Goal: Transaction & Acquisition: Purchase product/service

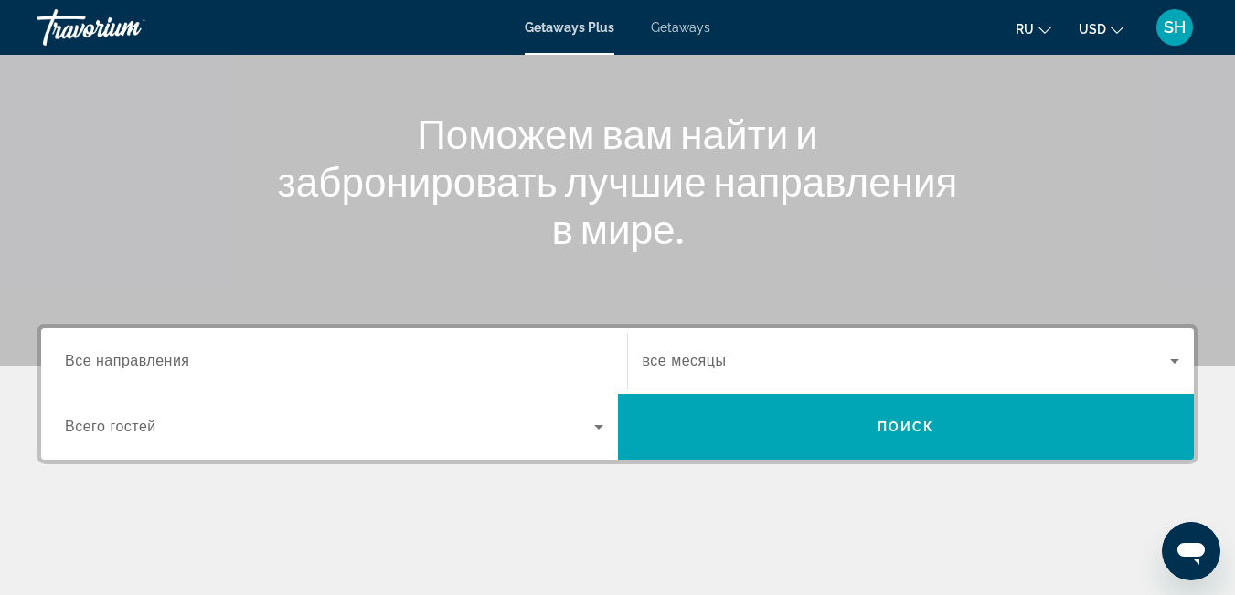
scroll to position [185, 0]
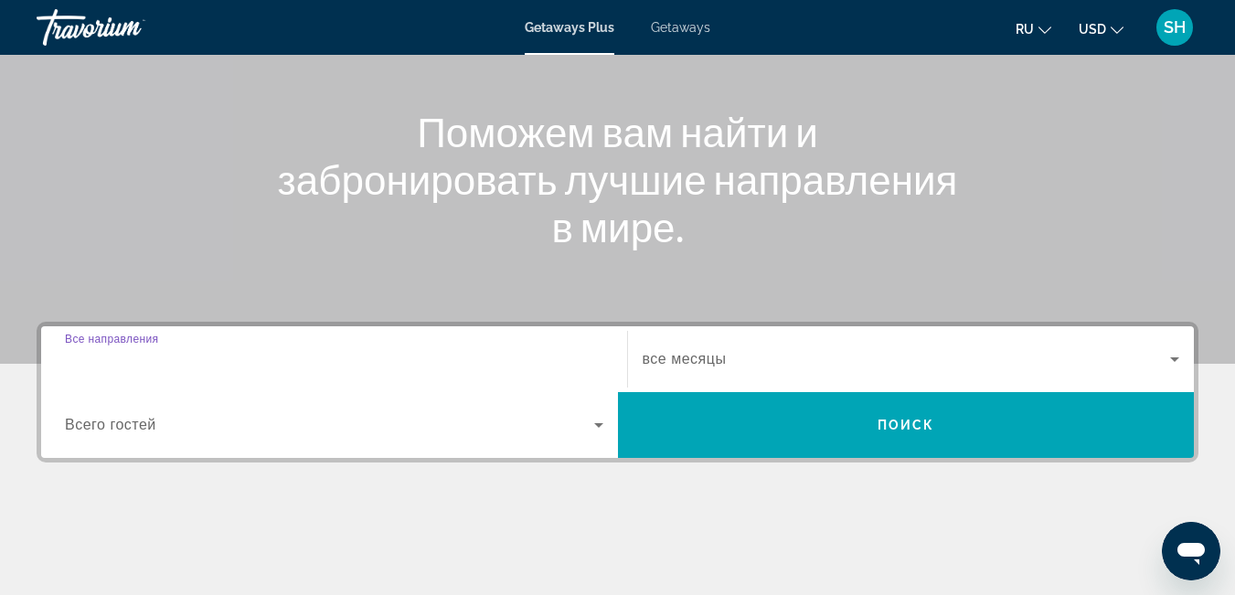
click at [206, 367] on input "Destination Все направления" at bounding box center [334, 360] width 539 height 22
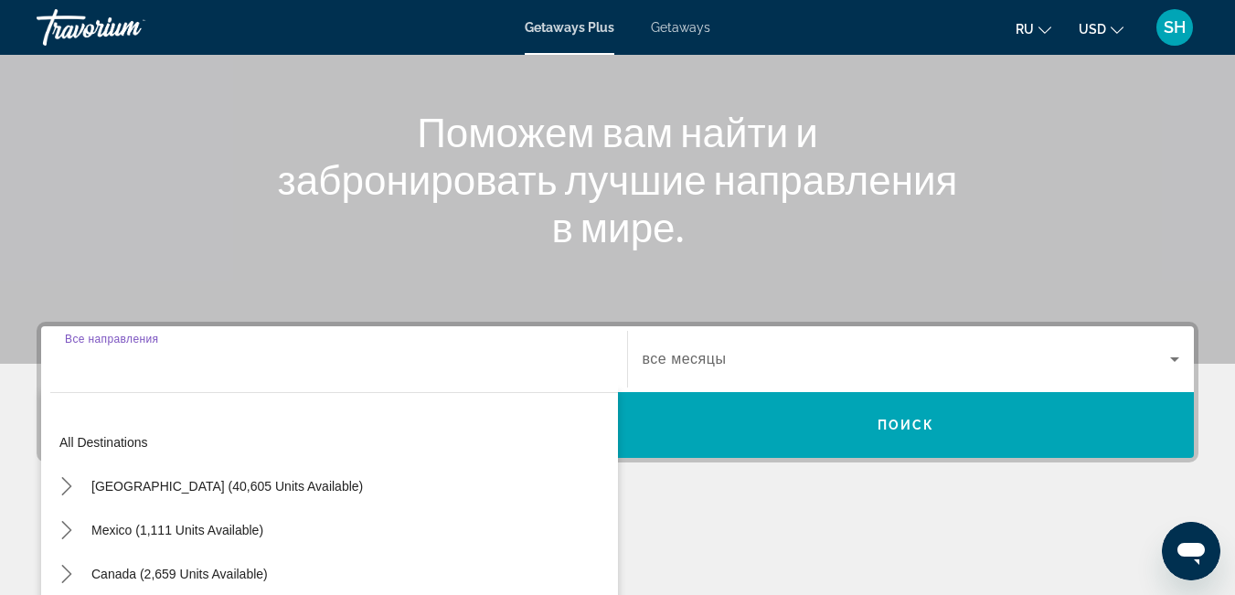
scroll to position [447, 0]
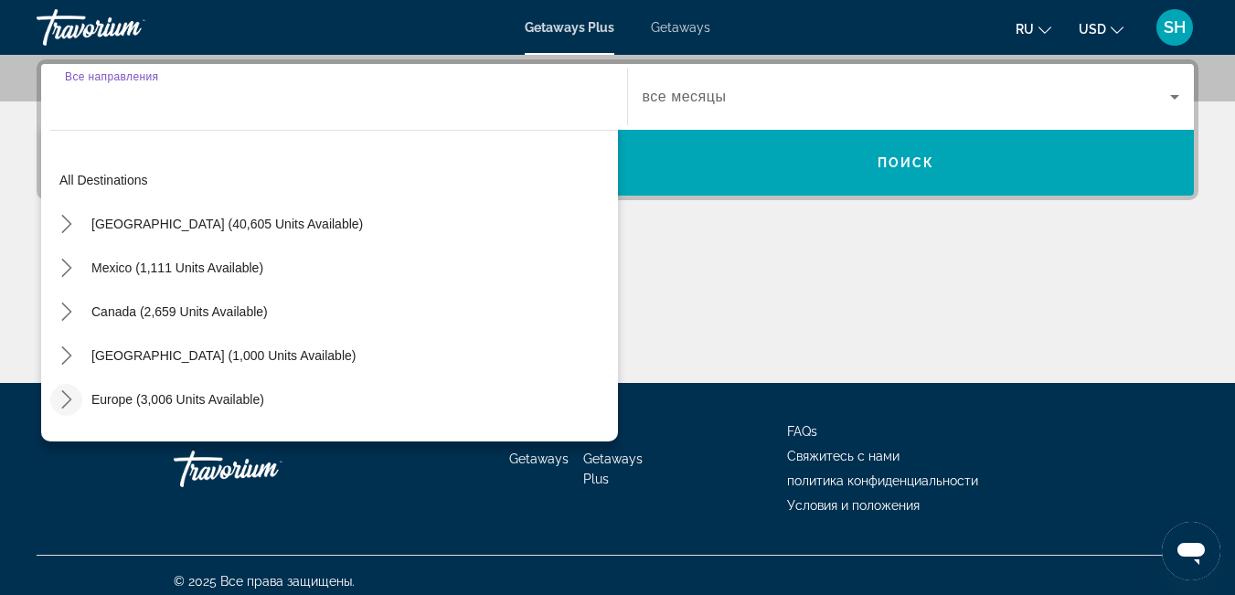
click at [59, 396] on icon "Toggle Europe (3,006 units available) submenu" at bounding box center [67, 399] width 18 height 18
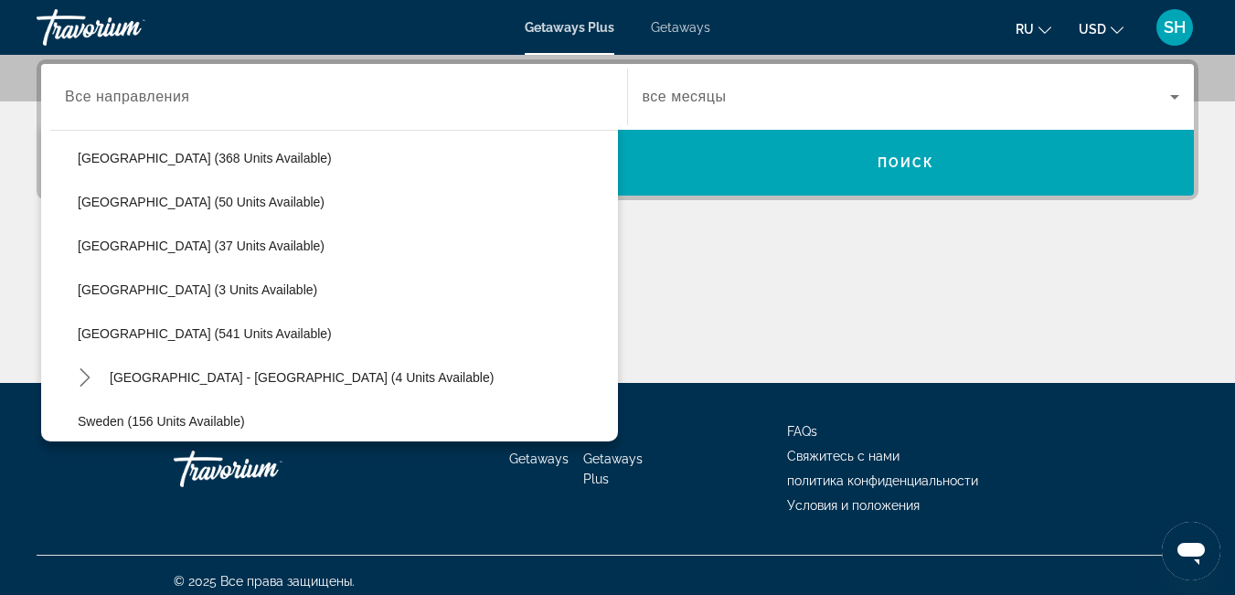
scroll to position [686, 0]
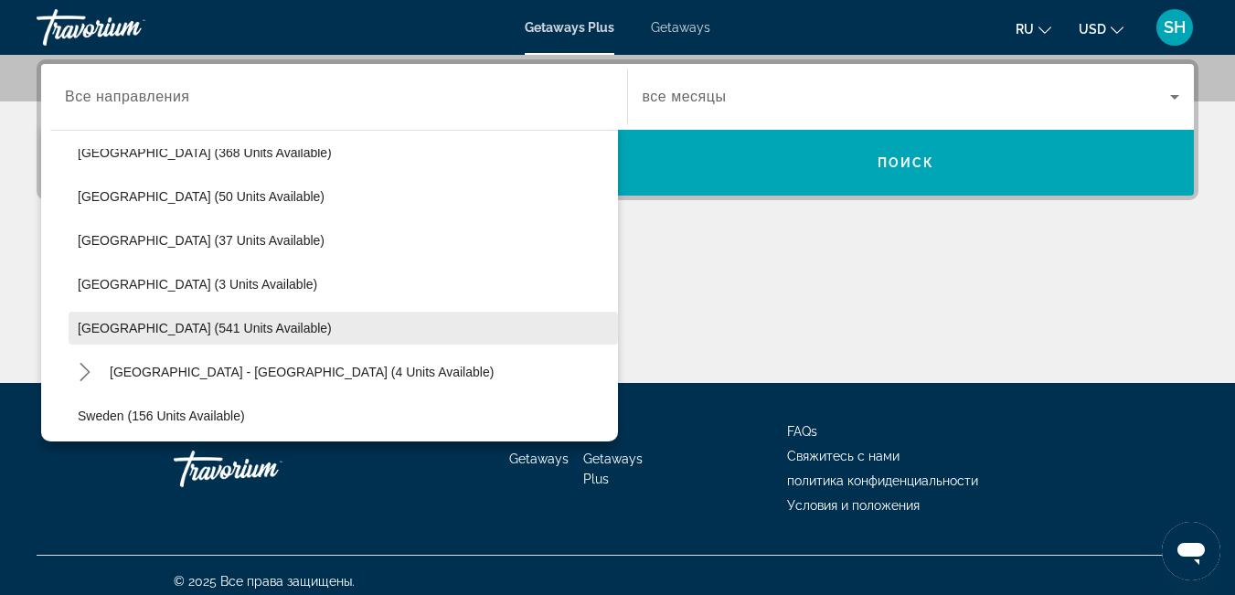
click at [230, 328] on span "Spain (541 units available)" at bounding box center [205, 328] width 254 height 15
type input "**********"
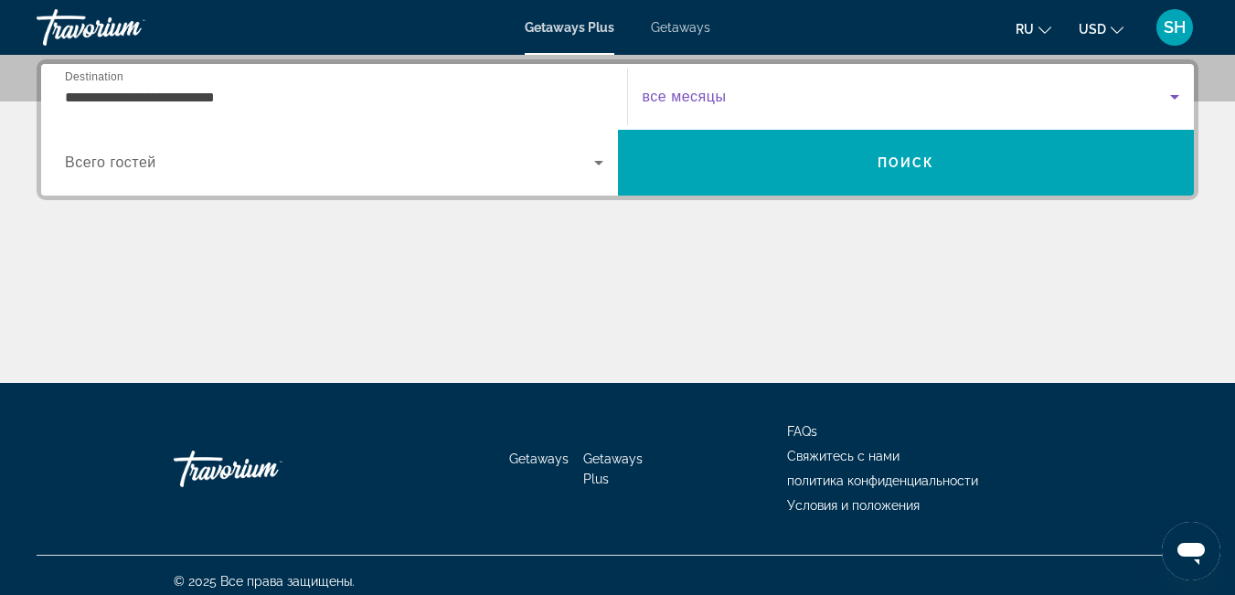
click at [748, 96] on span "Search widget" at bounding box center [907, 97] width 529 height 22
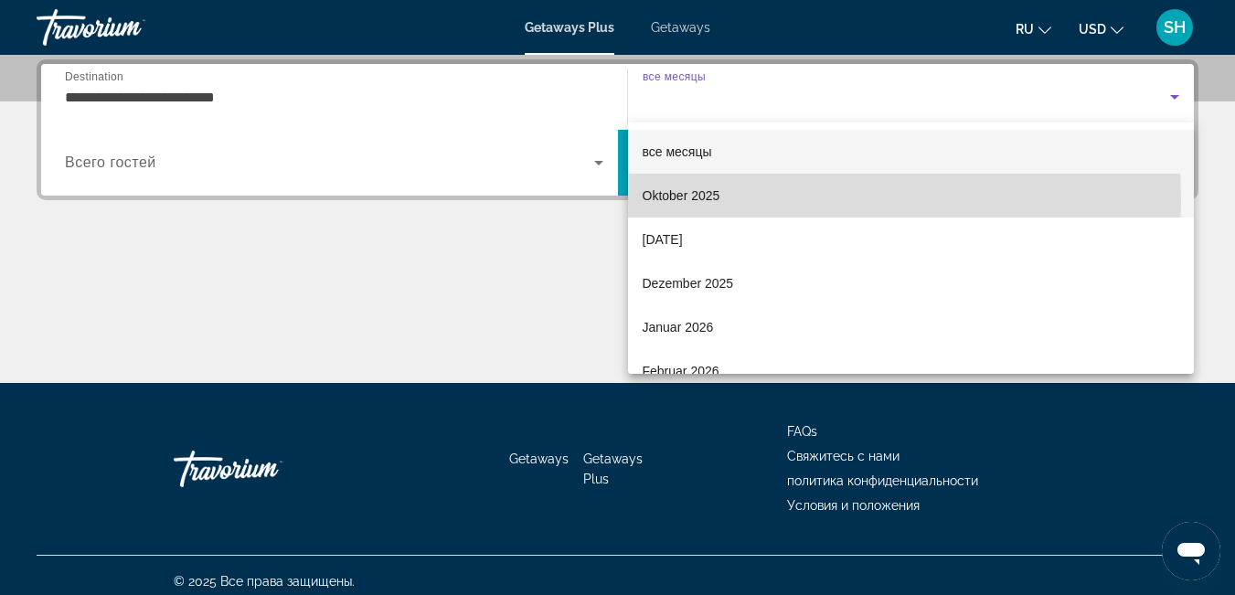
click at [640, 203] on mat-option "Oktober 2025" at bounding box center [911, 196] width 567 height 44
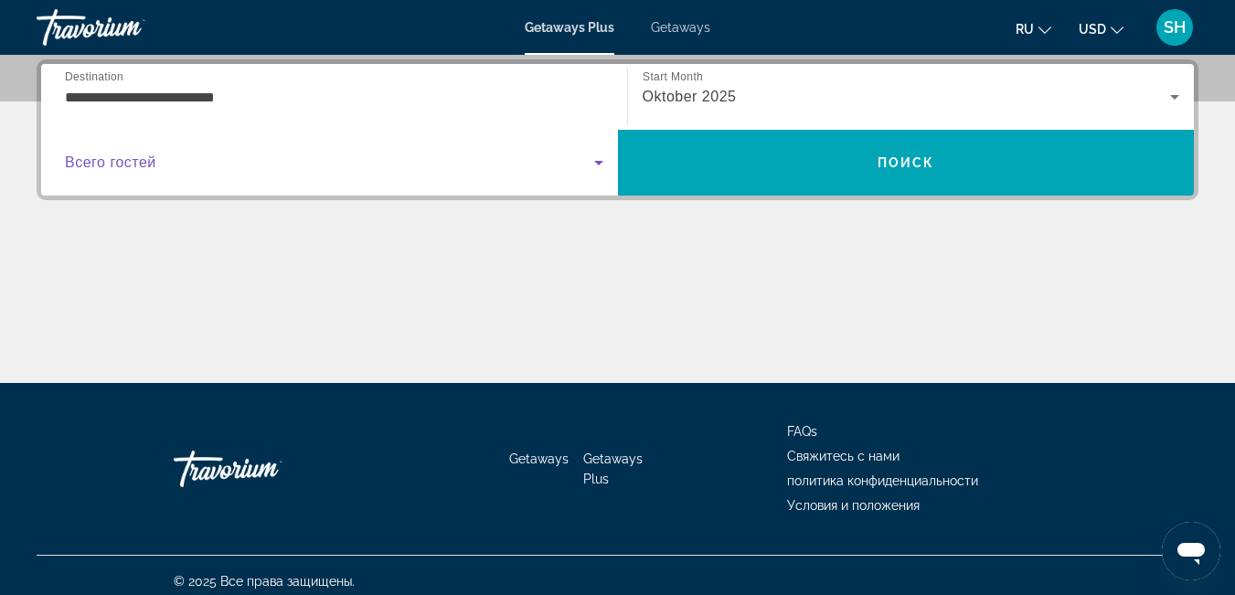
click at [142, 173] on span "Search widget" at bounding box center [329, 163] width 529 height 22
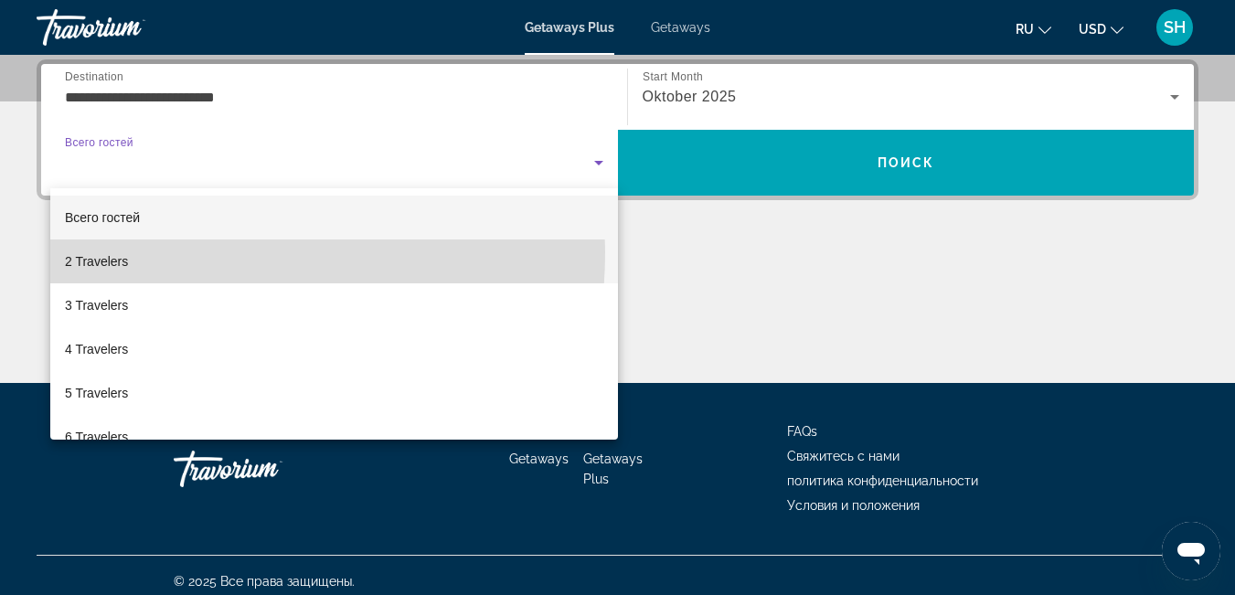
click at [172, 252] on mat-option "2 Travelers" at bounding box center [334, 262] width 568 height 44
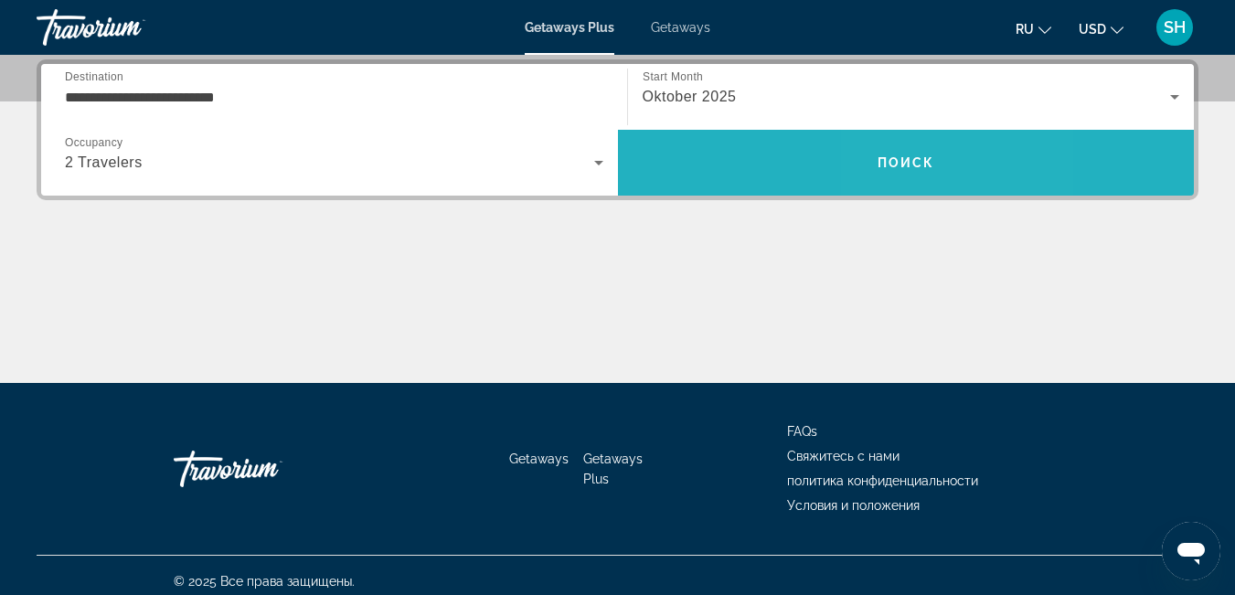
click at [903, 153] on span "Search" at bounding box center [906, 163] width 577 height 44
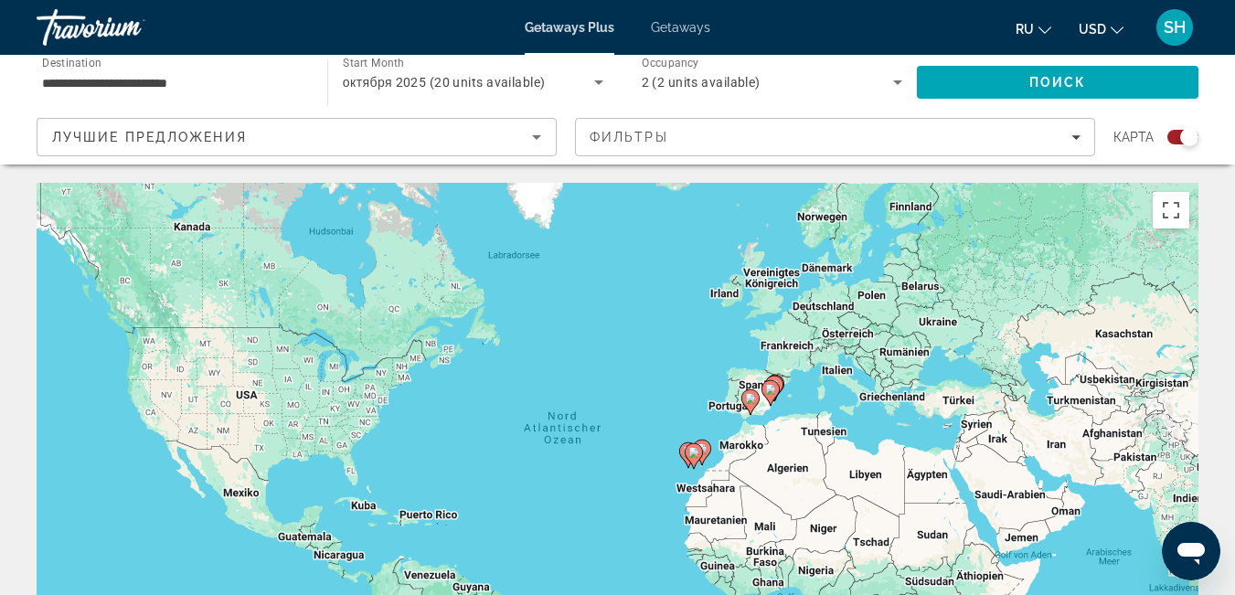
click at [492, 148] on div "Лучшие предложения" at bounding box center [296, 144] width 489 height 51
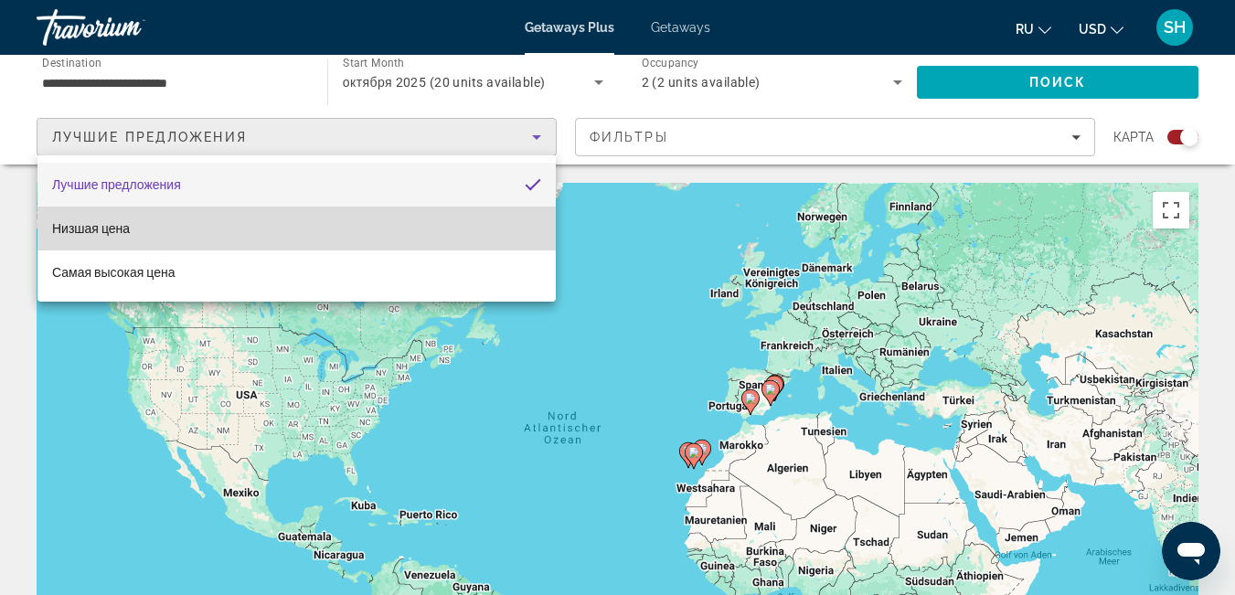
click at [108, 232] on span "Низшая цена" at bounding box center [91, 228] width 78 height 15
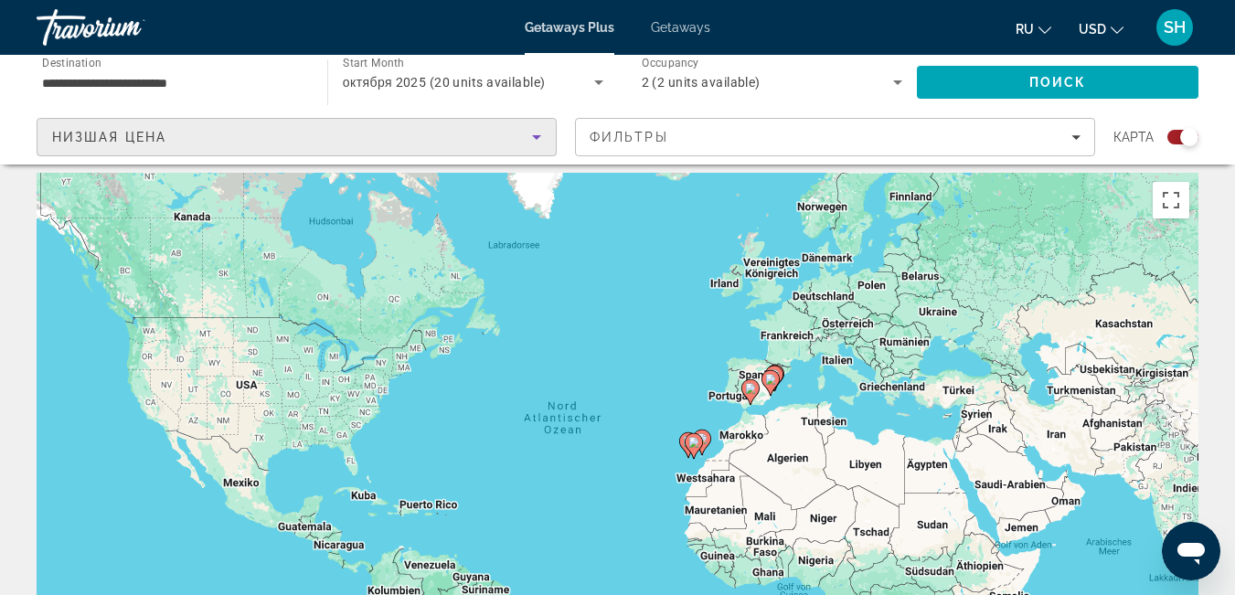
scroll to position [19, 0]
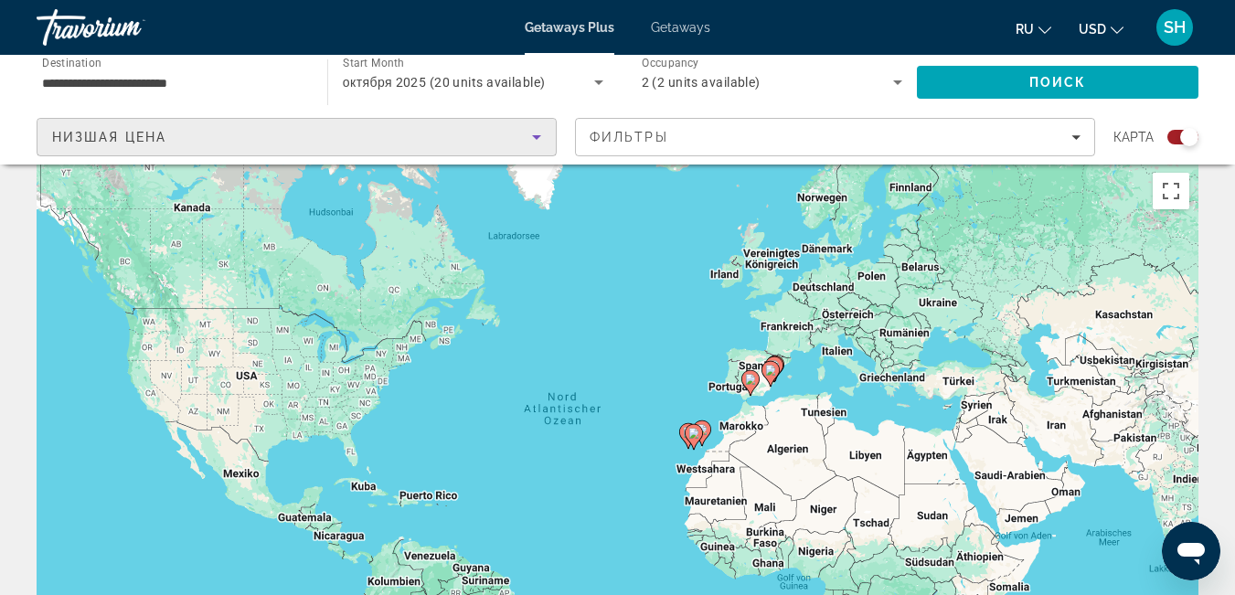
click at [444, 143] on div "Низшая цена" at bounding box center [292, 137] width 480 height 22
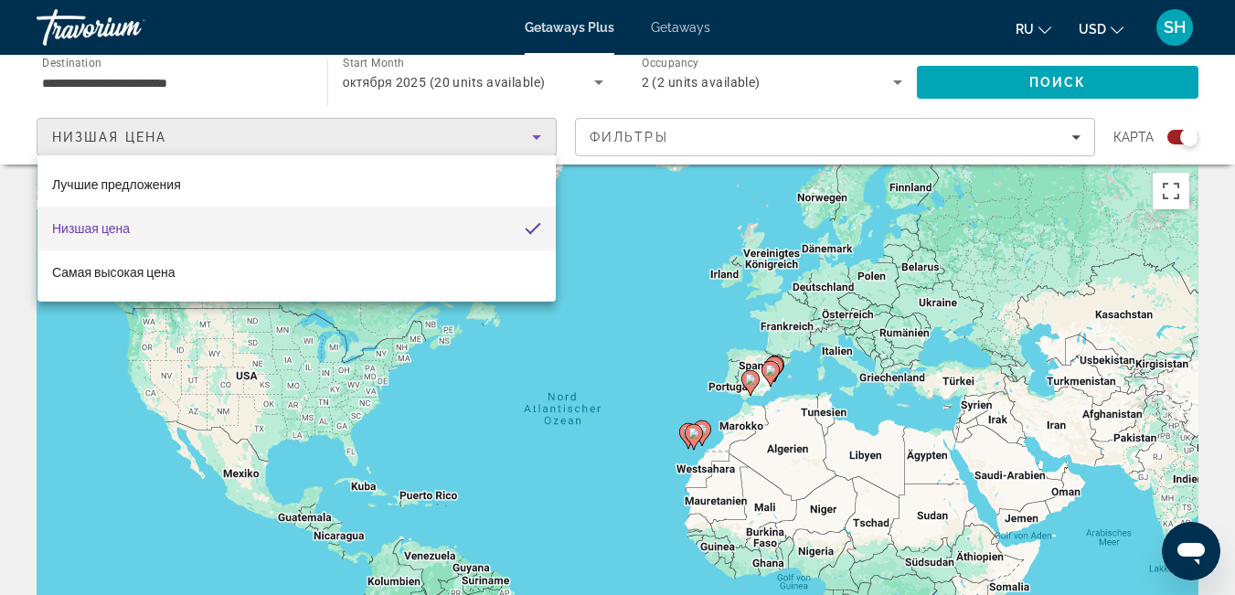
click at [972, 86] on div at bounding box center [617, 297] width 1235 height 595
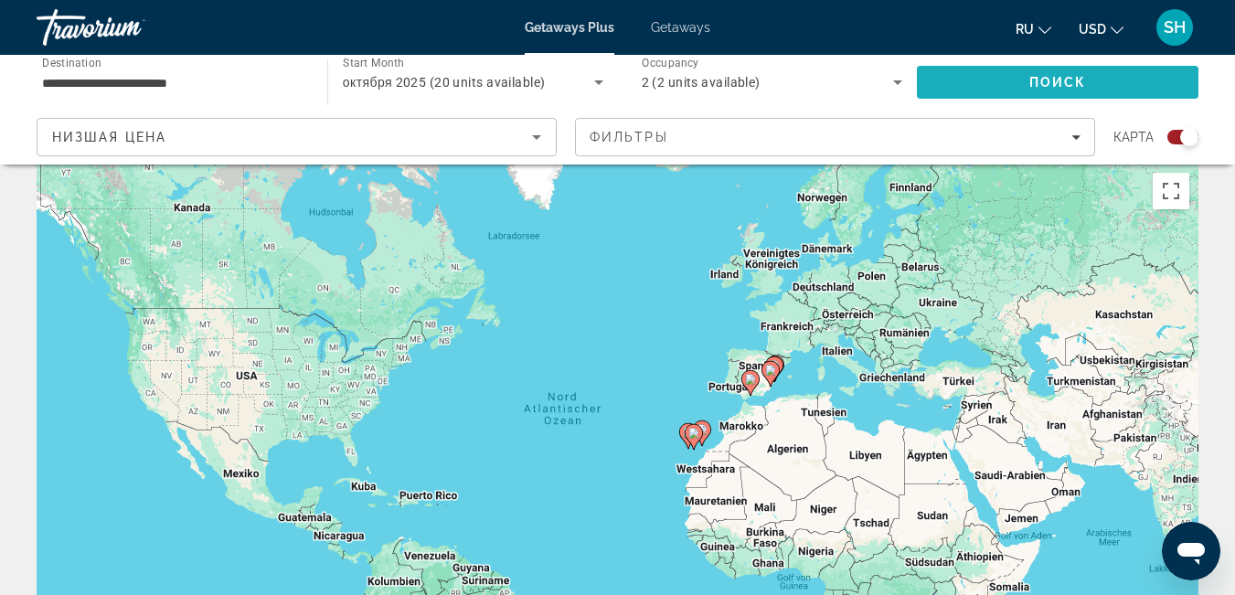
click at [972, 86] on span "Search" at bounding box center [1058, 82] width 282 height 44
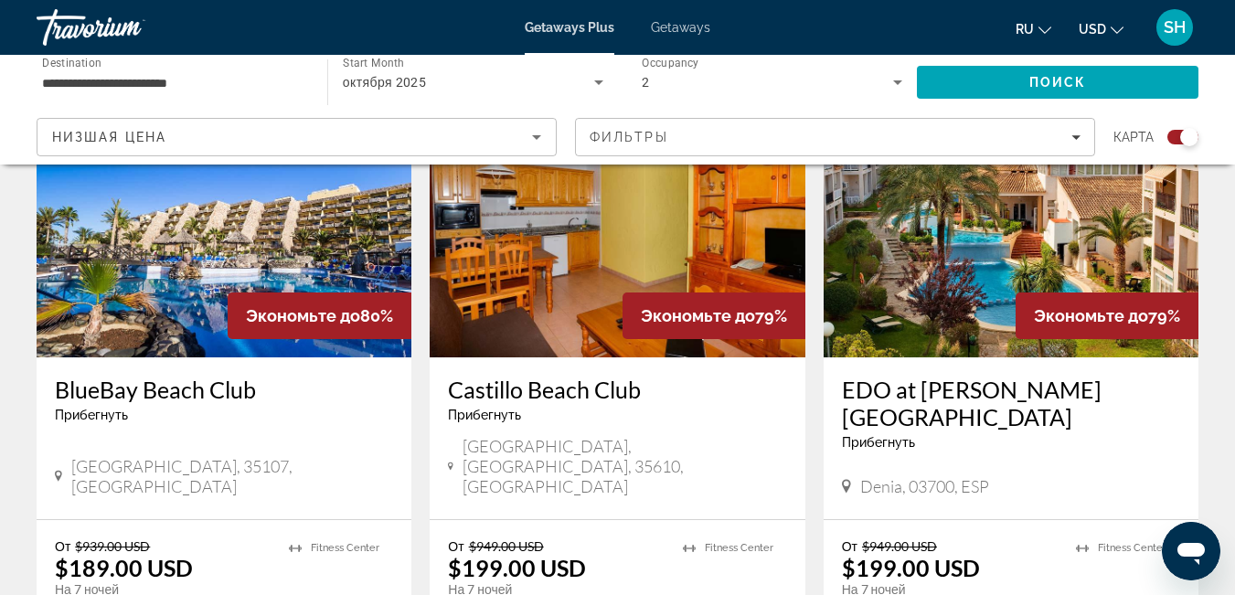
scroll to position [755, 0]
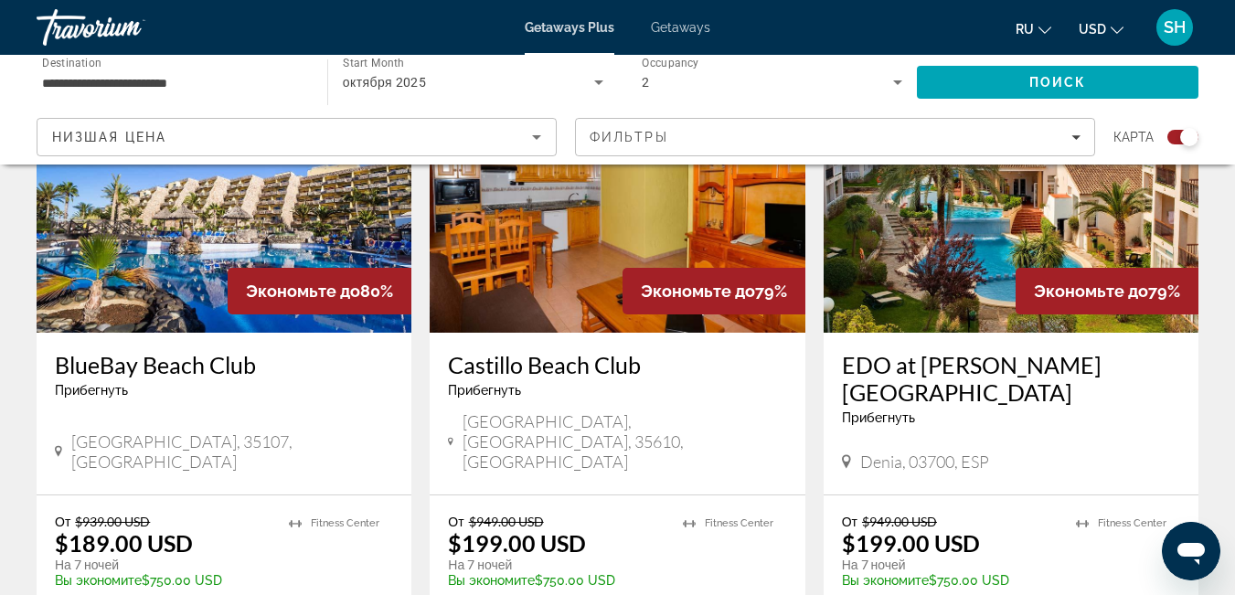
click at [156, 321] on img "Main content" at bounding box center [224, 186] width 375 height 293
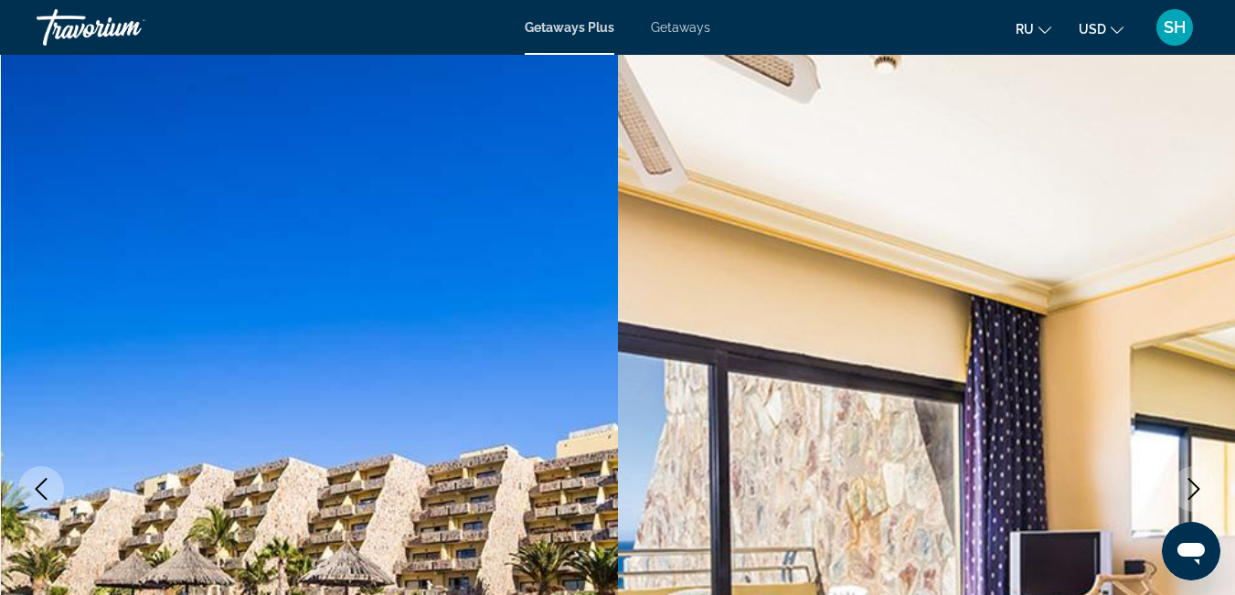
click at [691, 27] on span "Getaways" at bounding box center [680, 27] width 59 height 15
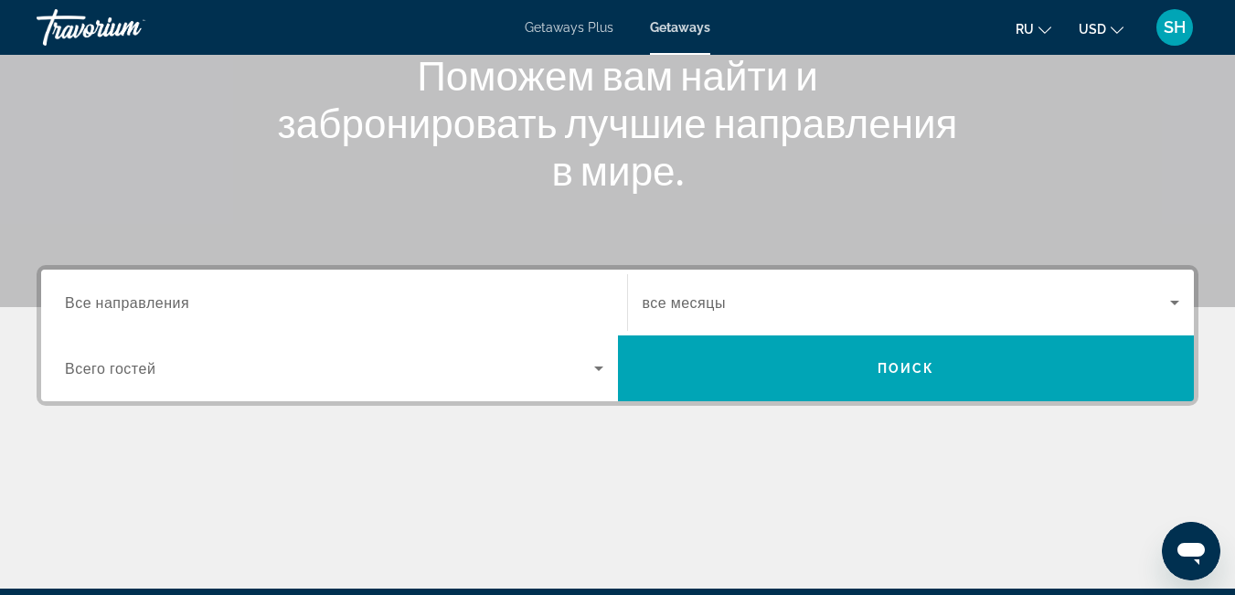
scroll to position [197, 0]
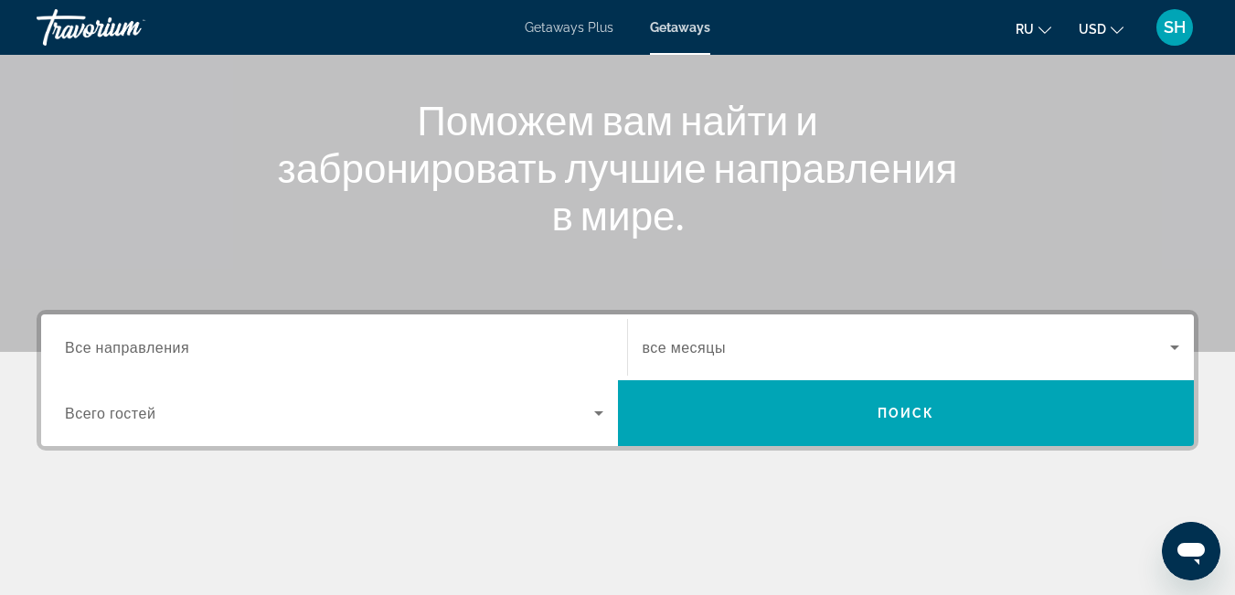
click at [223, 349] on input "Destination Все направления" at bounding box center [334, 348] width 539 height 22
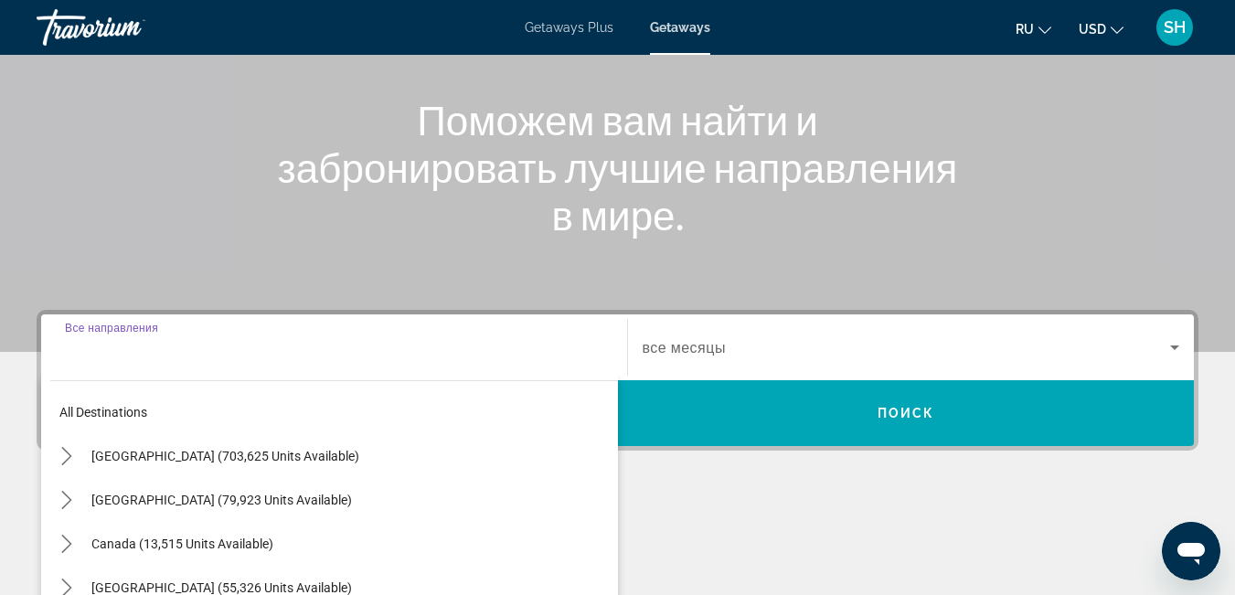
scroll to position [447, 0]
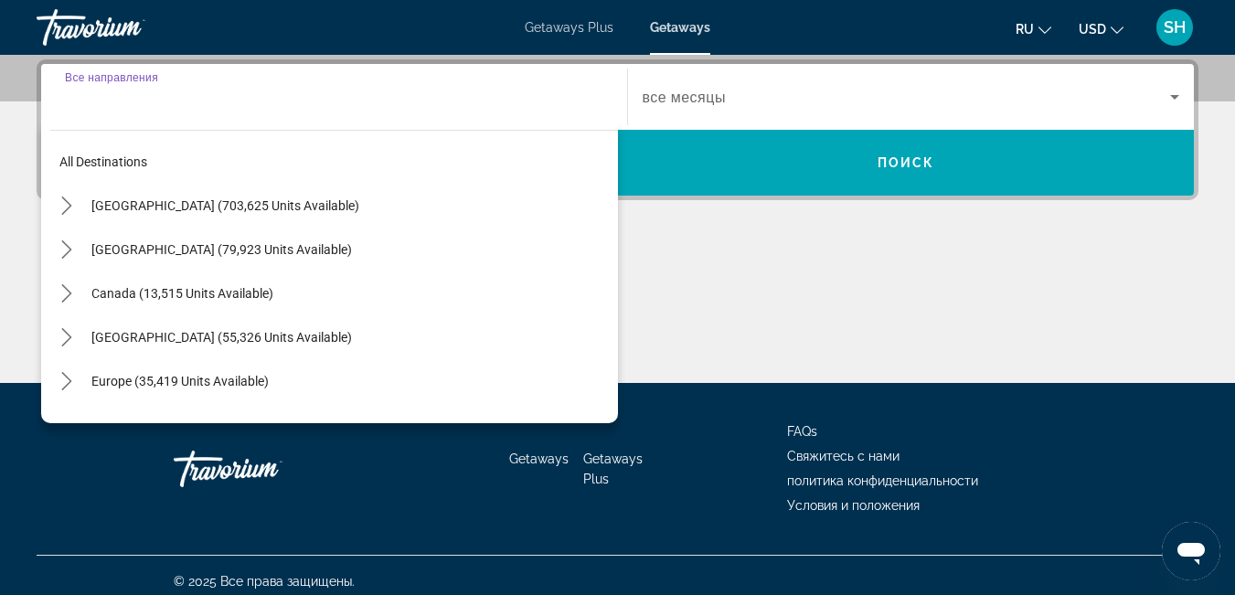
click at [223, 349] on span "Select destination: Caribbean & Atlantic Islands (55,326 units available)" at bounding box center [350, 337] width 536 height 44
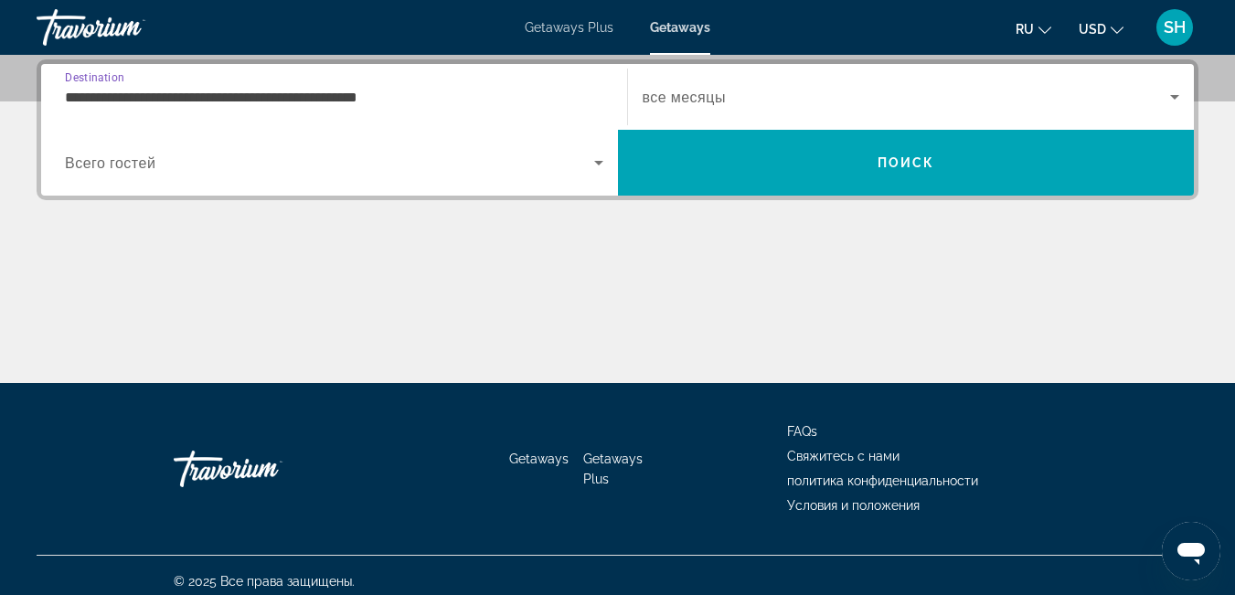
click at [156, 92] on input "**********" at bounding box center [334, 98] width 539 height 22
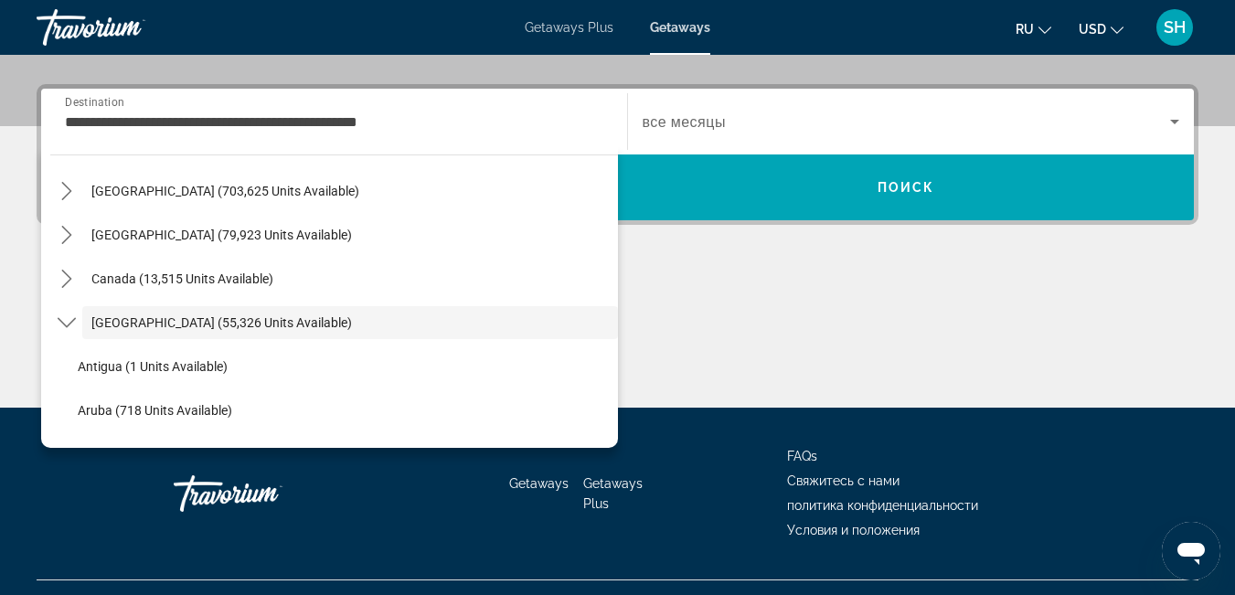
scroll to position [22, 0]
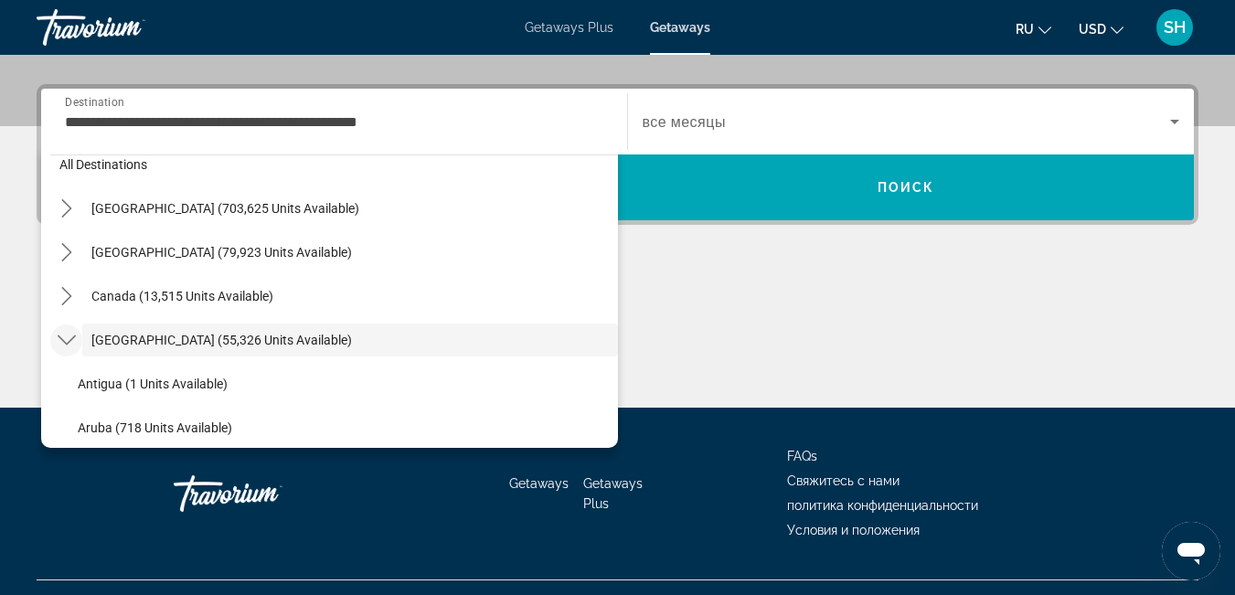
click at [64, 340] on icon "Toggle Caribbean & Atlantic Islands (55,326 units available) submenu" at bounding box center [67, 340] width 18 height 18
click at [67, 384] on icon "Toggle Europe (35,419 units available) submenu" at bounding box center [67, 384] width 18 height 18
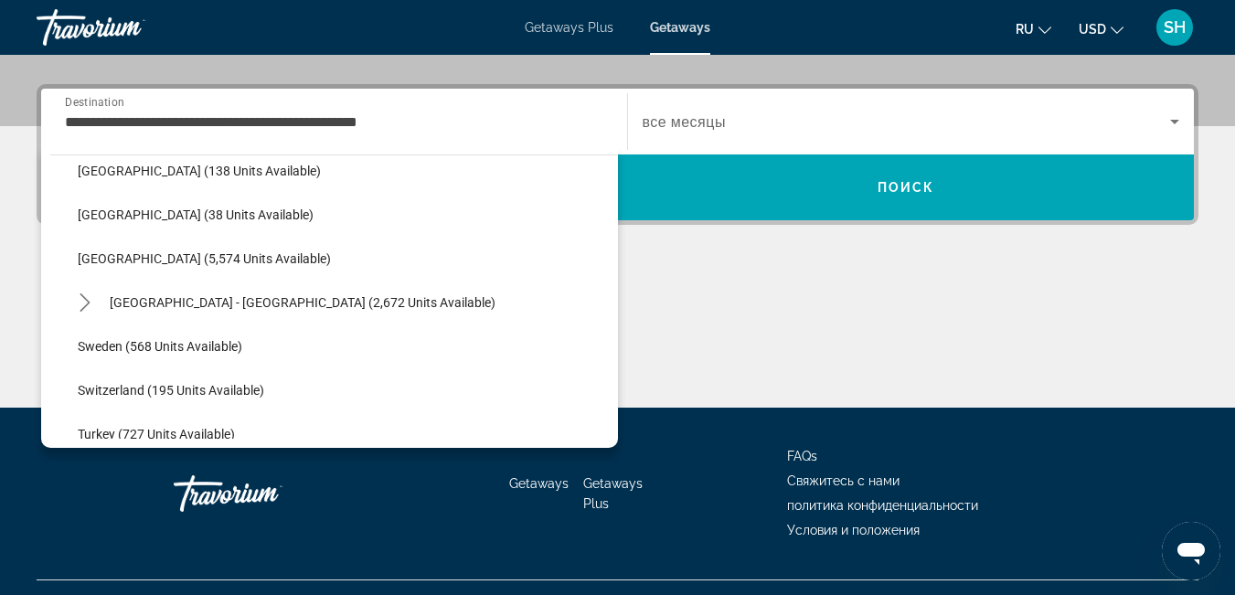
scroll to position [950, 0]
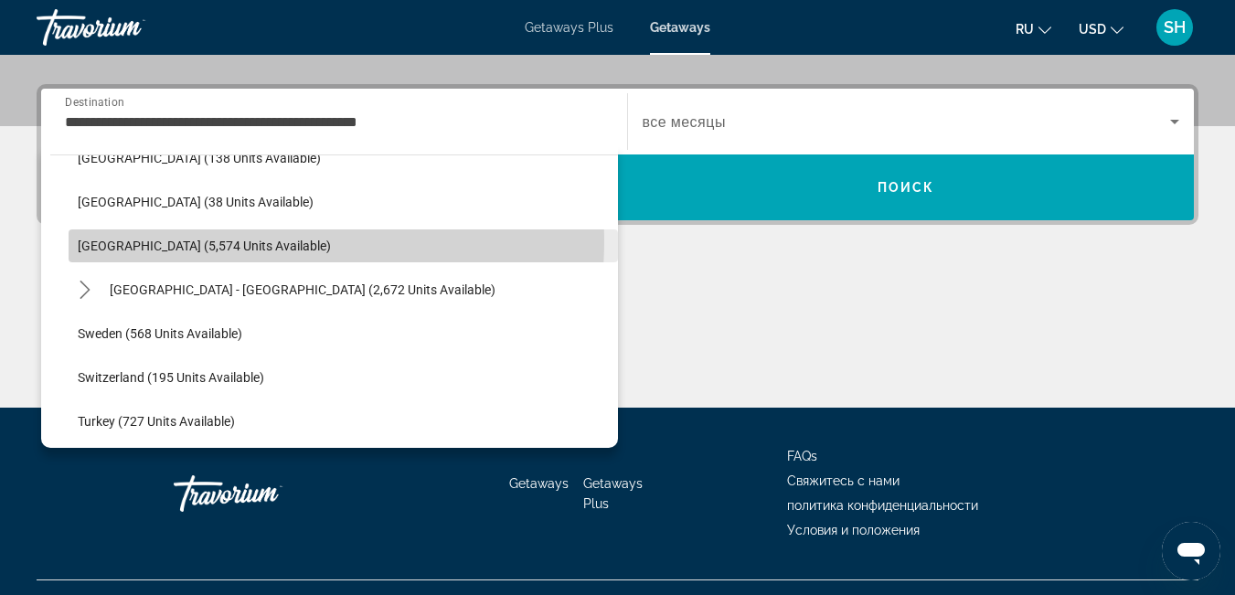
click at [159, 239] on span "Spain (5,574 units available)" at bounding box center [204, 246] width 253 height 15
type input "**********"
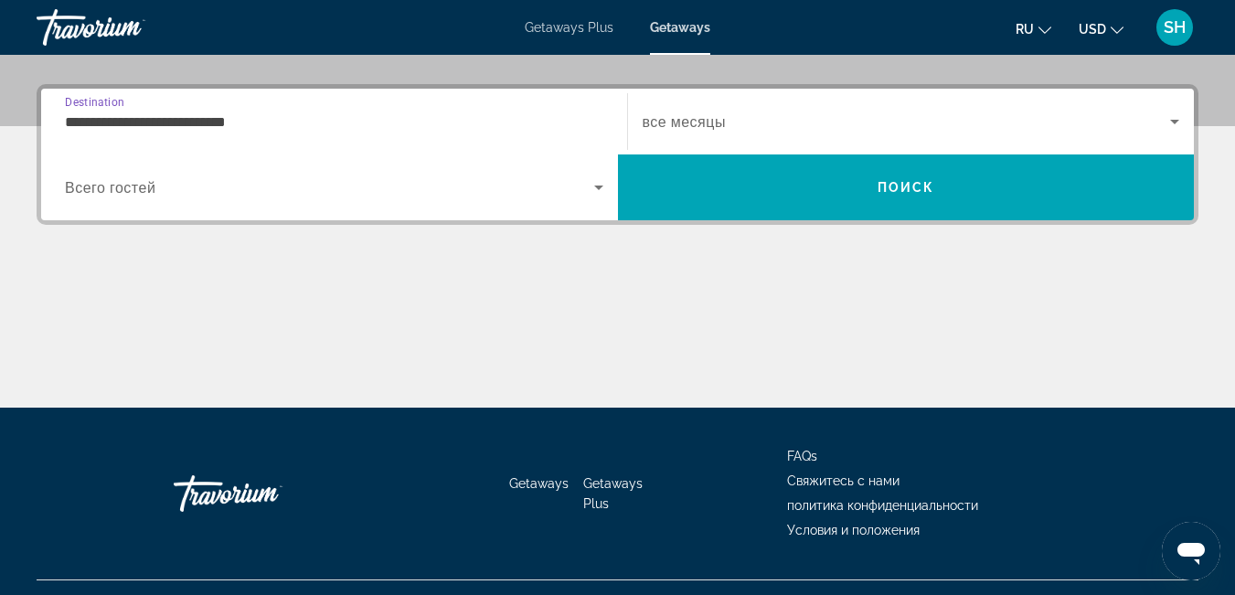
scroll to position [447, 0]
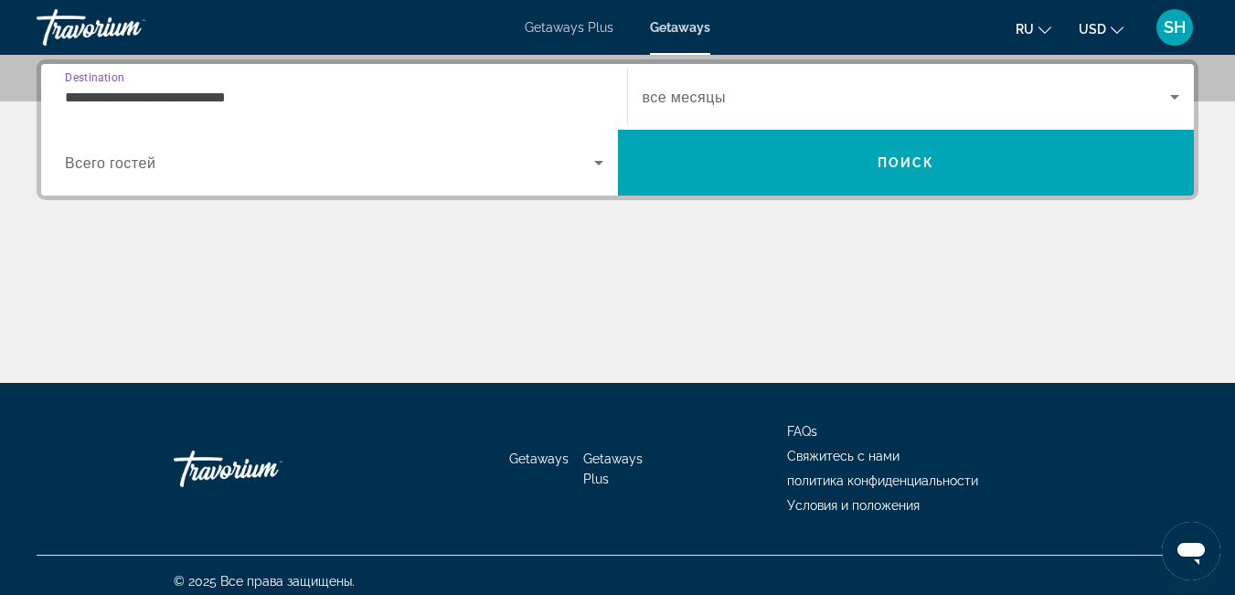
click at [756, 101] on span "Search widget" at bounding box center [907, 97] width 529 height 22
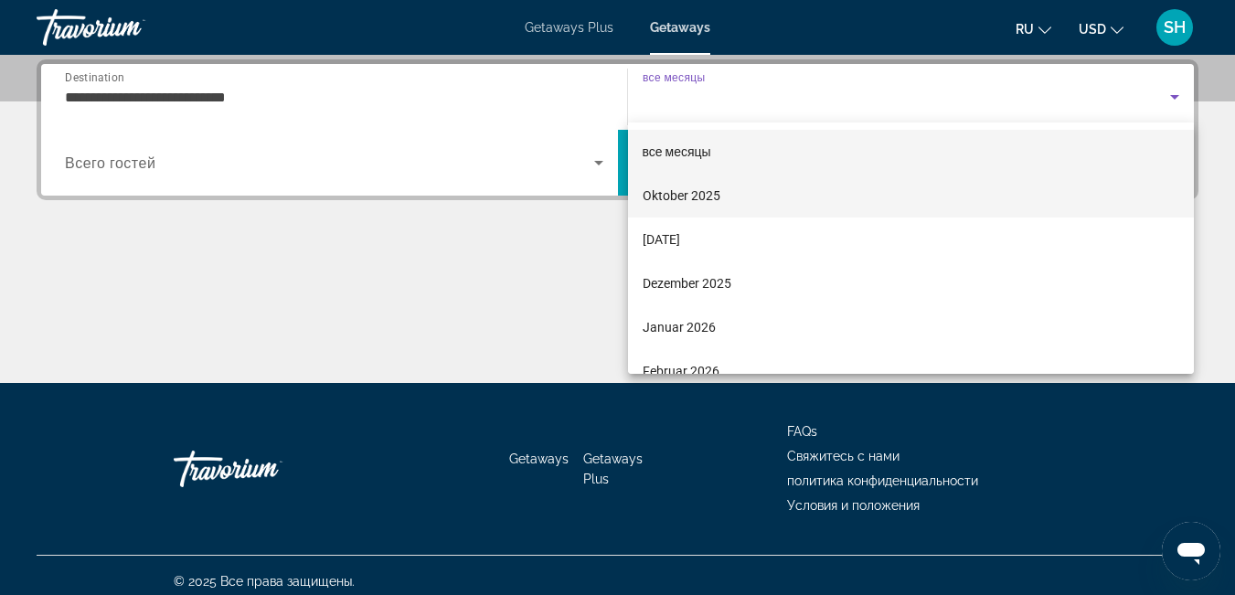
click at [675, 198] on span "Oktober 2025" at bounding box center [682, 196] width 78 height 22
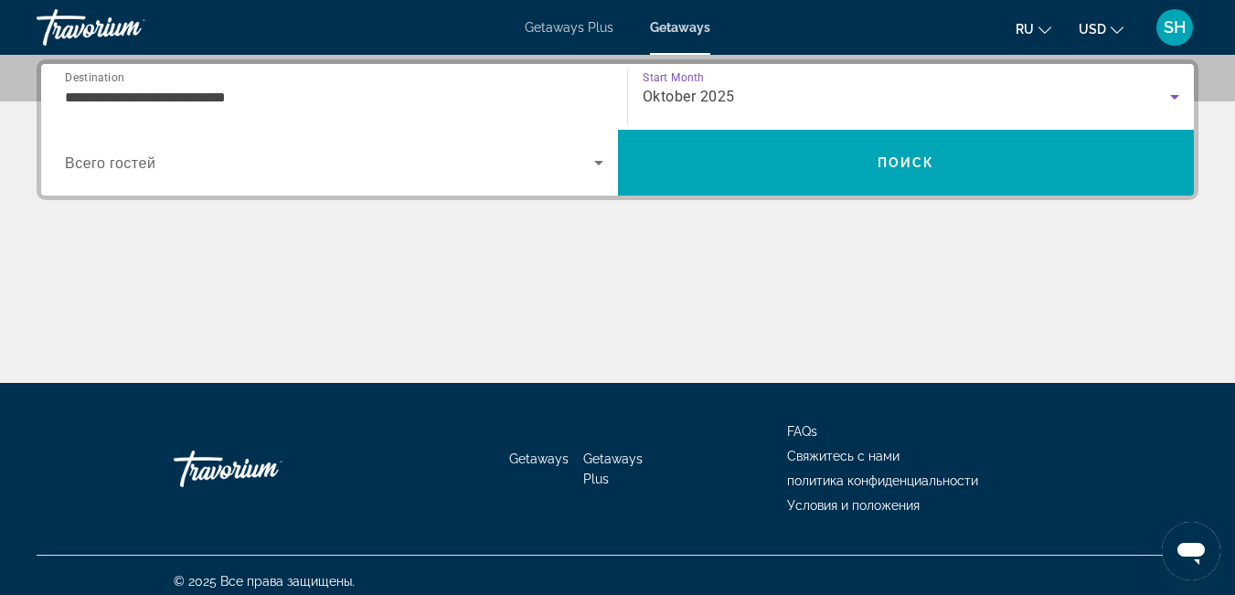
click at [90, 162] on span "Всего гостей" at bounding box center [110, 163] width 91 height 17
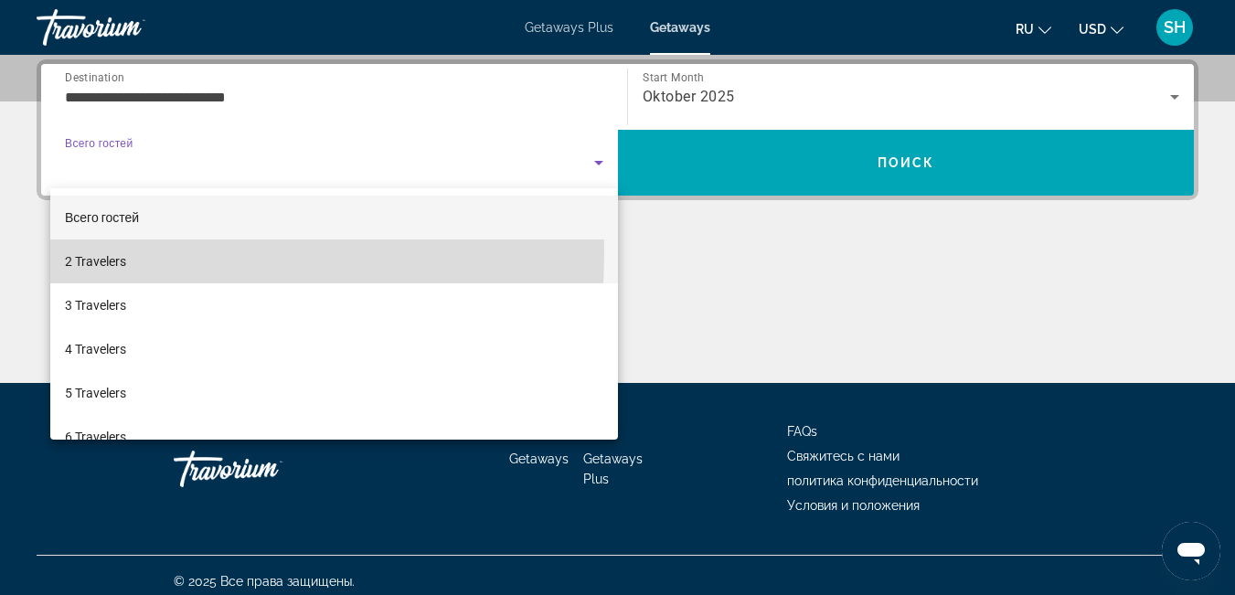
click at [123, 254] on span "2 Travelers" at bounding box center [95, 262] width 61 height 22
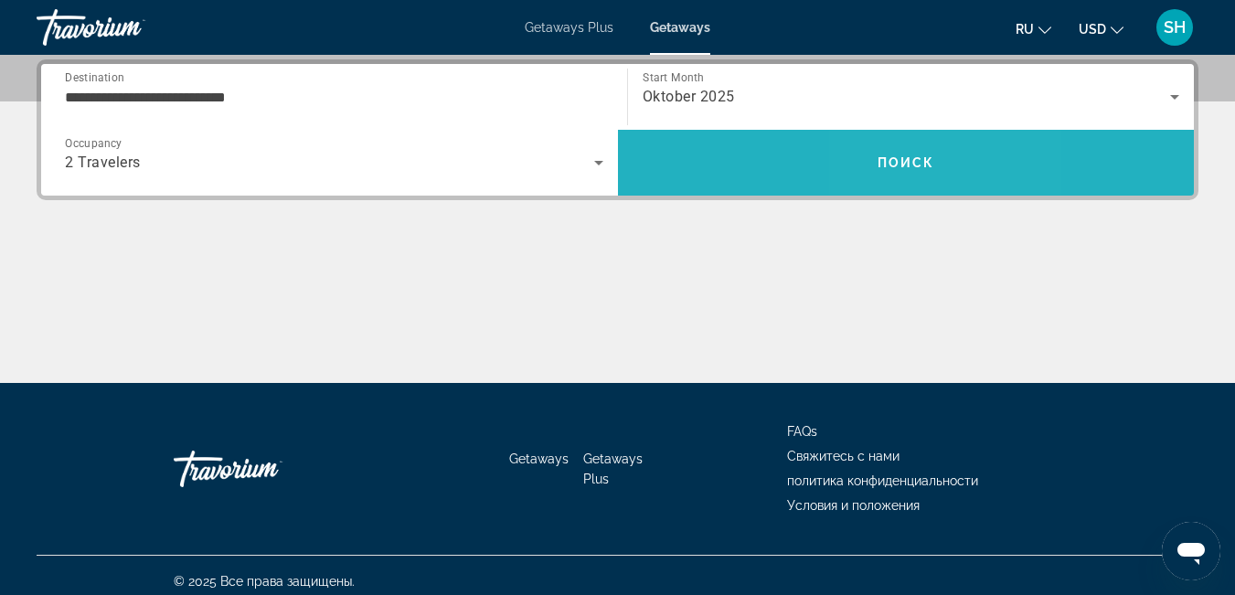
click at [897, 152] on span "Search" at bounding box center [906, 163] width 577 height 44
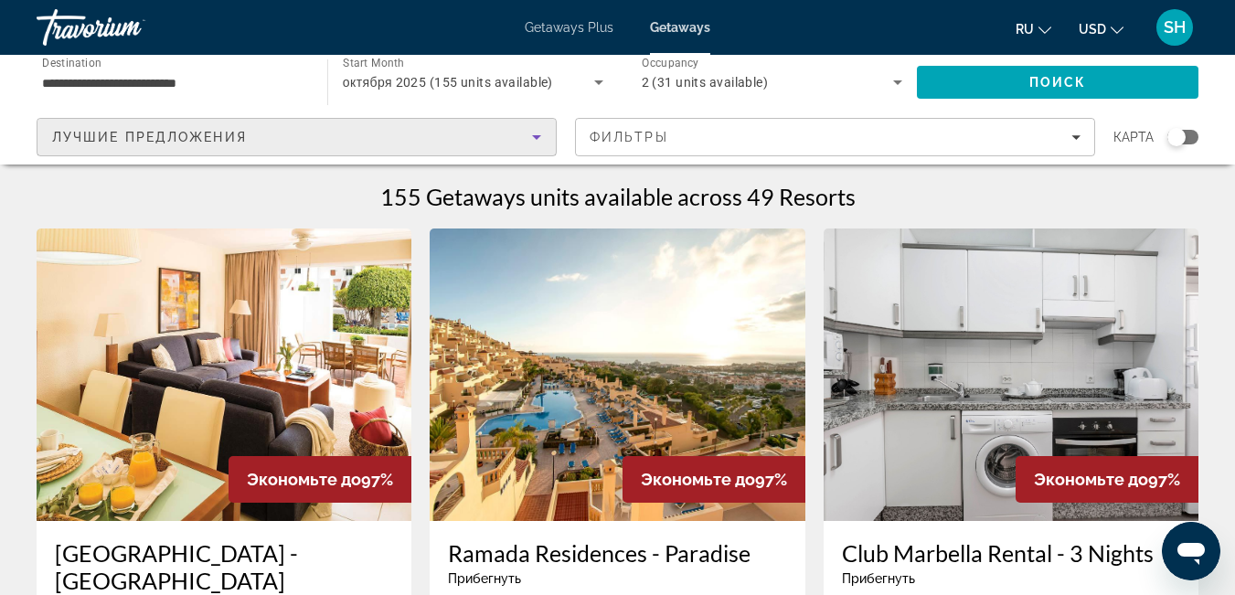
click at [239, 137] on span "Лучшие предложения" at bounding box center [149, 137] width 195 height 15
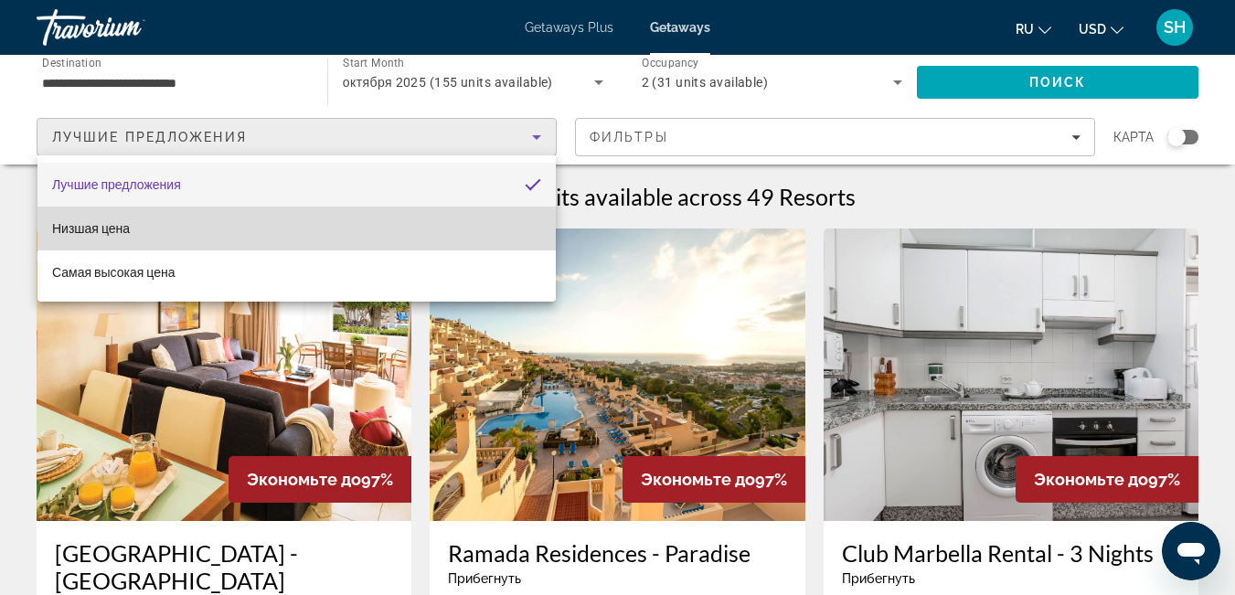
click at [134, 237] on mat-option "Низшая цена" at bounding box center [296, 229] width 518 height 44
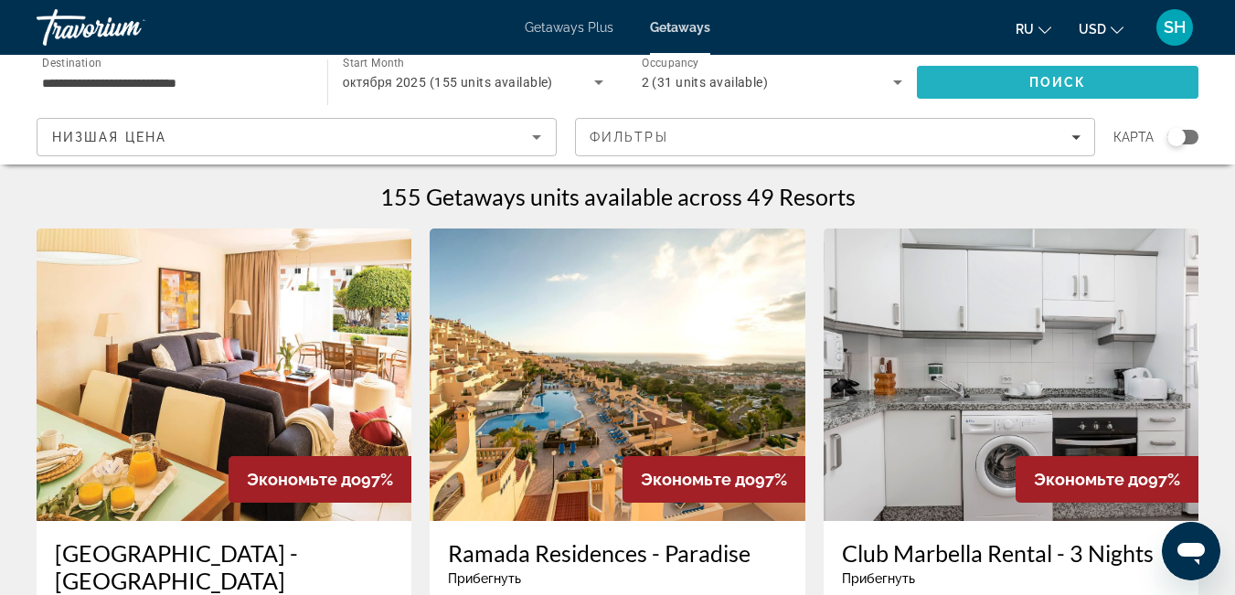
click at [982, 90] on span "Search" at bounding box center [1058, 82] width 282 height 44
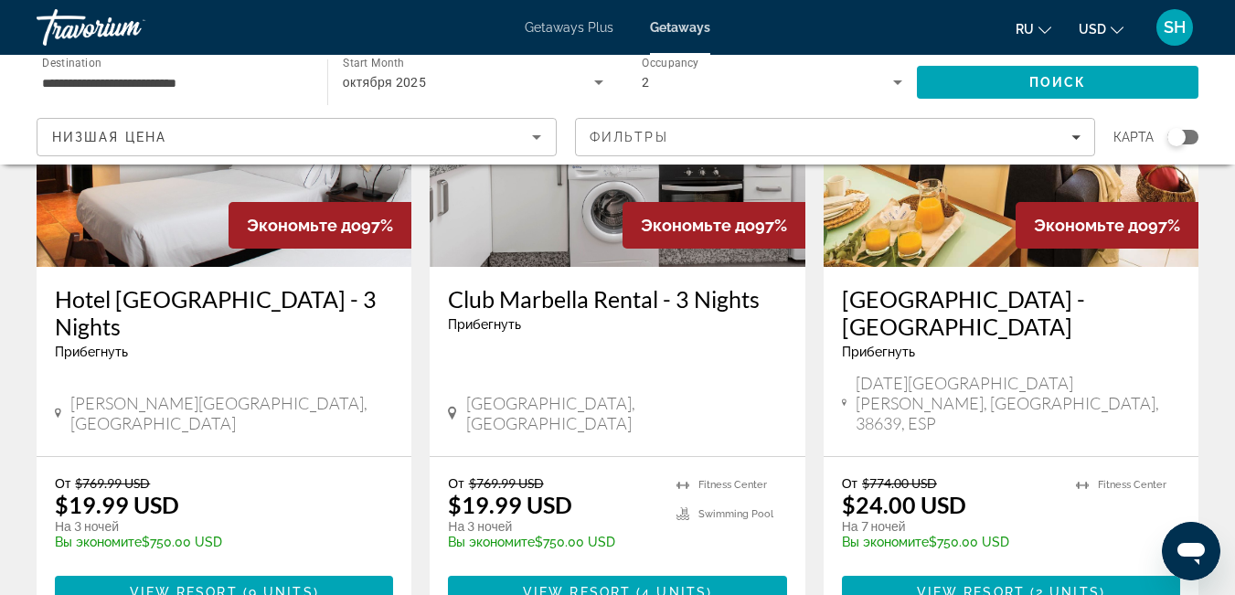
scroll to position [50, 0]
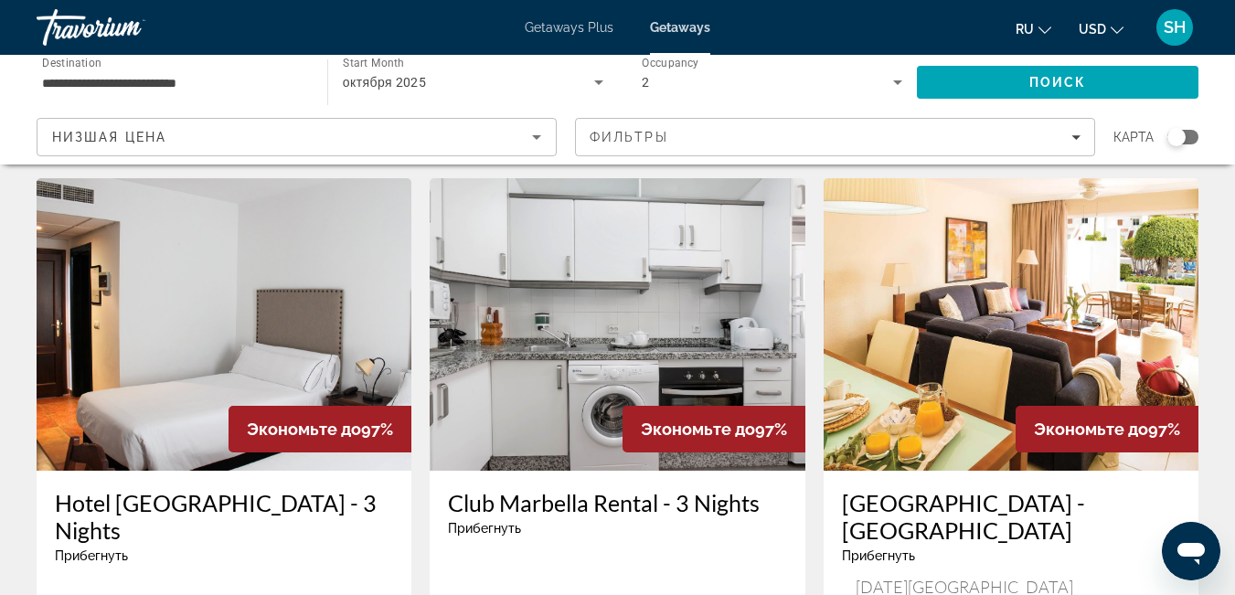
click at [188, 145] on div "Низшая цена" at bounding box center [292, 137] width 480 height 22
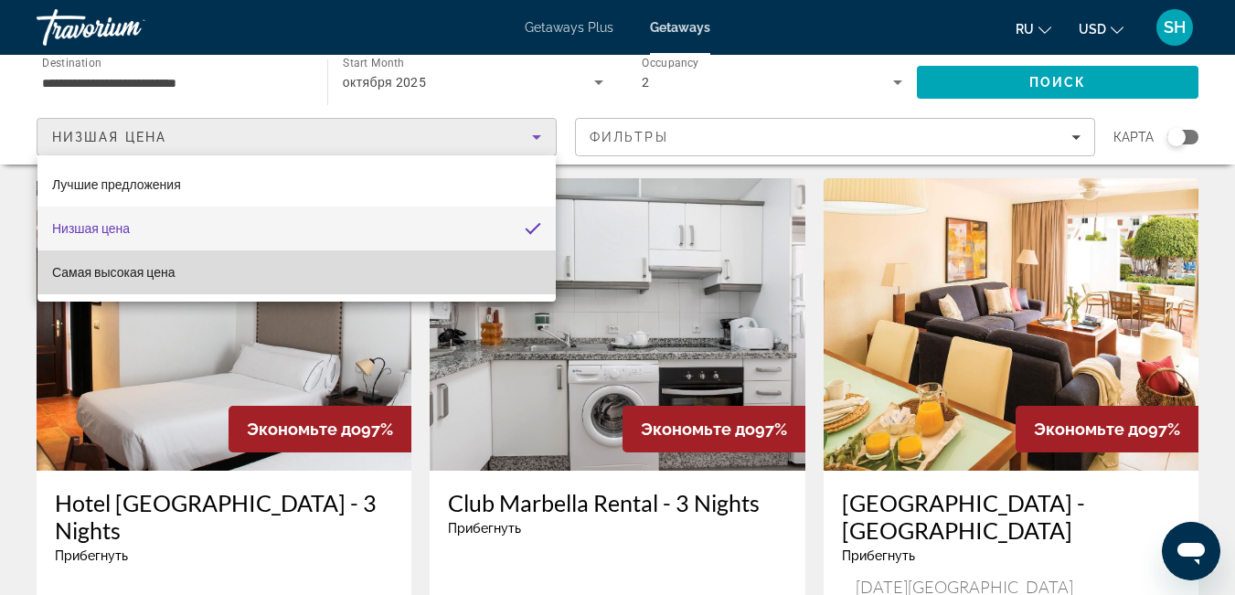
click at [173, 278] on span "Самая высокая цена" at bounding box center [113, 272] width 123 height 15
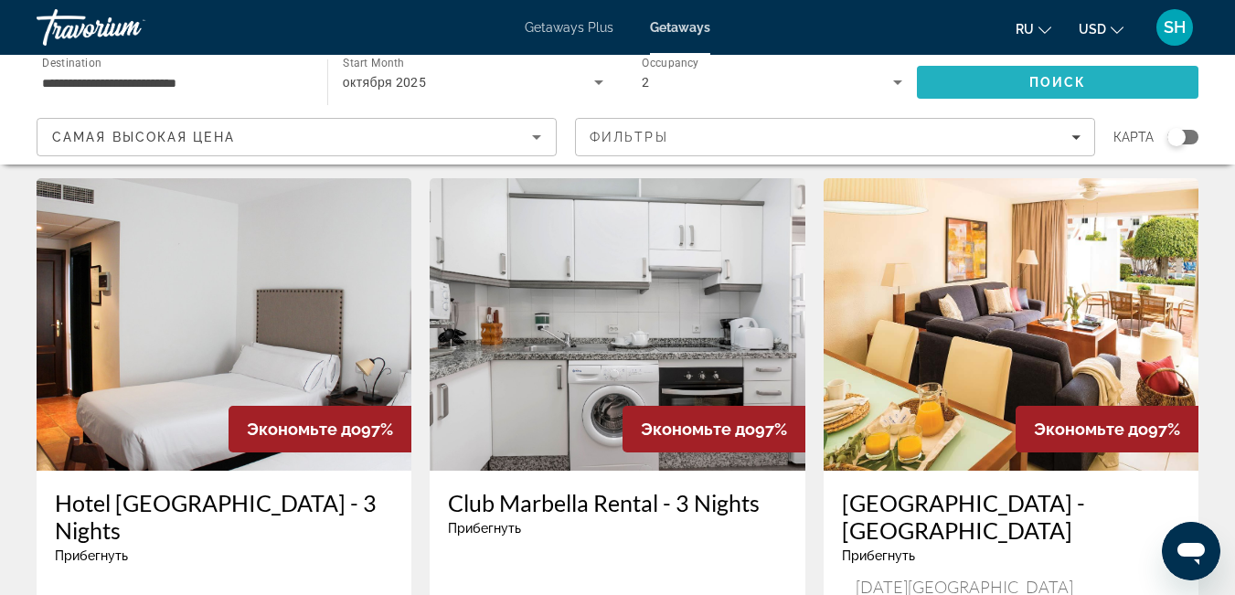
click at [1029, 93] on span "Search" at bounding box center [1058, 82] width 282 height 44
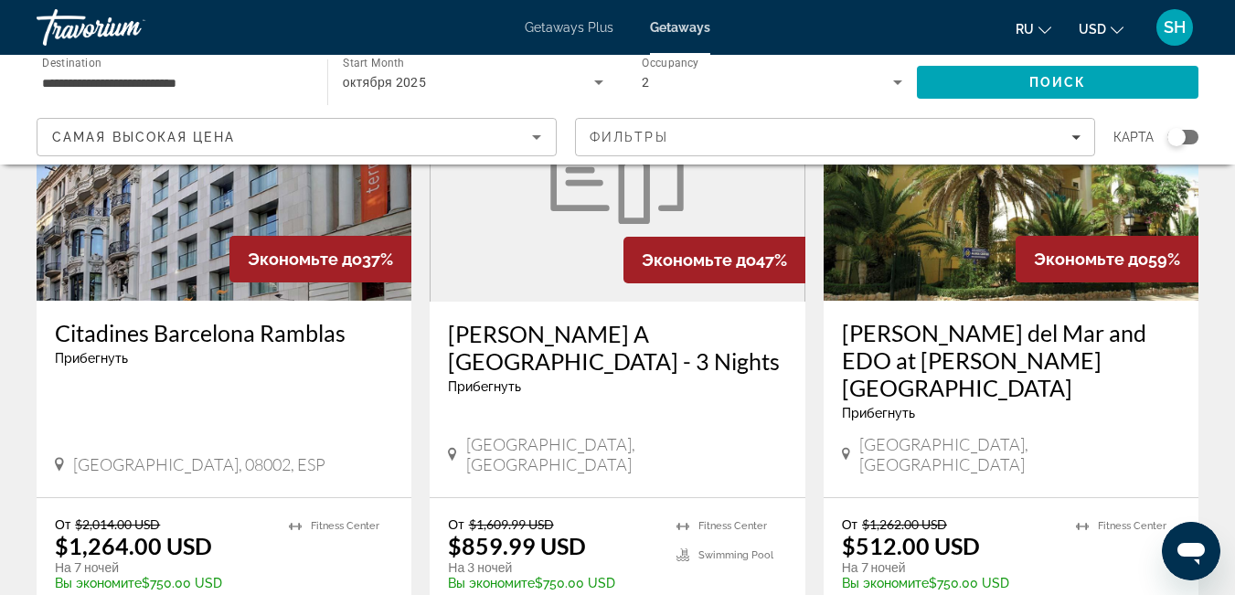
scroll to position [225, 0]
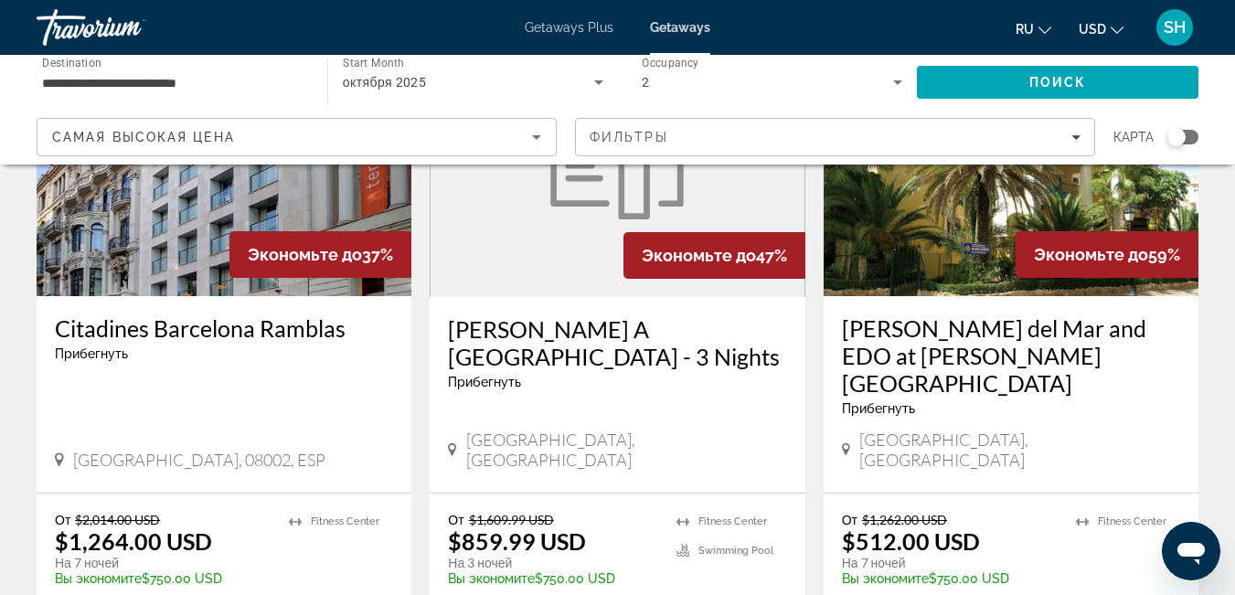
drag, startPoint x: 441, startPoint y: 326, endPoint x: 562, endPoint y: 358, distance: 125.8
click at [511, 326] on div "Torre Melina A Gran Melia Hotel - 3 Nights Прибегнуть - Это курорт только для в…" at bounding box center [617, 395] width 375 height 196
click at [176, 238] on img "Main content" at bounding box center [224, 150] width 375 height 293
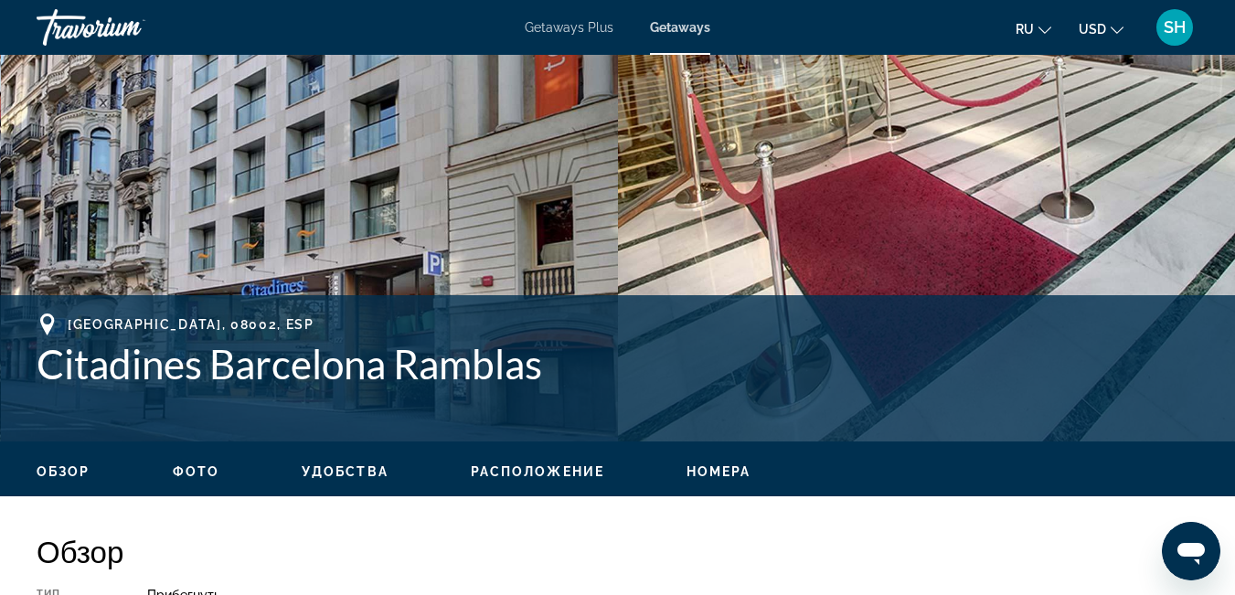
scroll to position [497, 0]
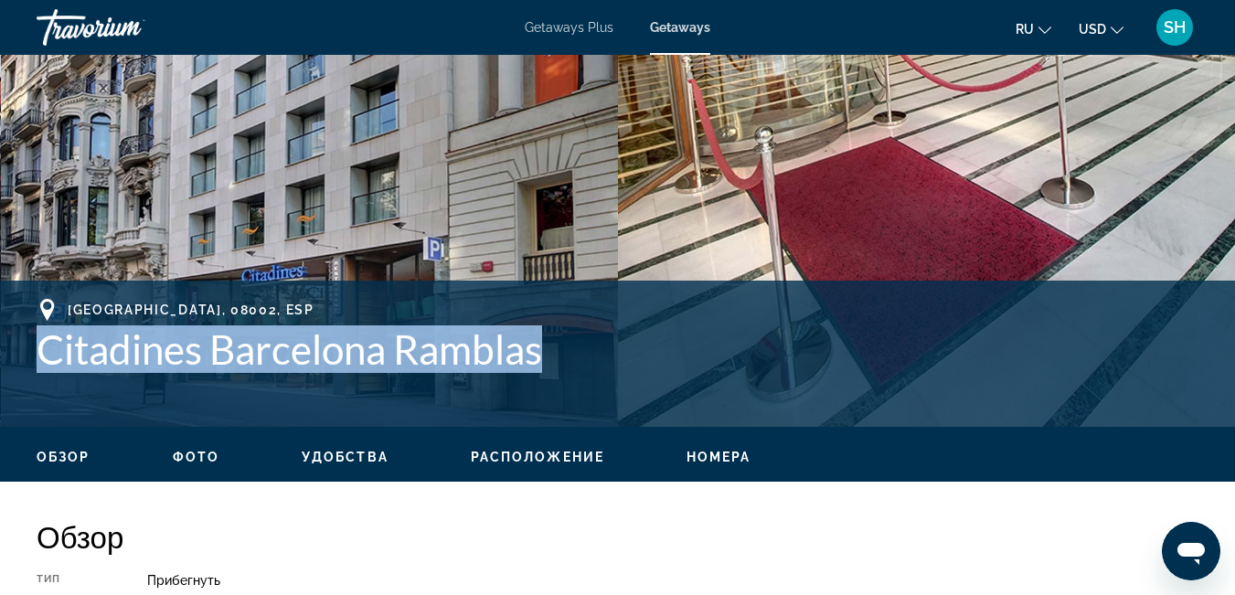
drag, startPoint x: 40, startPoint y: 348, endPoint x: 636, endPoint y: 395, distance: 597.1
click at [636, 395] on div "Barcelona, 08002, ESP Citadines Barcelona Ramblas" at bounding box center [618, 354] width 1162 height 110
copy h1 "Citadines Barcelona Ramblas"
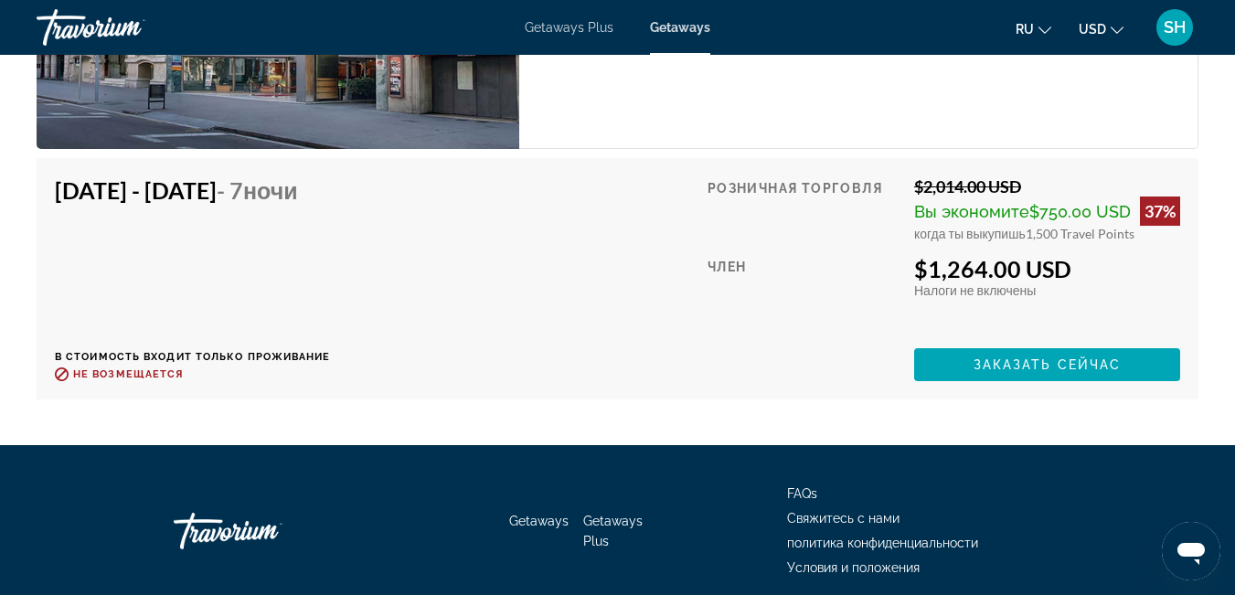
scroll to position [3882, 0]
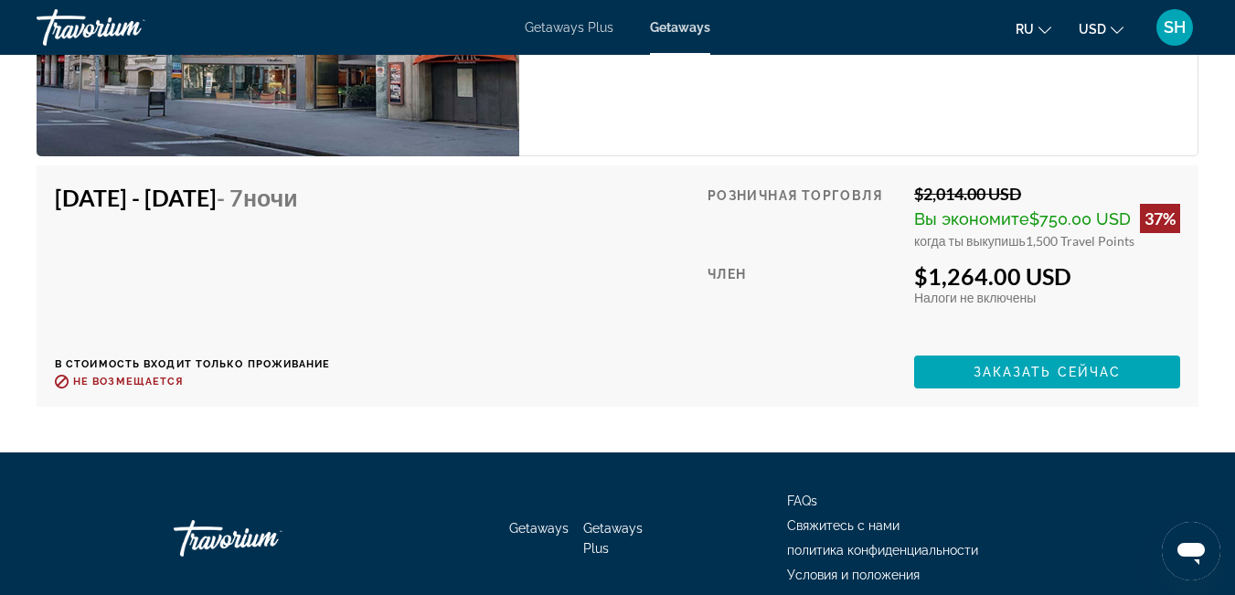
click at [76, 27] on div "Travorium" at bounding box center [128, 28] width 183 height 48
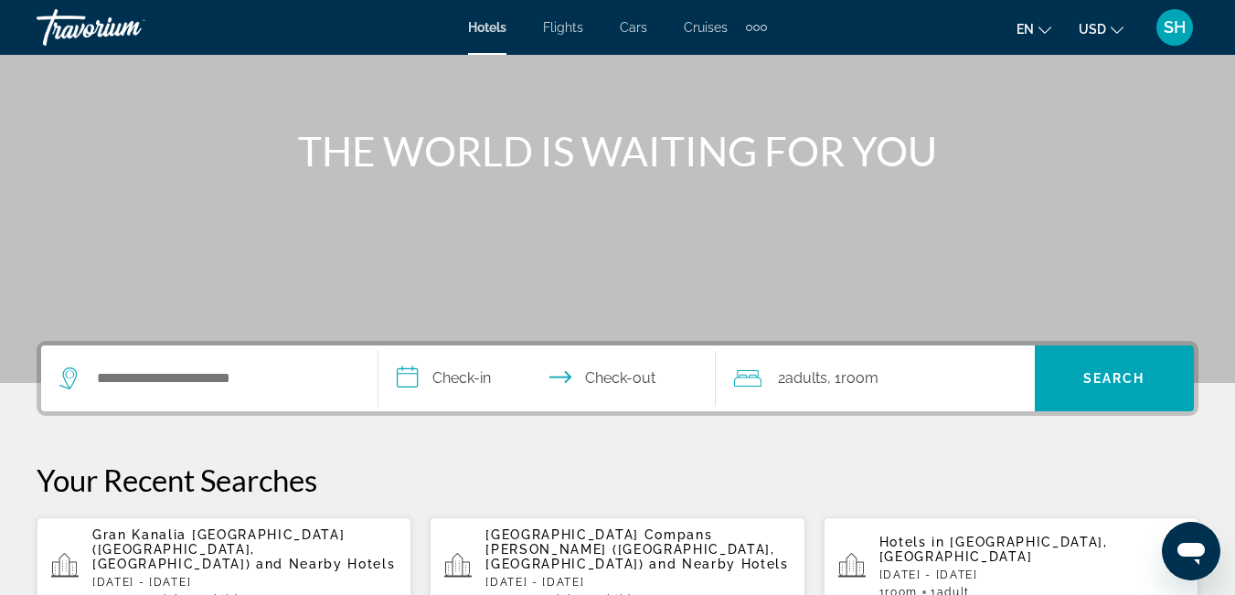
scroll to position [249, 0]
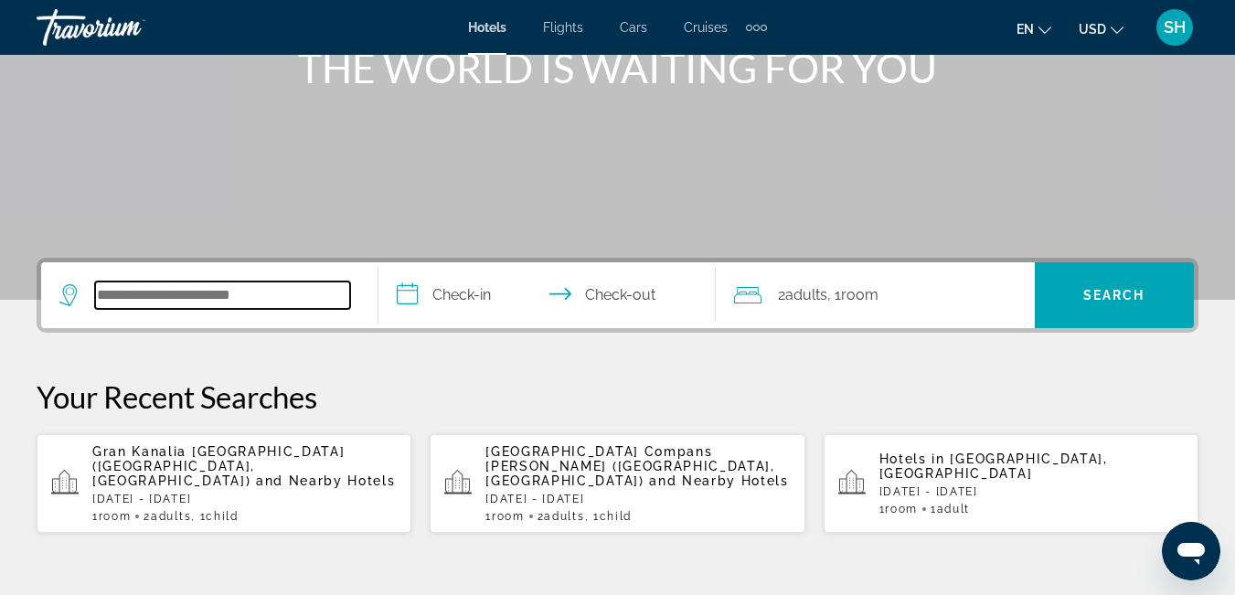
click at [202, 296] on input "Search hotel destination" at bounding box center [222, 295] width 255 height 27
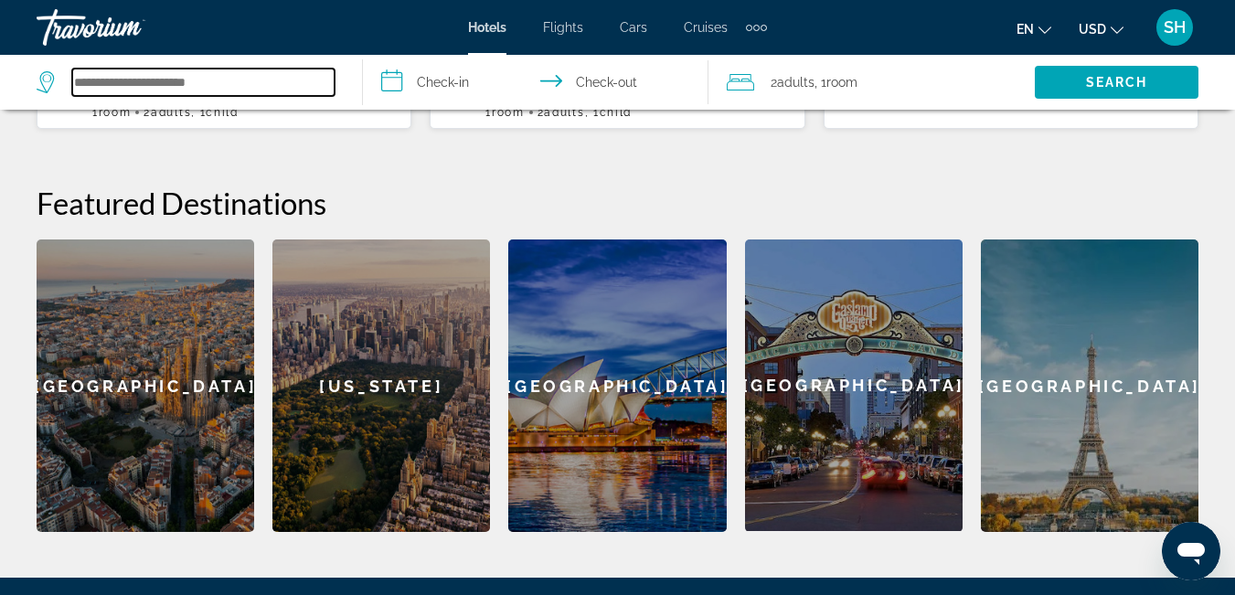
scroll to position [644, 0]
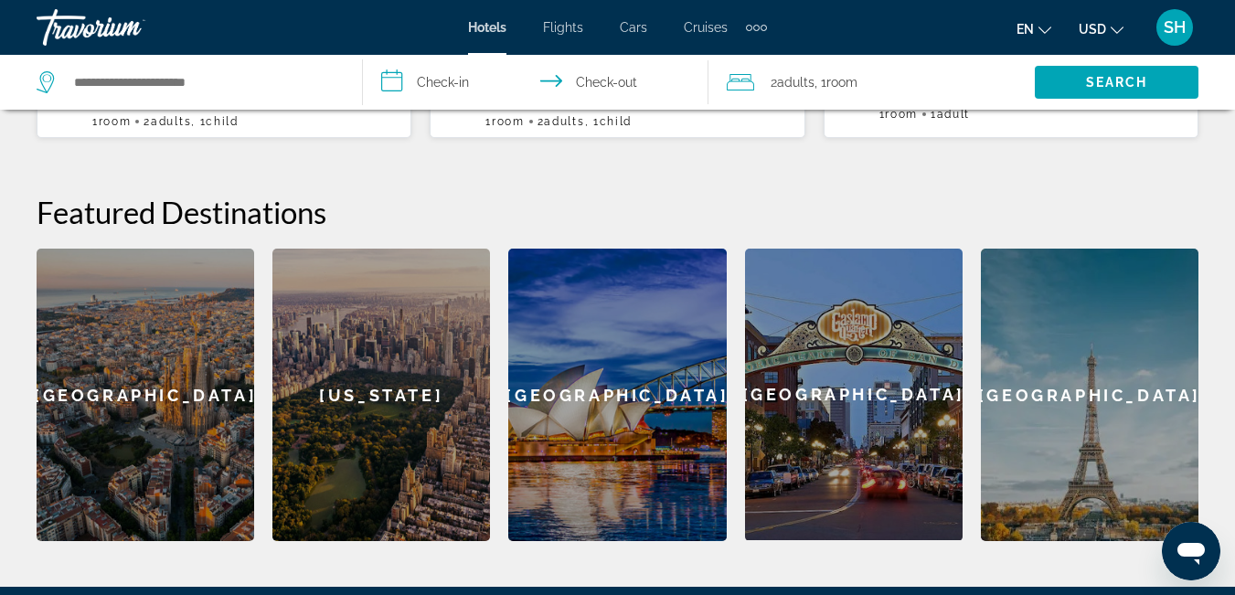
click at [120, 389] on div "[GEOGRAPHIC_DATA]" at bounding box center [146, 395] width 218 height 293
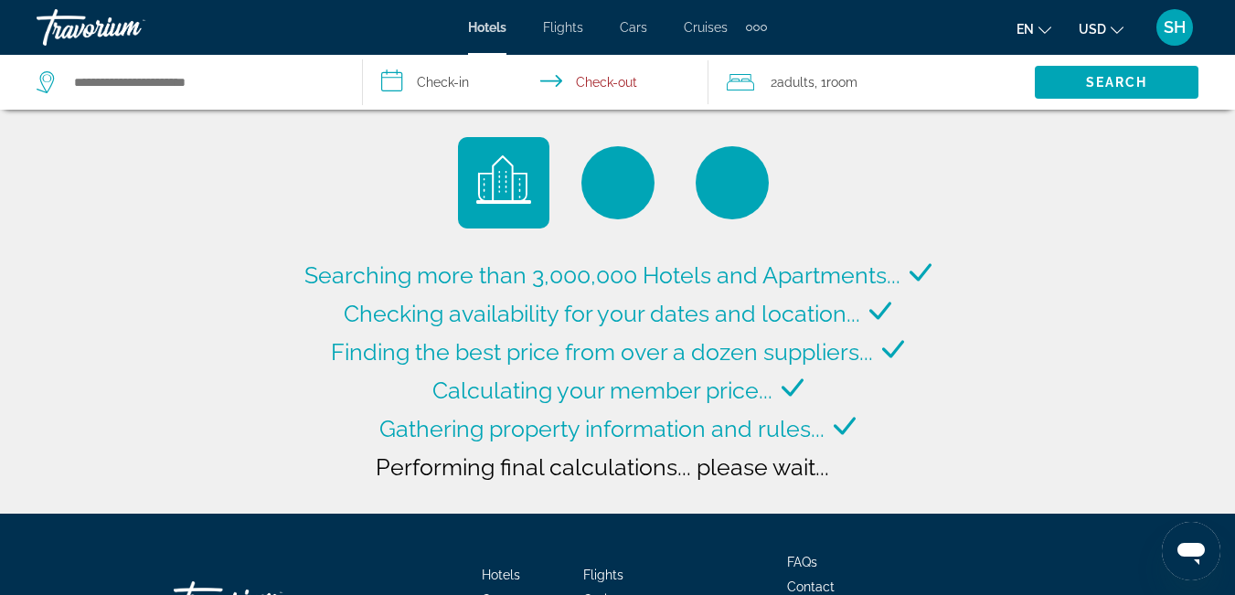
type input "**********"
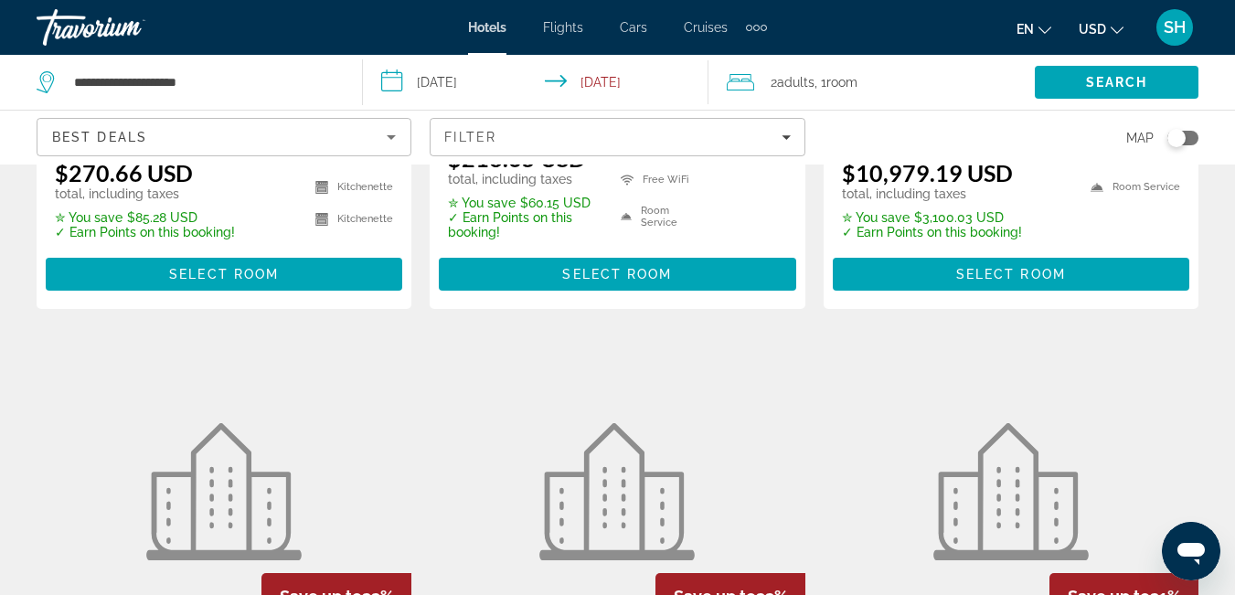
scroll to position [1979, 0]
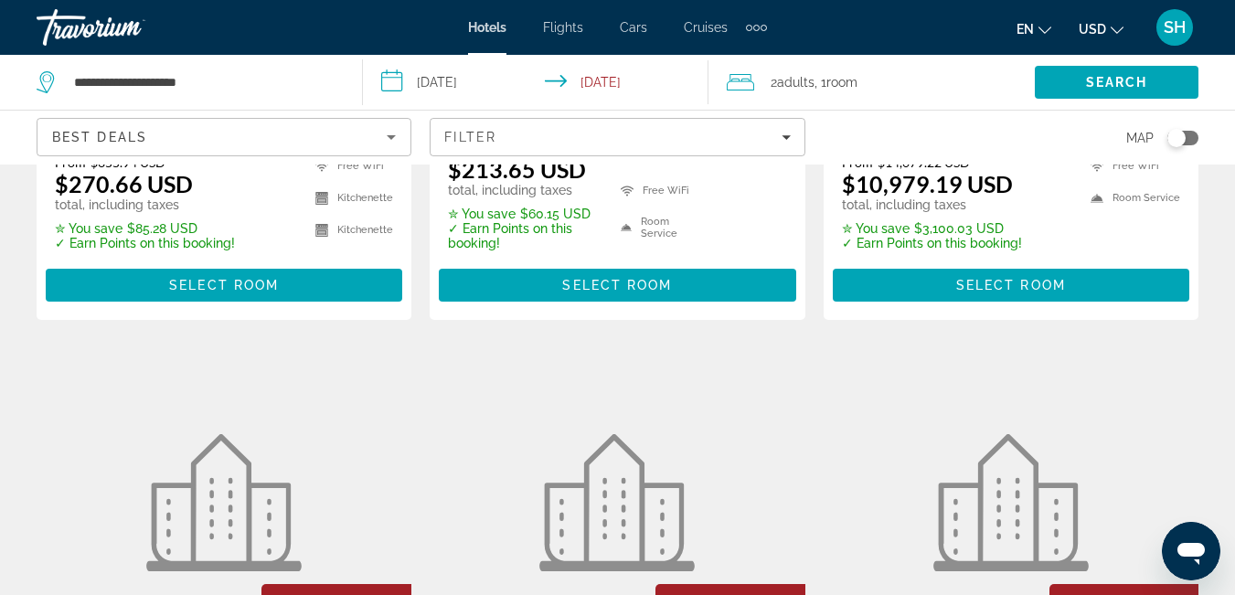
click at [471, 79] on input "**********" at bounding box center [539, 85] width 352 height 60
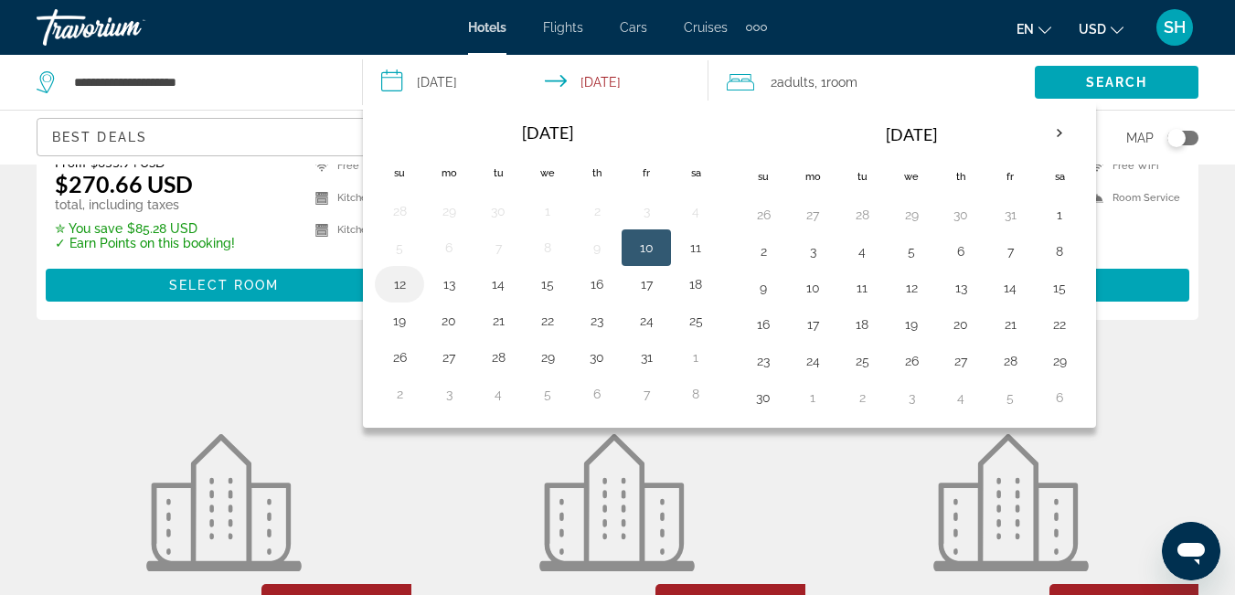
click at [401, 288] on button "12" at bounding box center [399, 285] width 29 height 26
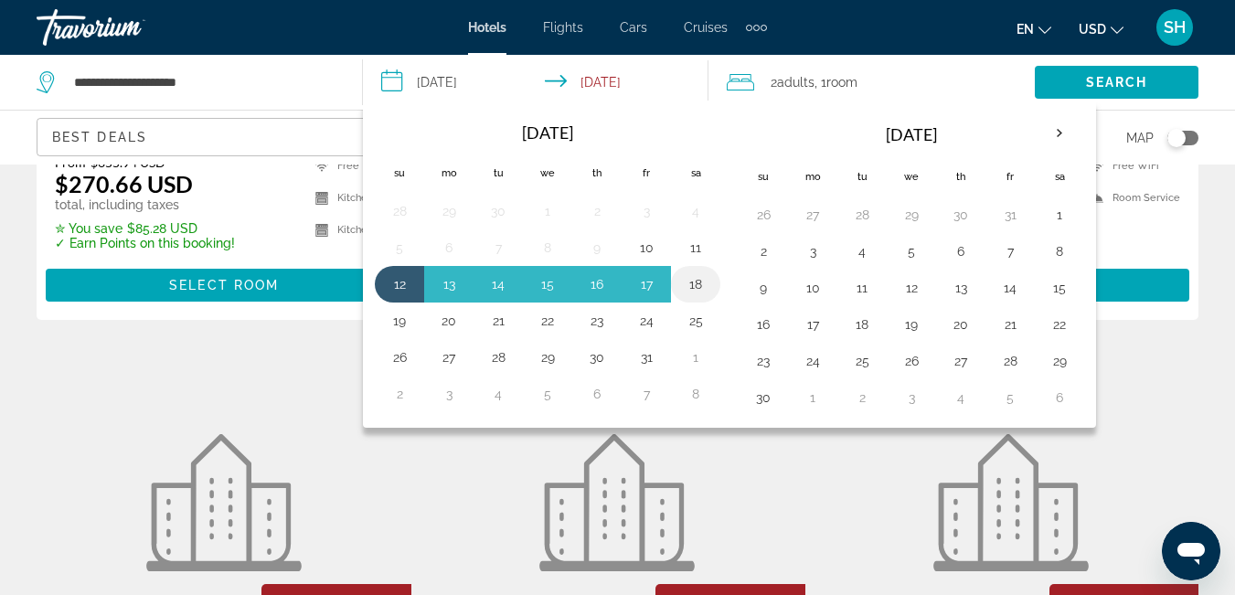
click at [695, 291] on button "18" at bounding box center [695, 285] width 29 height 26
type input "**********"
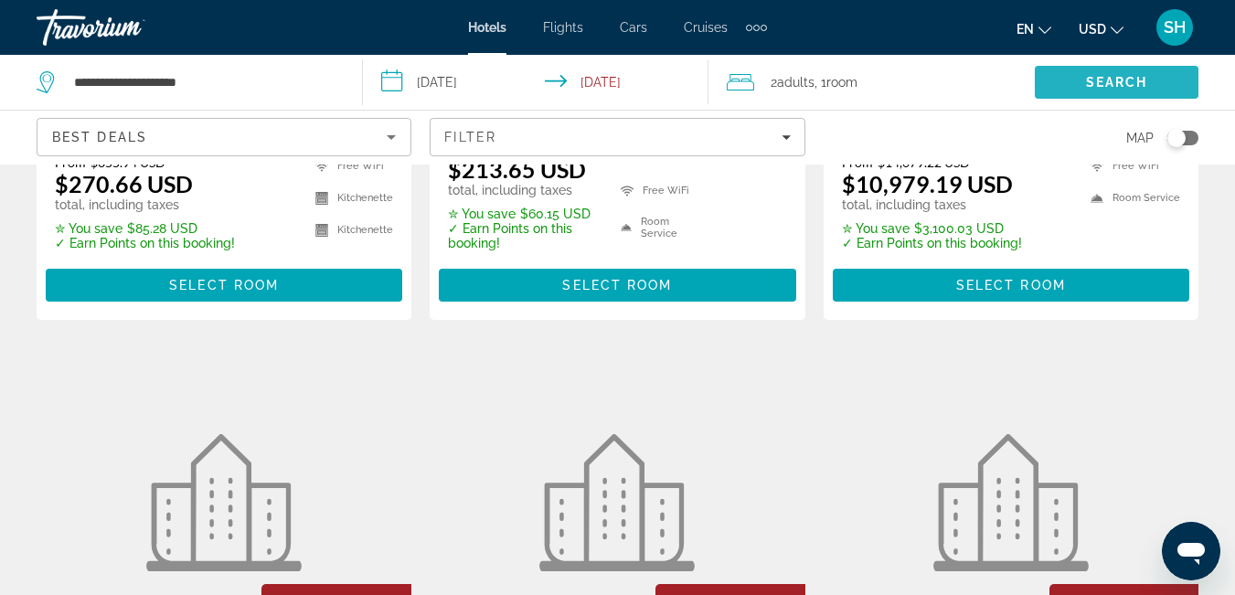
click at [1123, 76] on span "Search" at bounding box center [1117, 82] width 62 height 15
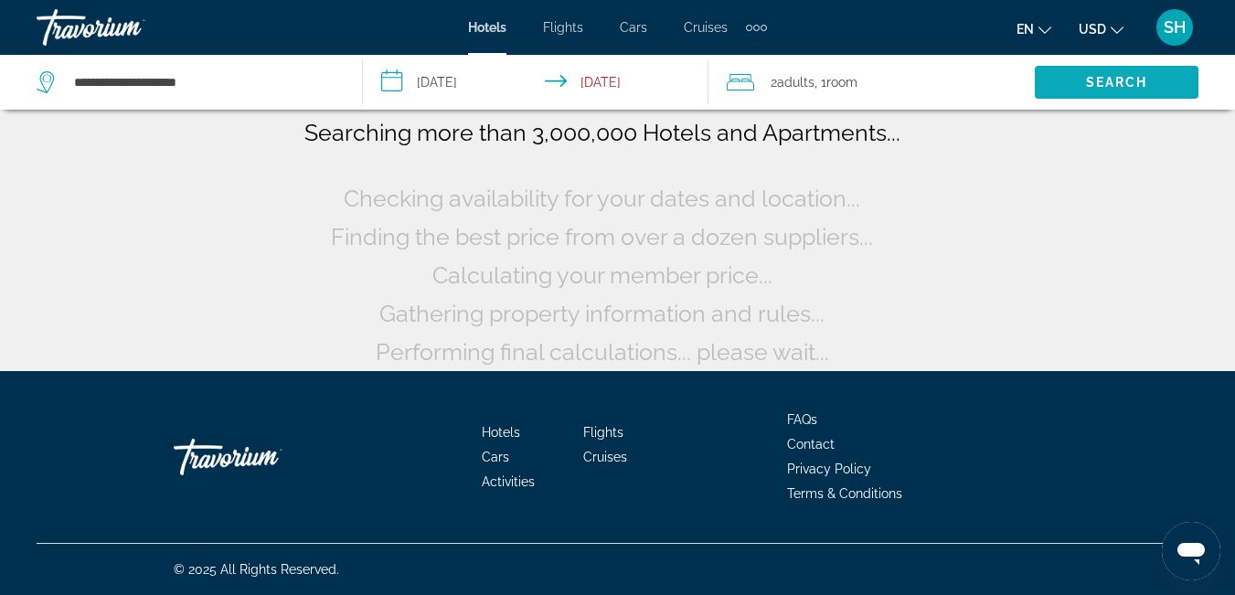
scroll to position [143, 0]
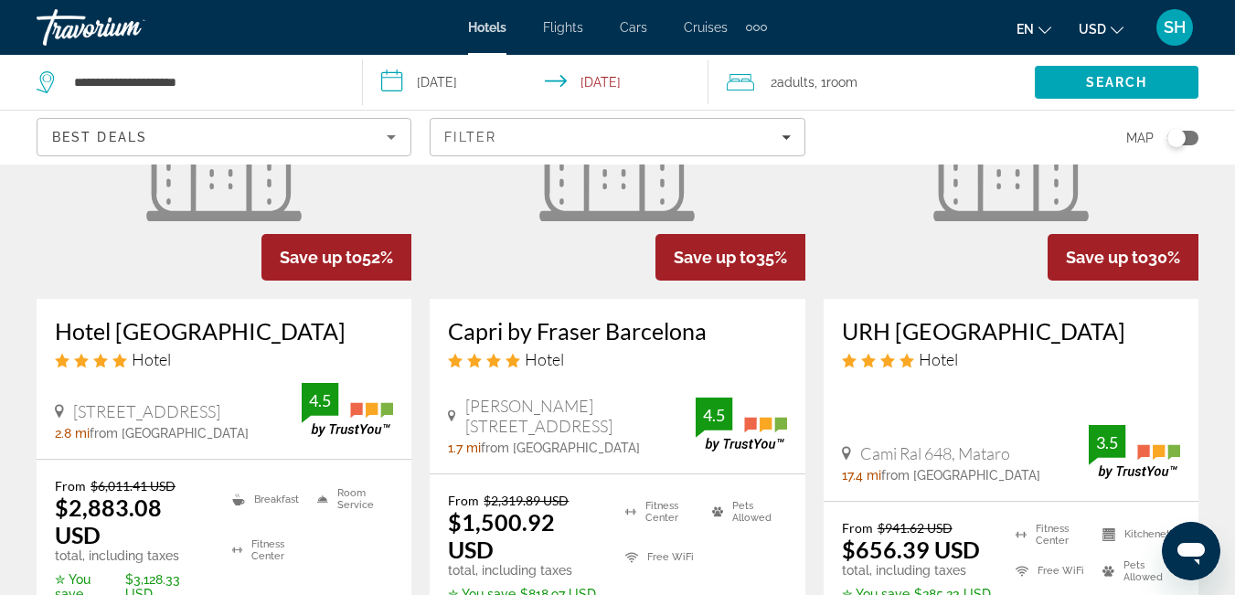
scroll to position [305, 0]
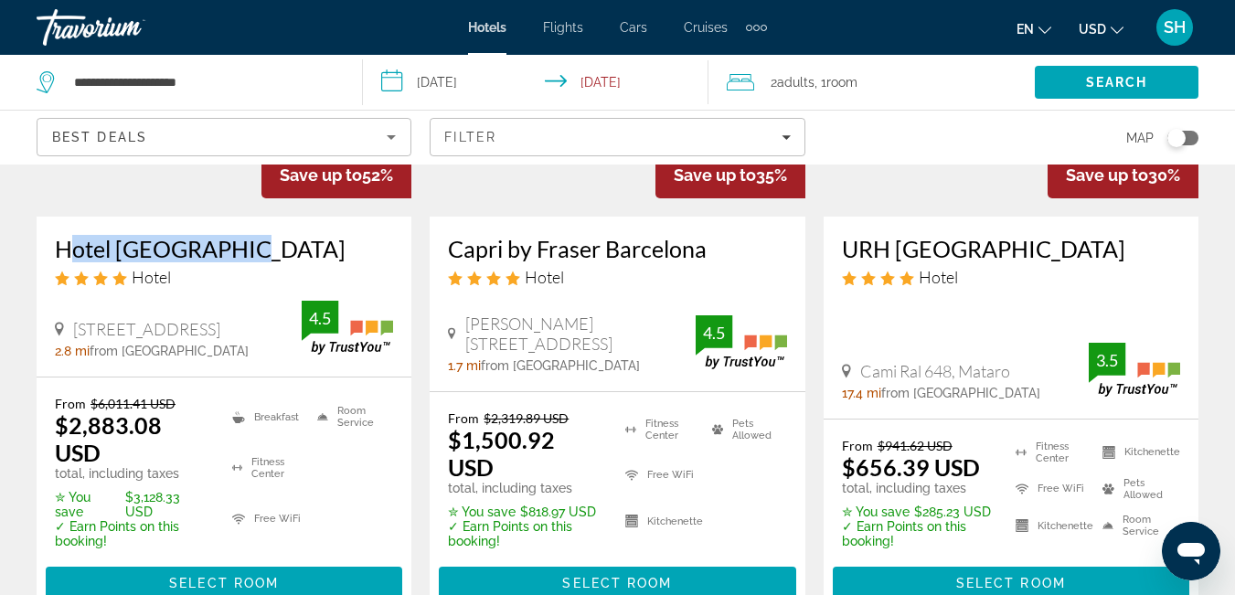
drag, startPoint x: 51, startPoint y: 251, endPoint x: 217, endPoint y: 256, distance: 165.6
click at [217, 256] on div "Hotel Porta Fira Hotel Plaza Europa 45, L'hospitalet De Llobregat 2.8 mi from B…" at bounding box center [224, 297] width 375 height 160
copy h3 "Hotel Porta Fira"
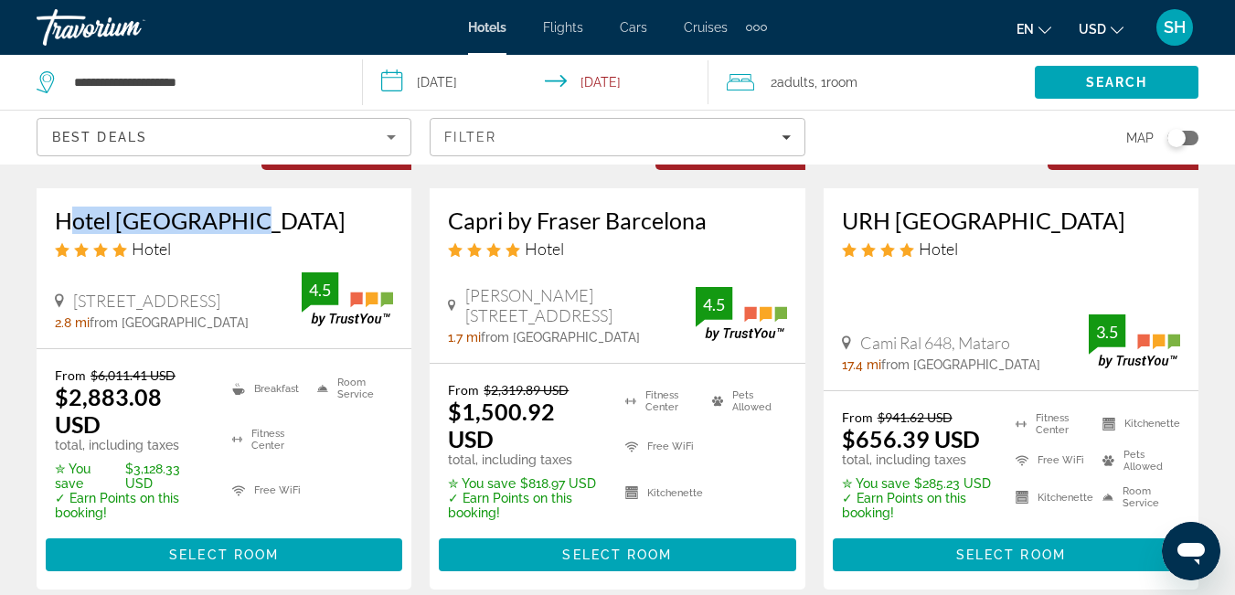
scroll to position [366, 0]
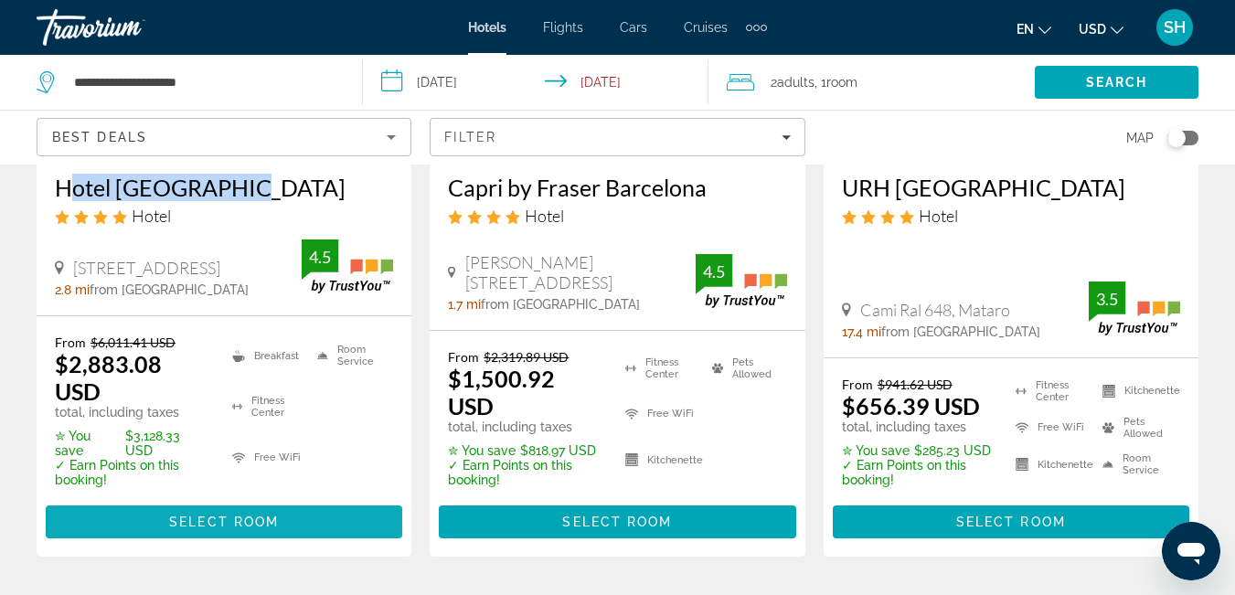
click at [219, 515] on span "Select Room" at bounding box center [224, 522] width 110 height 15
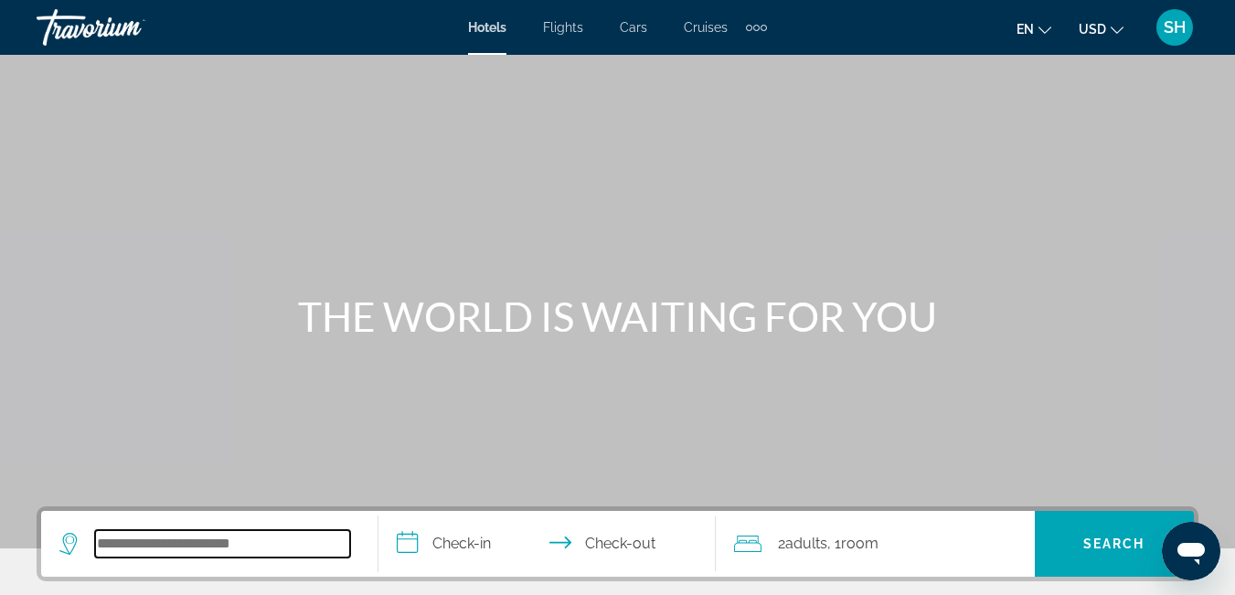
click at [208, 551] on input "Search hotel destination" at bounding box center [222, 543] width 255 height 27
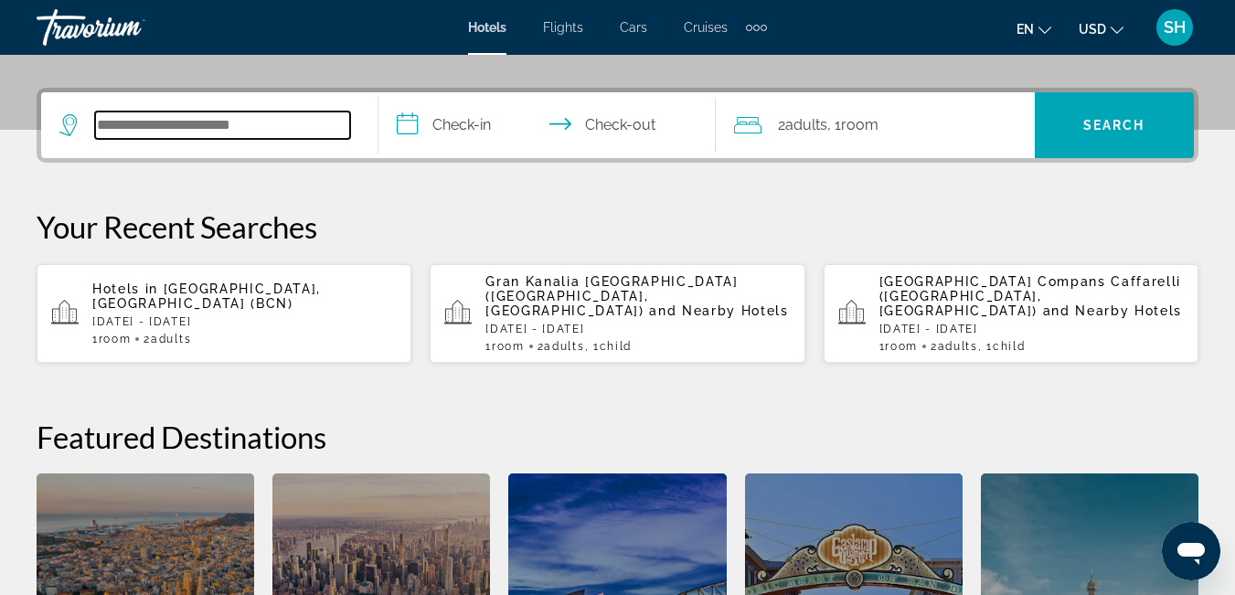
scroll to position [447, 0]
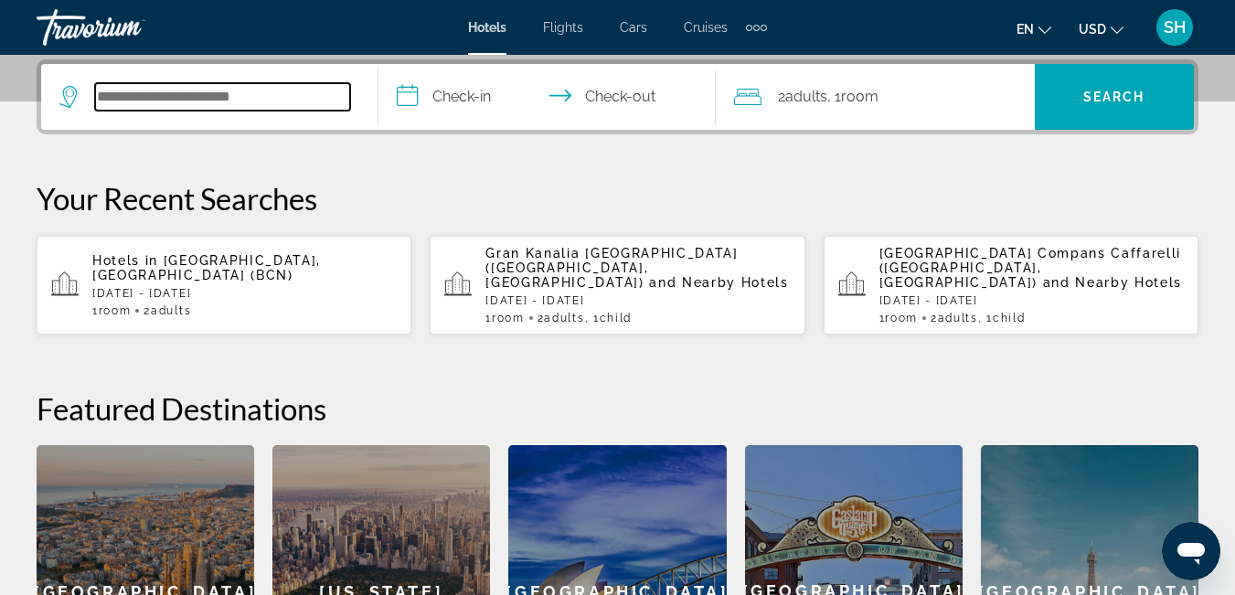
click at [246, 95] on input "Search hotel destination" at bounding box center [222, 96] width 255 height 27
type input "*"
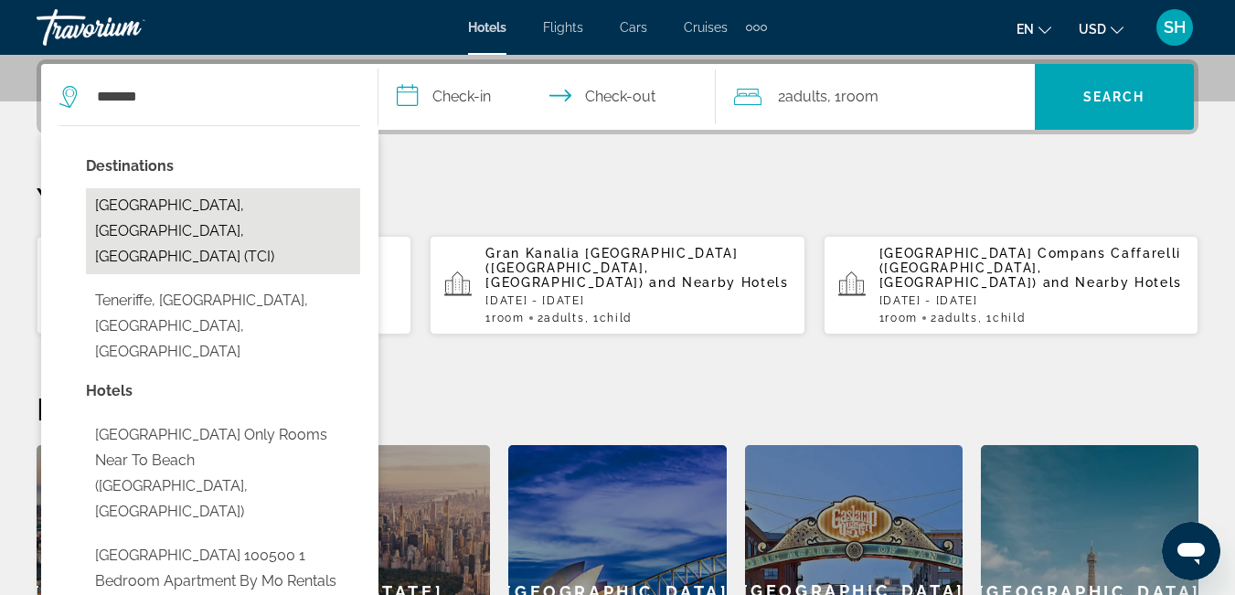
click at [245, 208] on button "[GEOGRAPHIC_DATA], [GEOGRAPHIC_DATA], [GEOGRAPHIC_DATA] (TCI)" at bounding box center [223, 231] width 274 height 86
type input "**********"
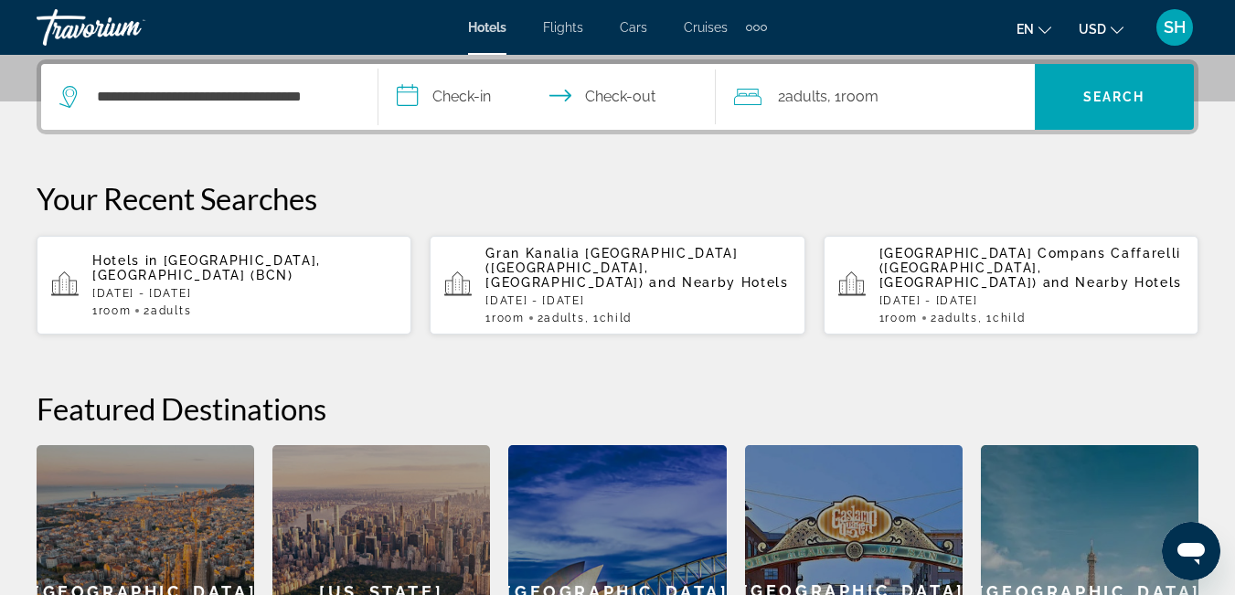
click at [455, 102] on input "**********" at bounding box center [551, 99] width 345 height 71
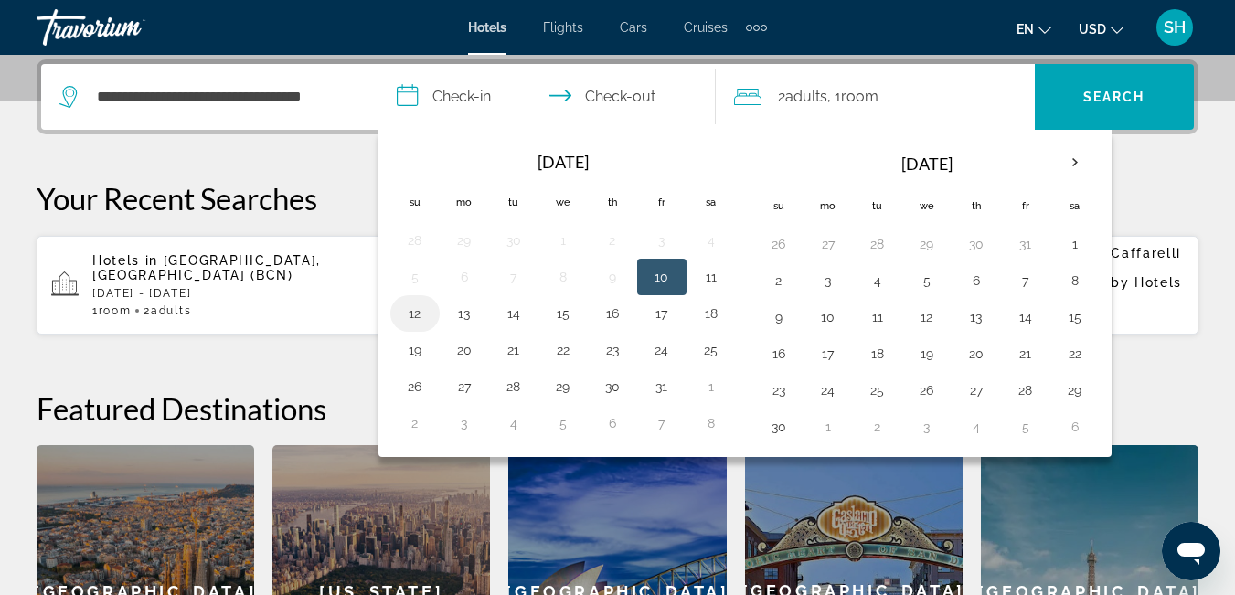
click at [409, 315] on button "12" at bounding box center [415, 314] width 29 height 26
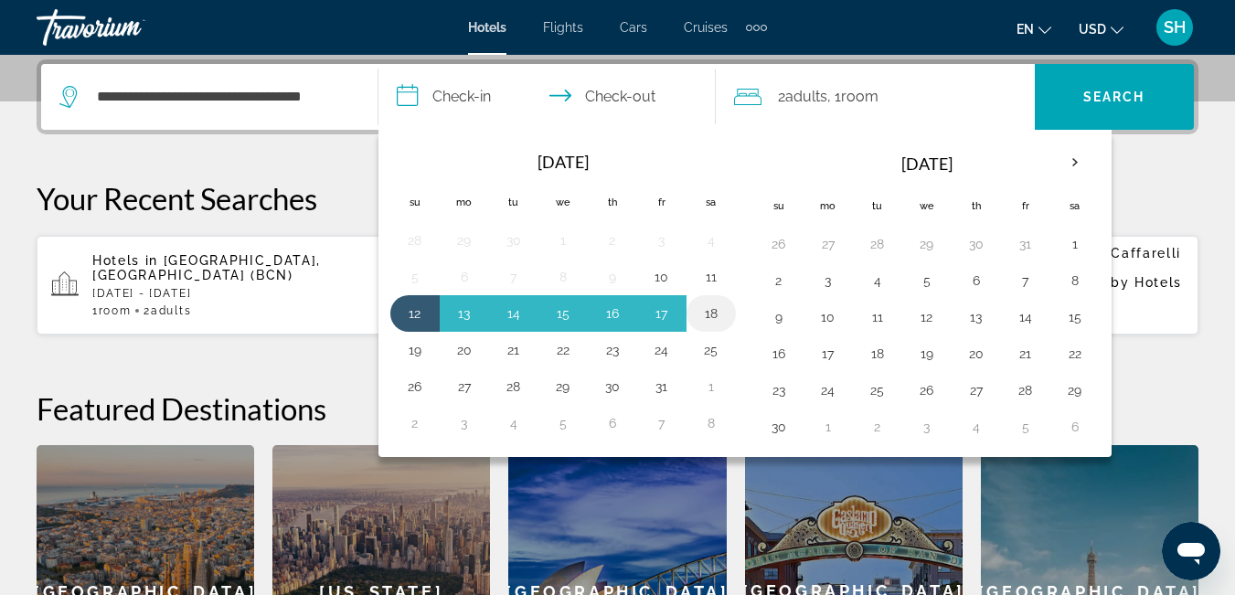
click at [710, 313] on button "18" at bounding box center [711, 314] width 29 height 26
type input "**********"
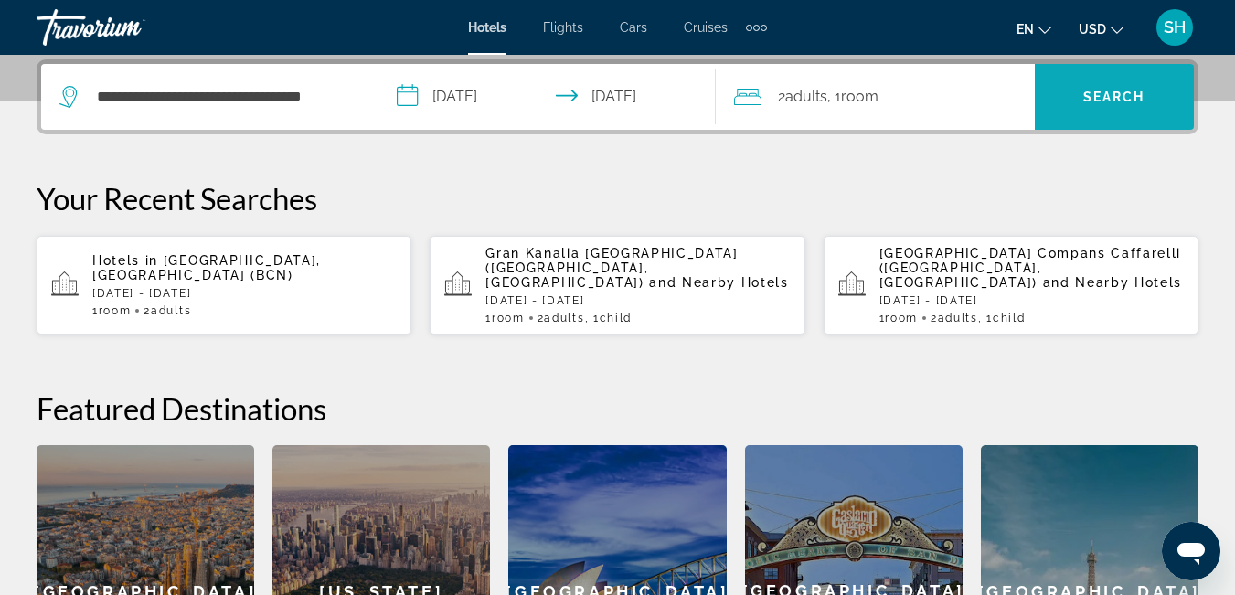
click at [1115, 102] on span "Search" at bounding box center [1115, 97] width 62 height 15
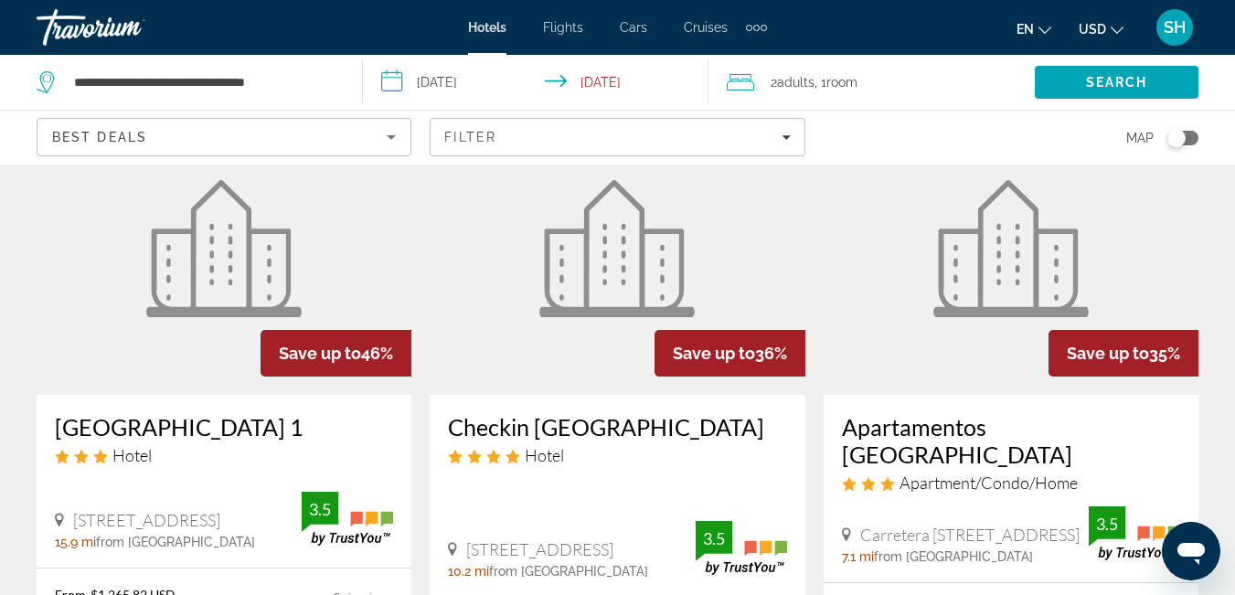
scroll to position [148, 0]
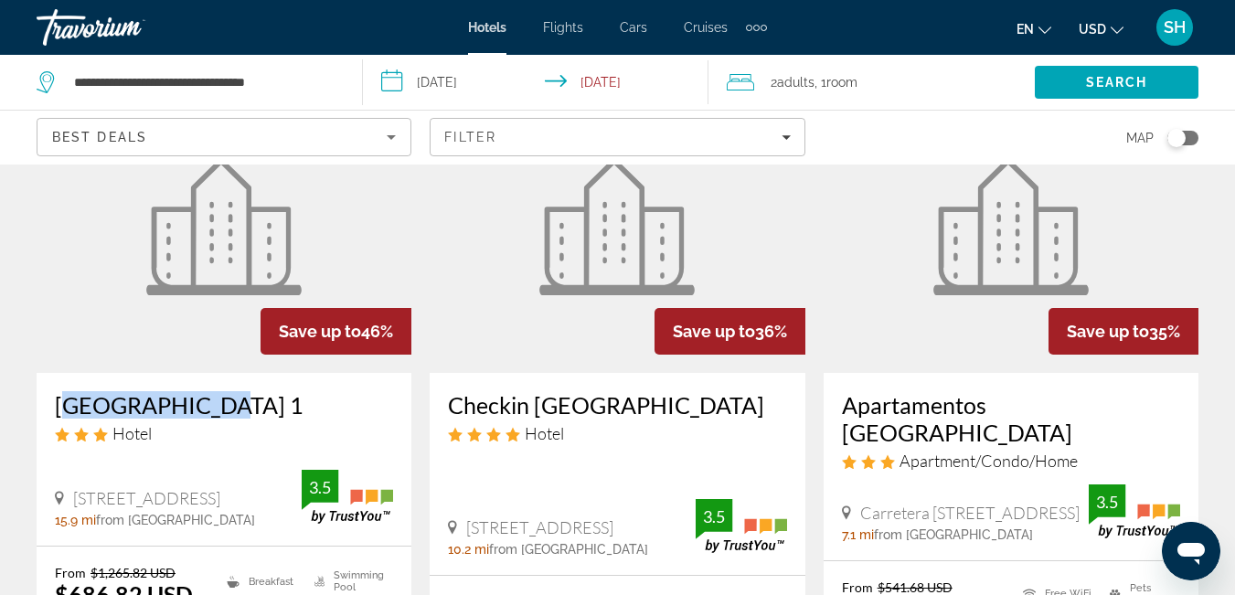
drag, startPoint x: 48, startPoint y: 404, endPoint x: 220, endPoint y: 407, distance: 172.9
click at [220, 407] on div "Laguna Park 1 Hotel Avenida De Los Pueblos 26, Adeje 15.9 mi from Tenerife city…" at bounding box center [224, 459] width 375 height 173
copy h3 "Laguna Park 1"
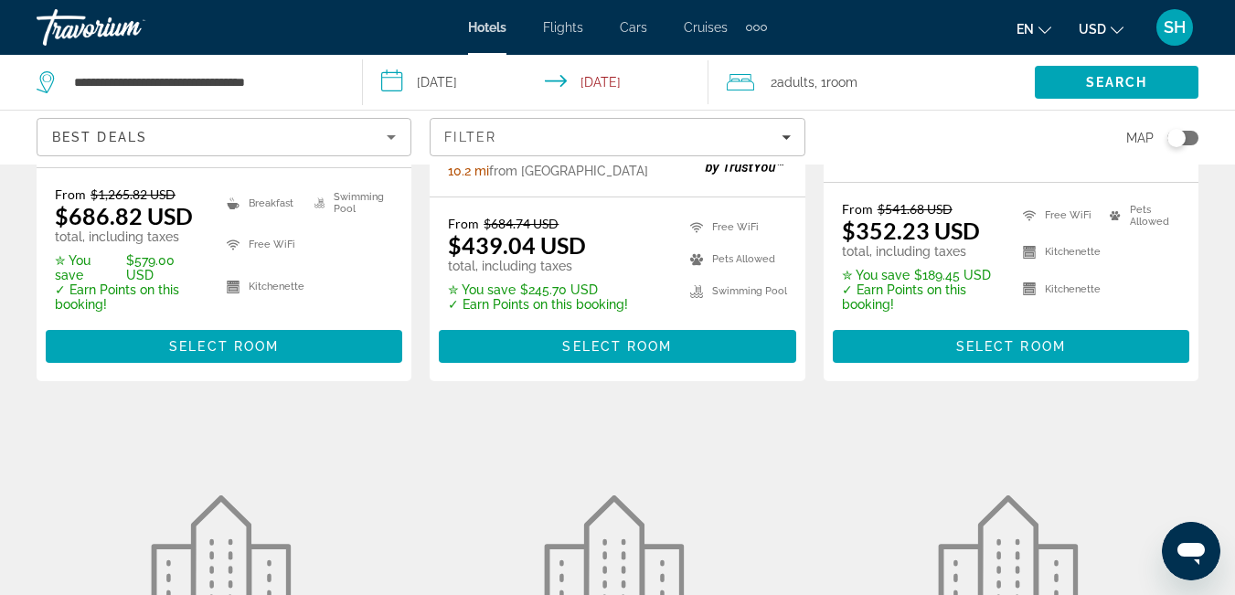
scroll to position [417, 0]
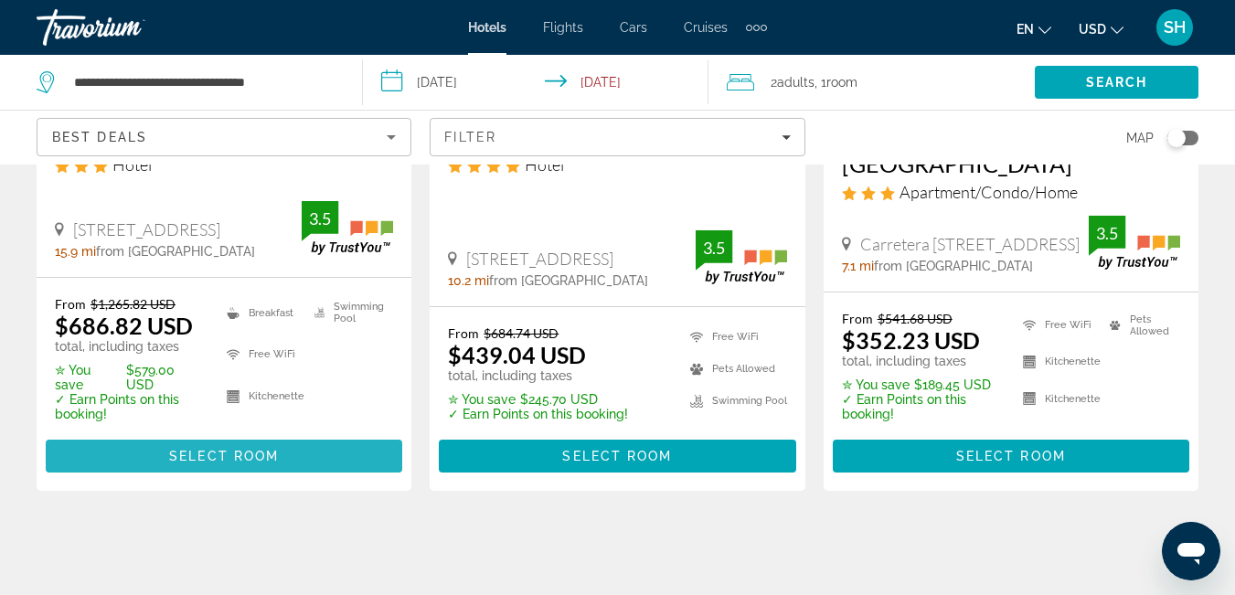
click at [201, 449] on span "Select Room" at bounding box center [224, 456] width 110 height 15
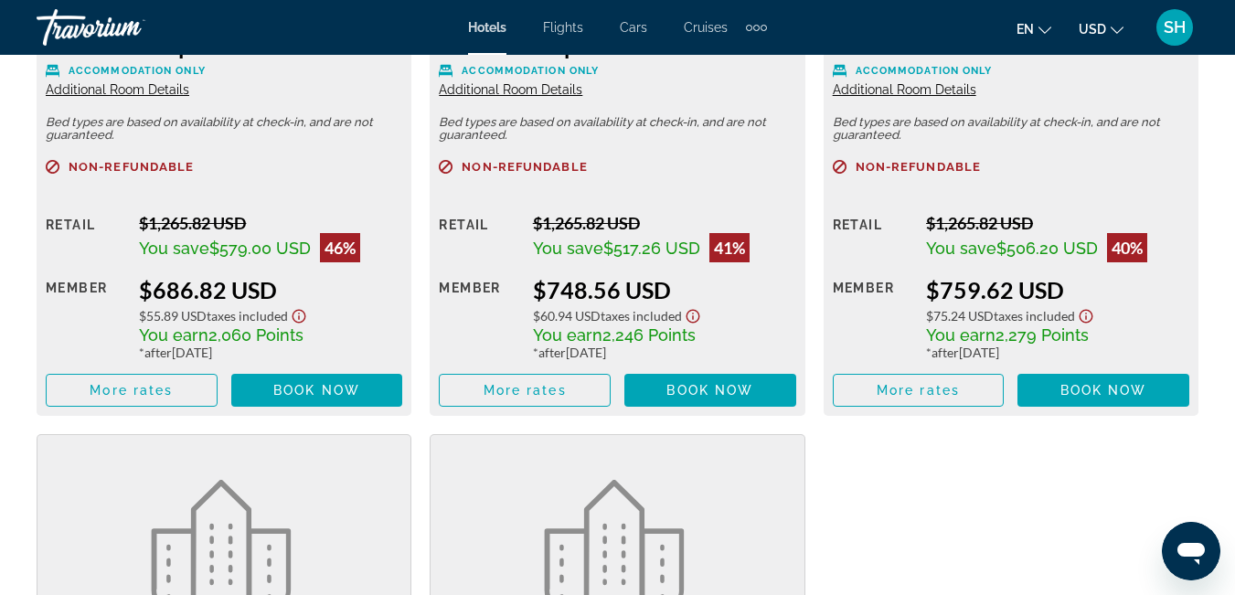
scroll to position [2993, 0]
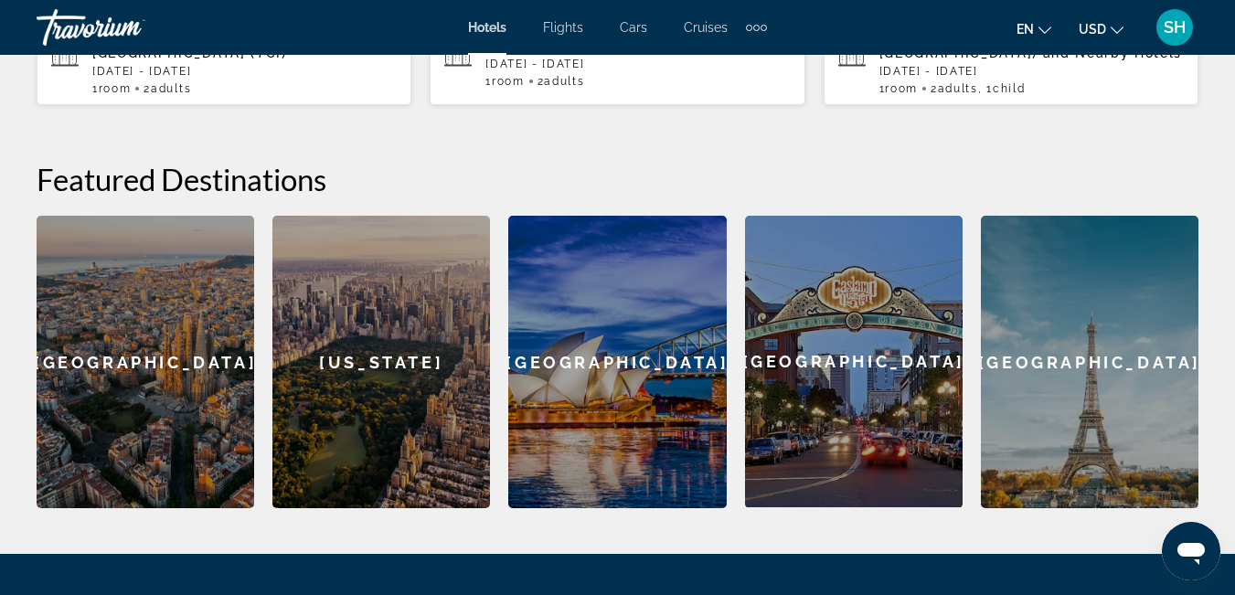
scroll to position [156, 0]
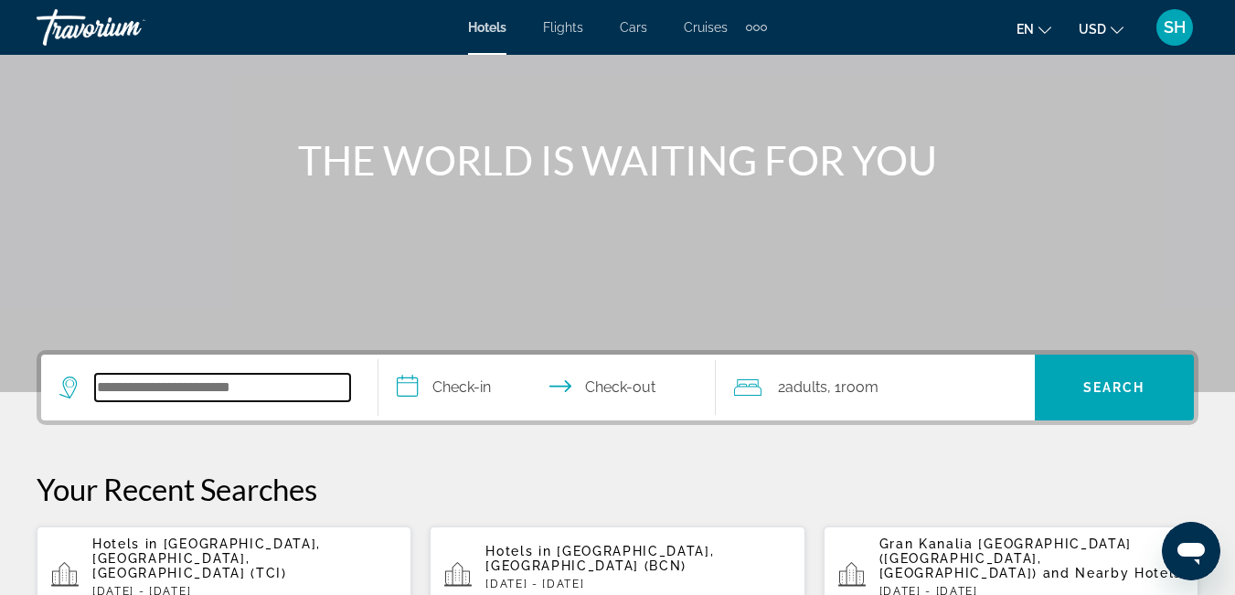
click at [237, 387] on input "Search hotel destination" at bounding box center [222, 387] width 255 height 27
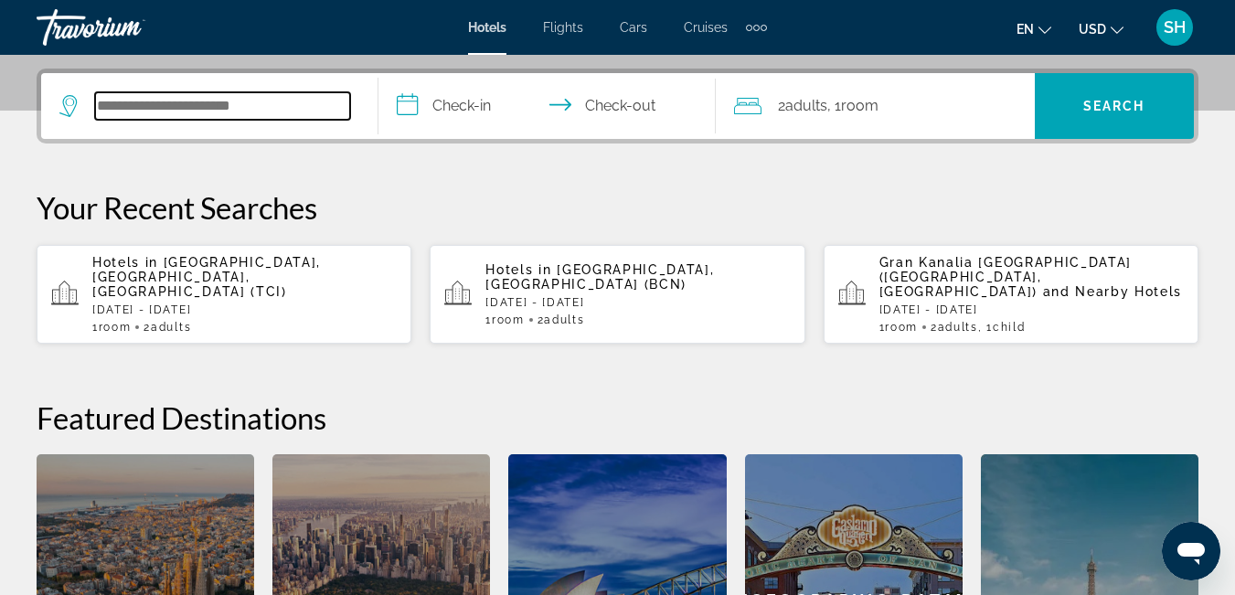
scroll to position [447, 0]
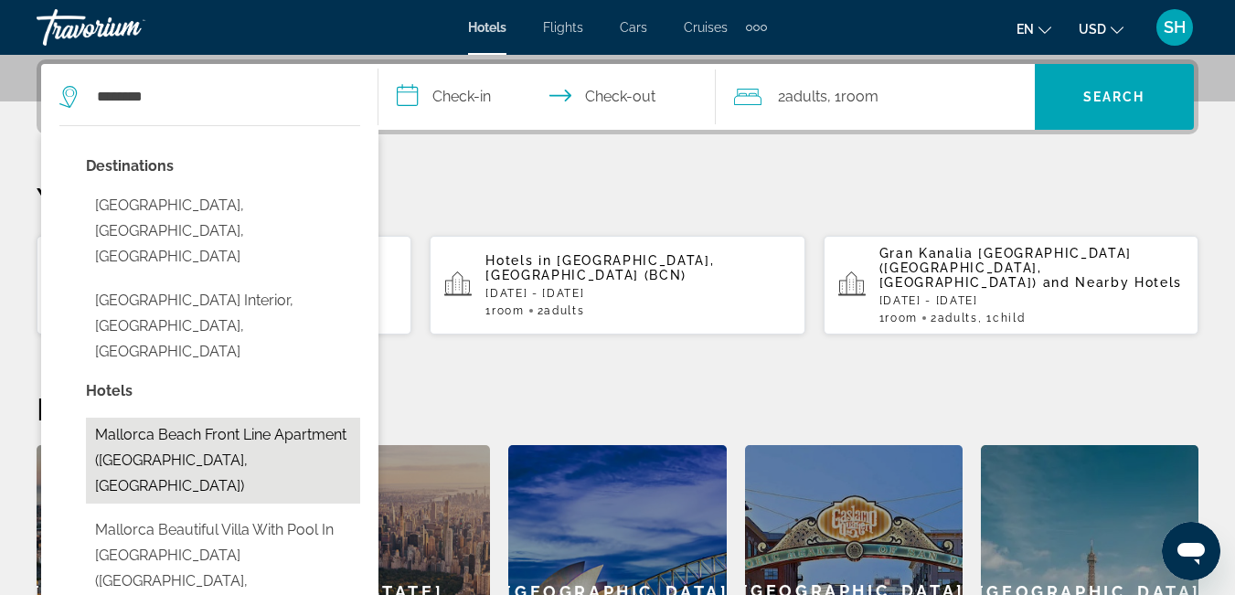
click at [291, 418] on button "Mallorca Beach front line Apartment ([GEOGRAPHIC_DATA], [GEOGRAPHIC_DATA])" at bounding box center [223, 461] width 274 height 86
type input "**********"
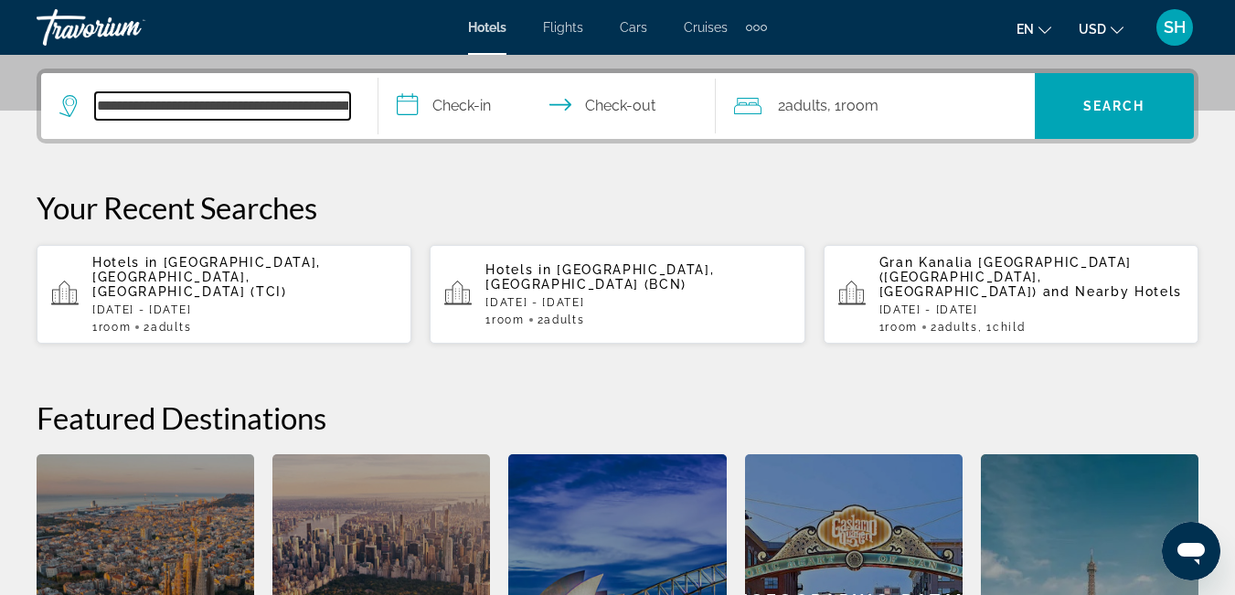
scroll to position [435, 0]
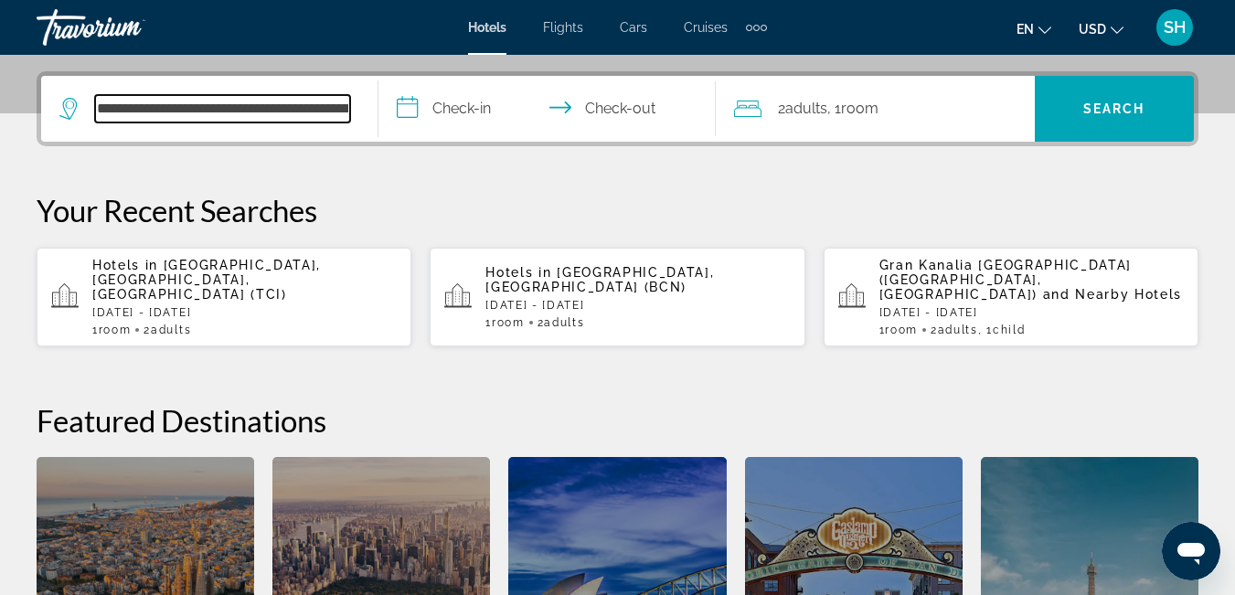
click at [268, 105] on input "**********" at bounding box center [222, 108] width 255 height 27
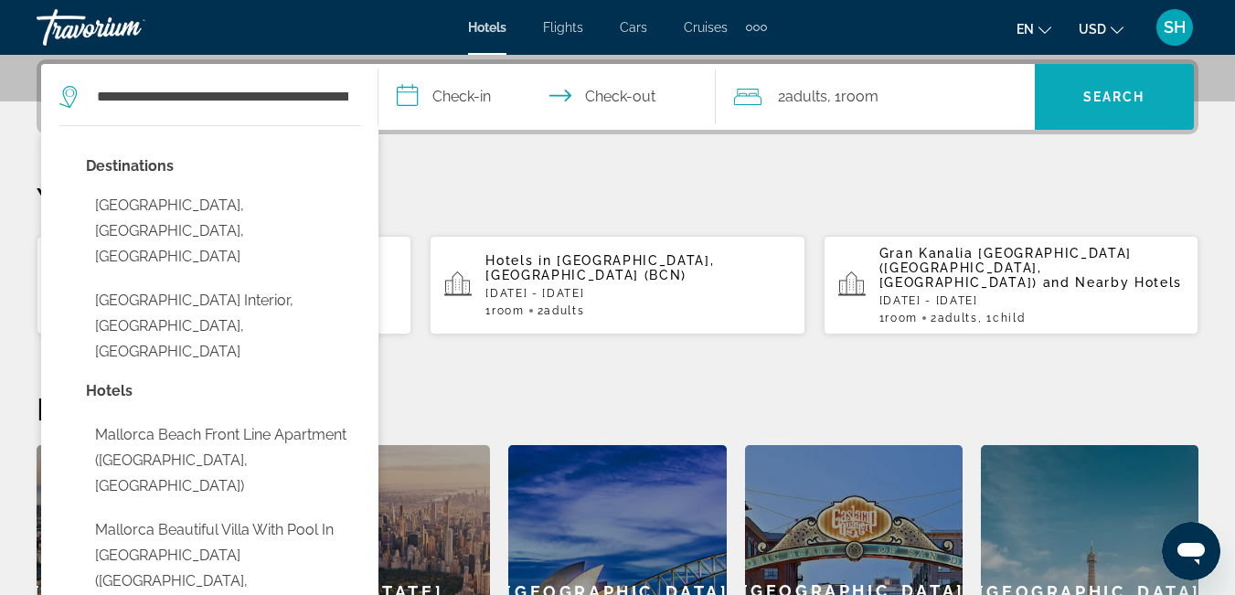
click at [1111, 105] on span "Search" at bounding box center [1114, 97] width 159 height 44
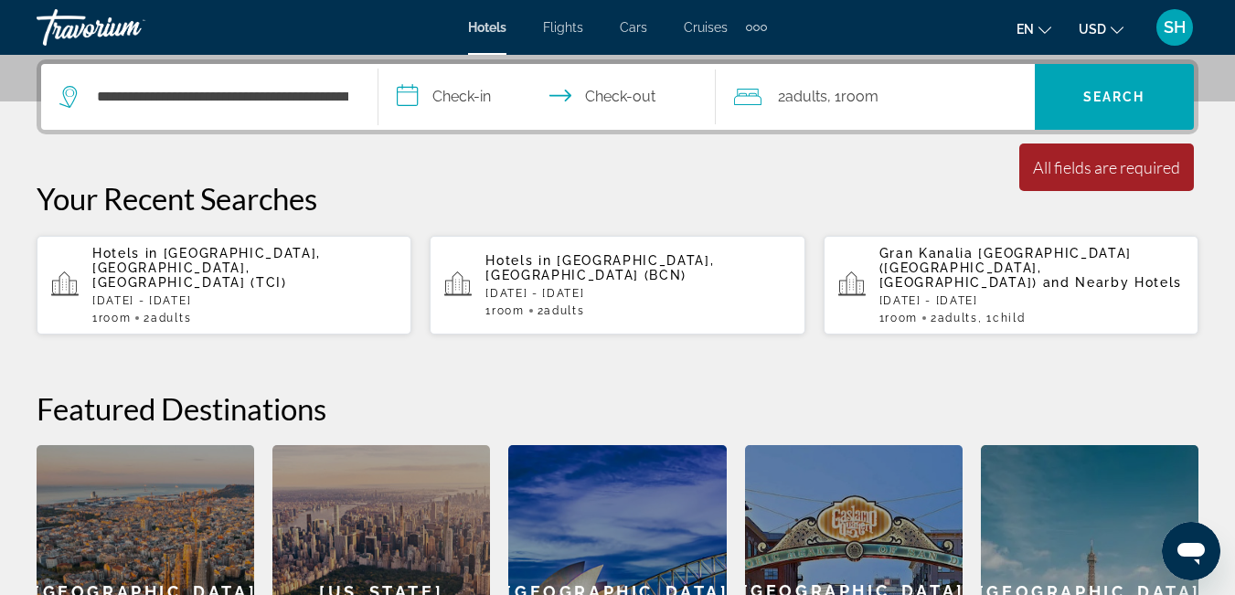
click at [457, 92] on input "**********" at bounding box center [551, 99] width 345 height 71
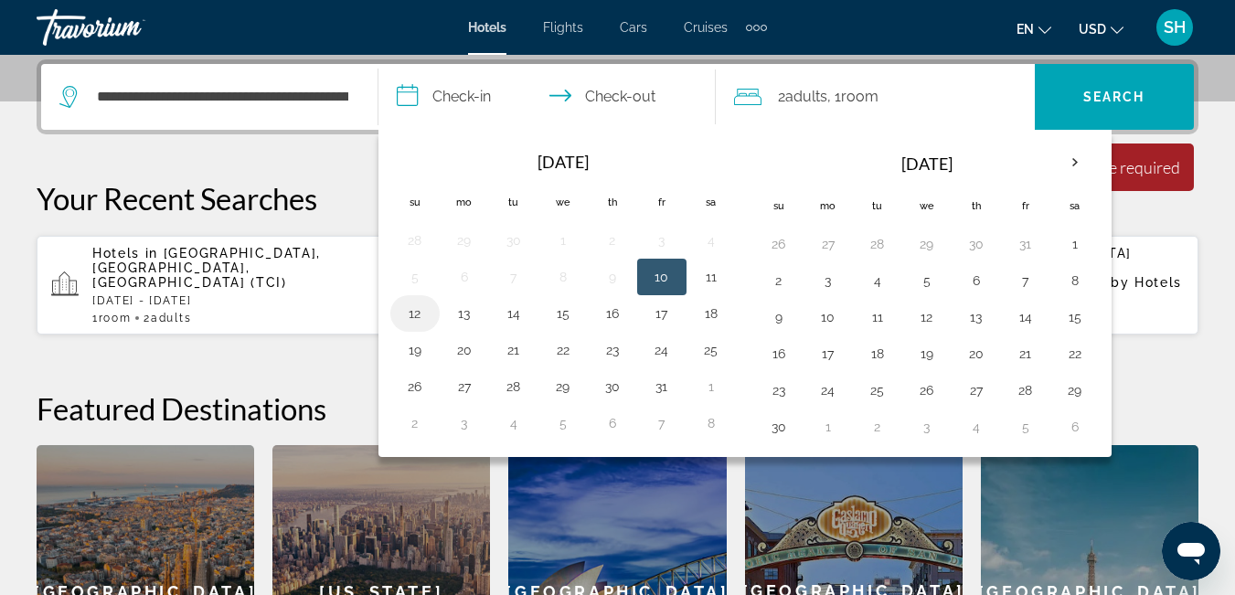
click at [417, 315] on button "12" at bounding box center [415, 314] width 29 height 26
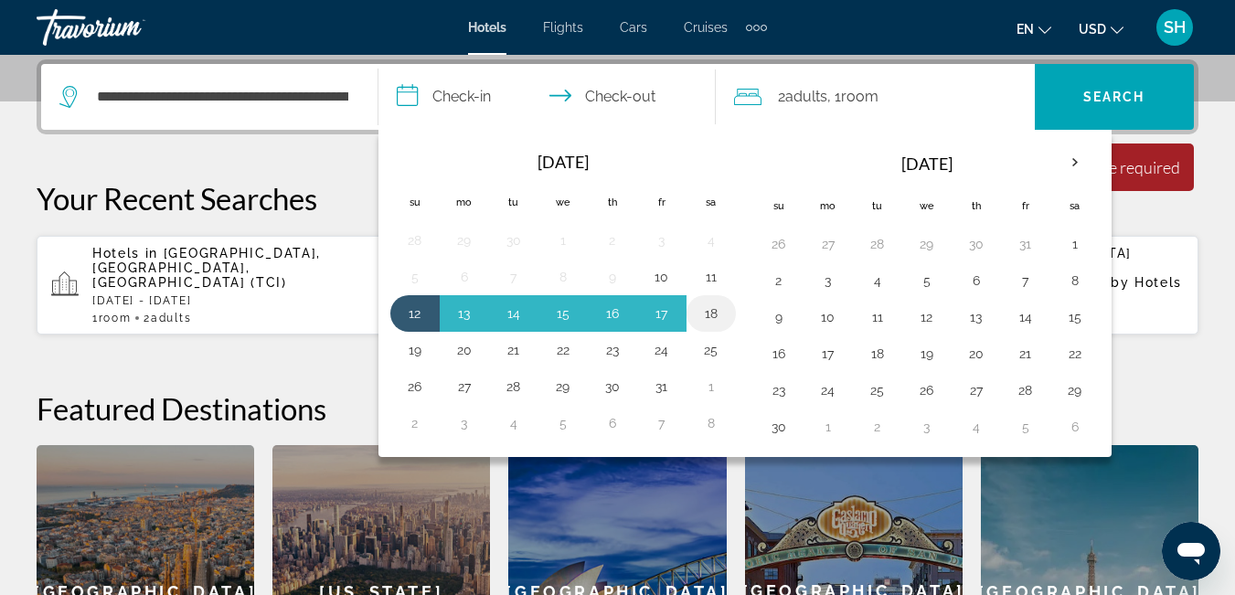
click at [713, 317] on button "18" at bounding box center [711, 314] width 29 height 26
type input "**********"
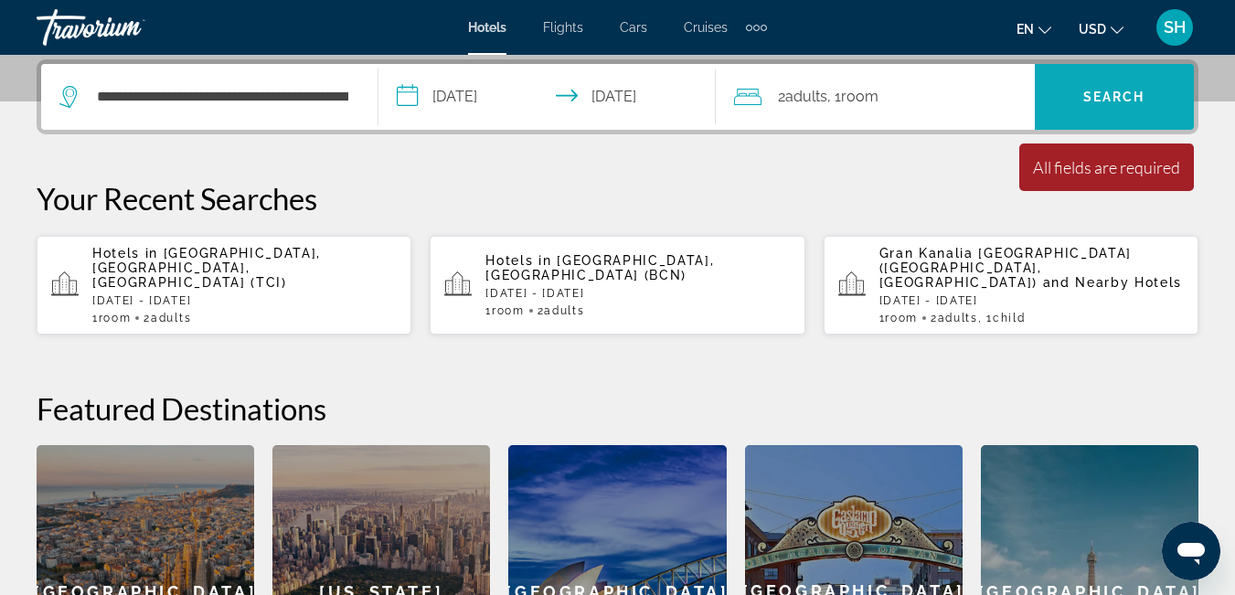
click at [1104, 96] on span "Search" at bounding box center [1115, 97] width 62 height 15
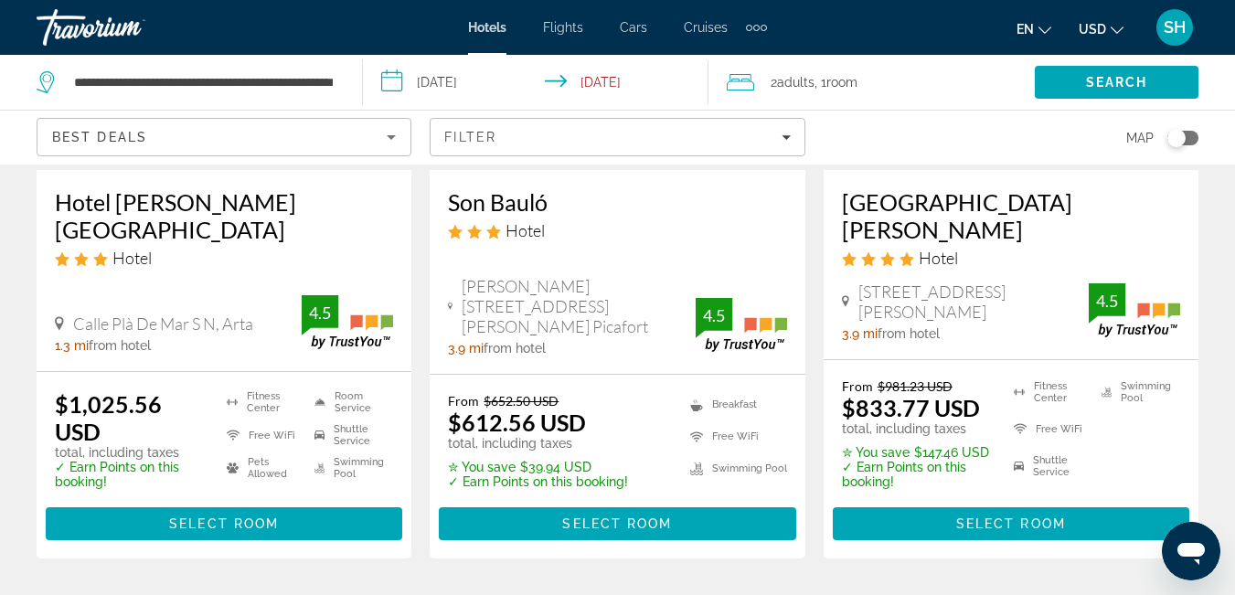
scroll to position [336, 0]
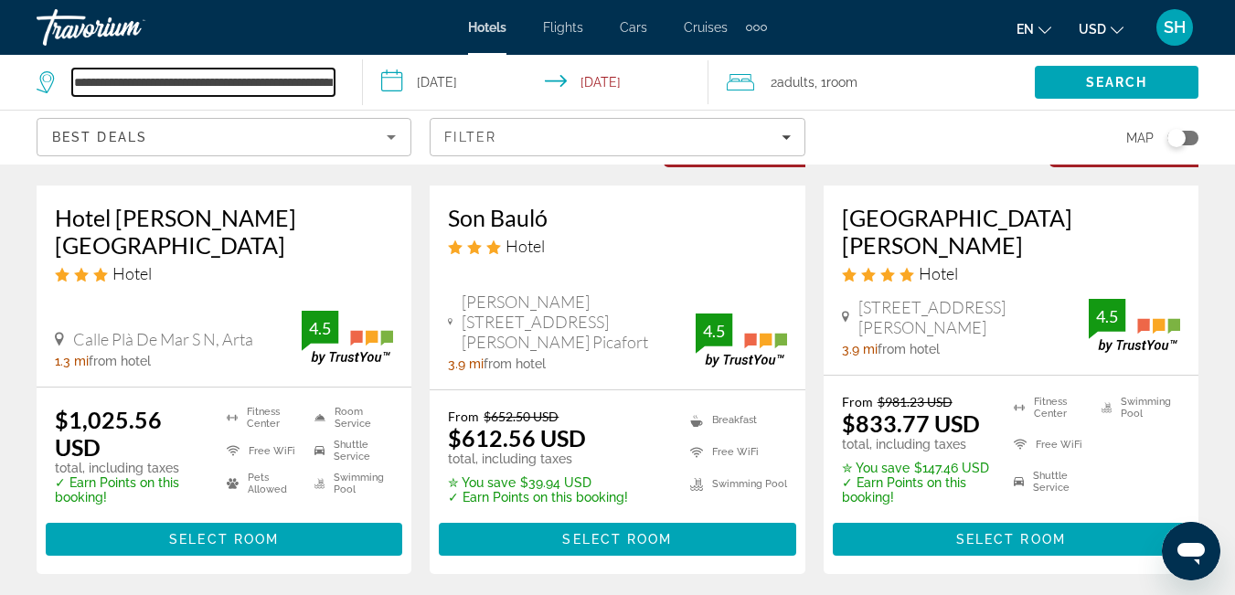
click at [306, 81] on input "**********" at bounding box center [203, 82] width 262 height 27
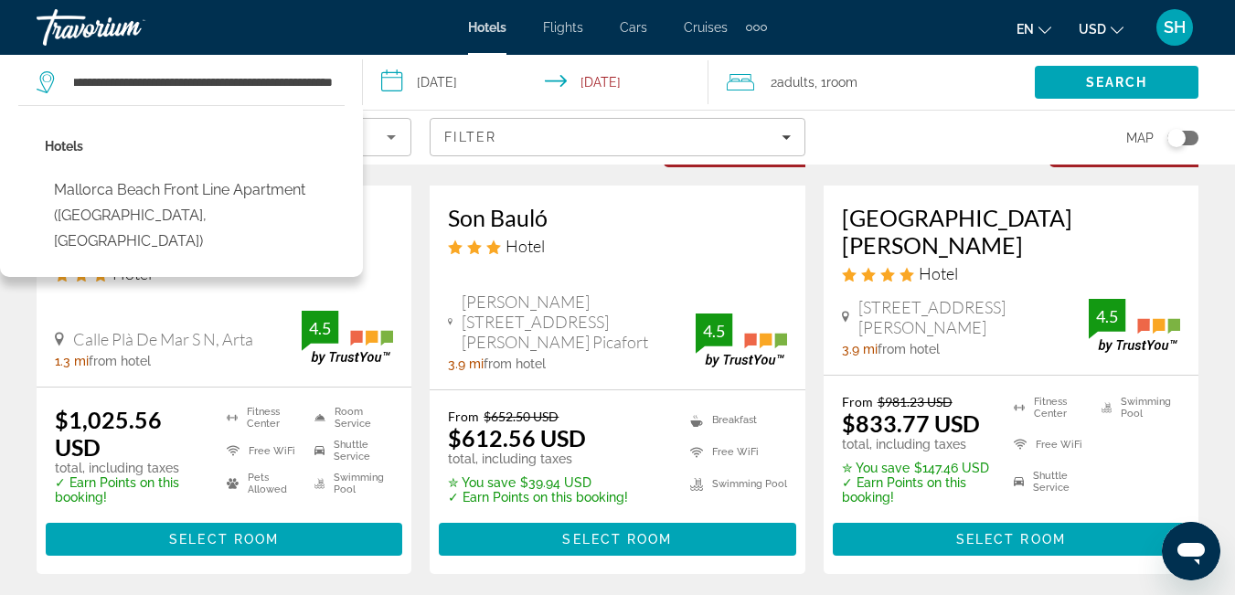
scroll to position [0, 0]
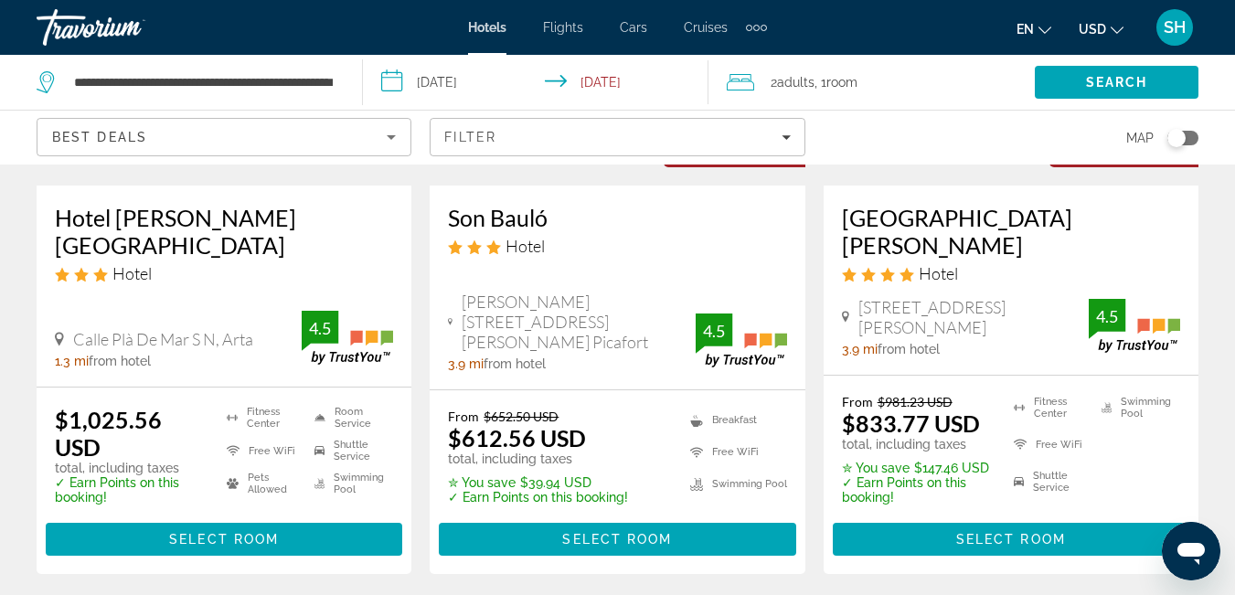
click at [807, 79] on span "Adults" at bounding box center [795, 82] width 37 height 15
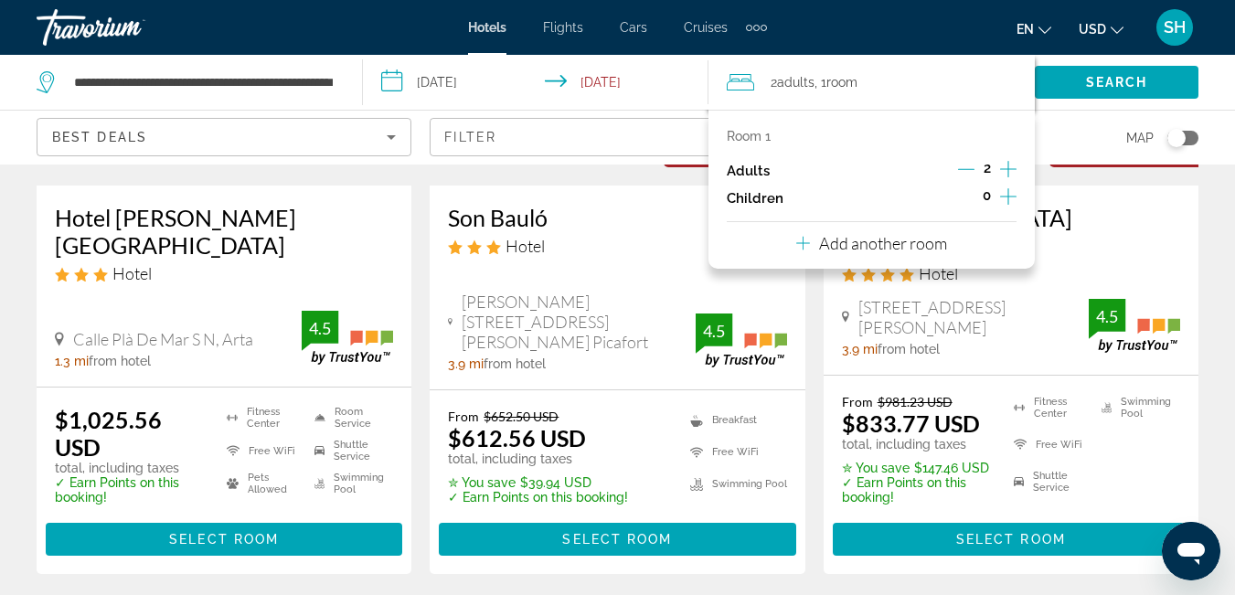
click at [965, 165] on icon "Decrement adults" at bounding box center [966, 169] width 16 height 16
click at [1115, 83] on span "Search" at bounding box center [1117, 82] width 62 height 15
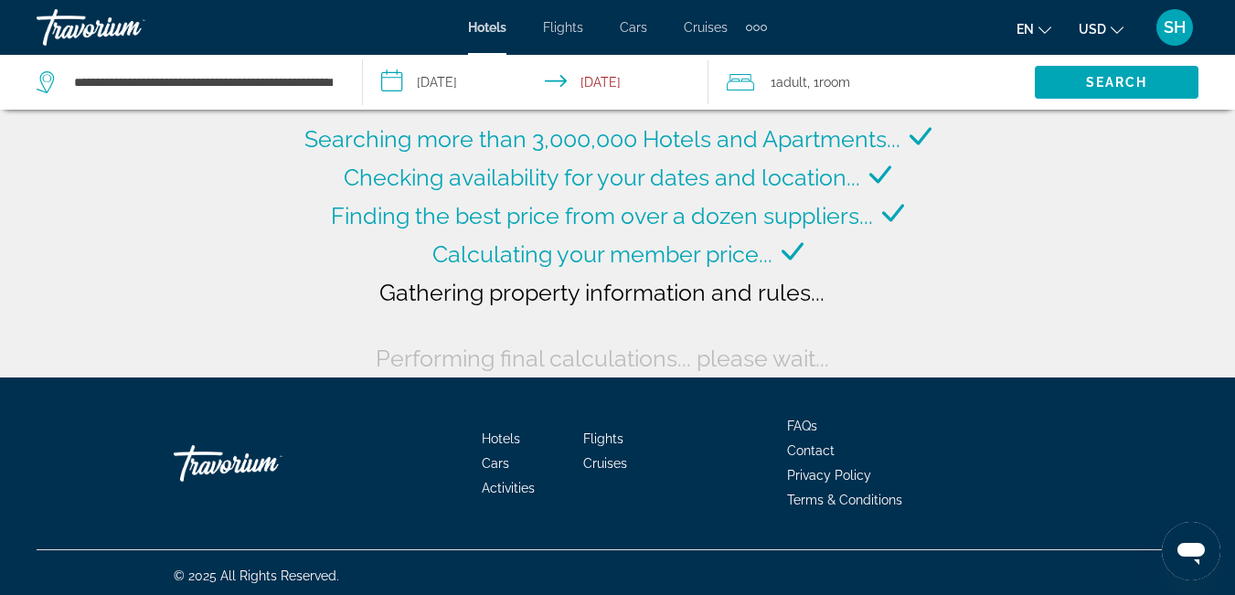
scroll to position [143, 0]
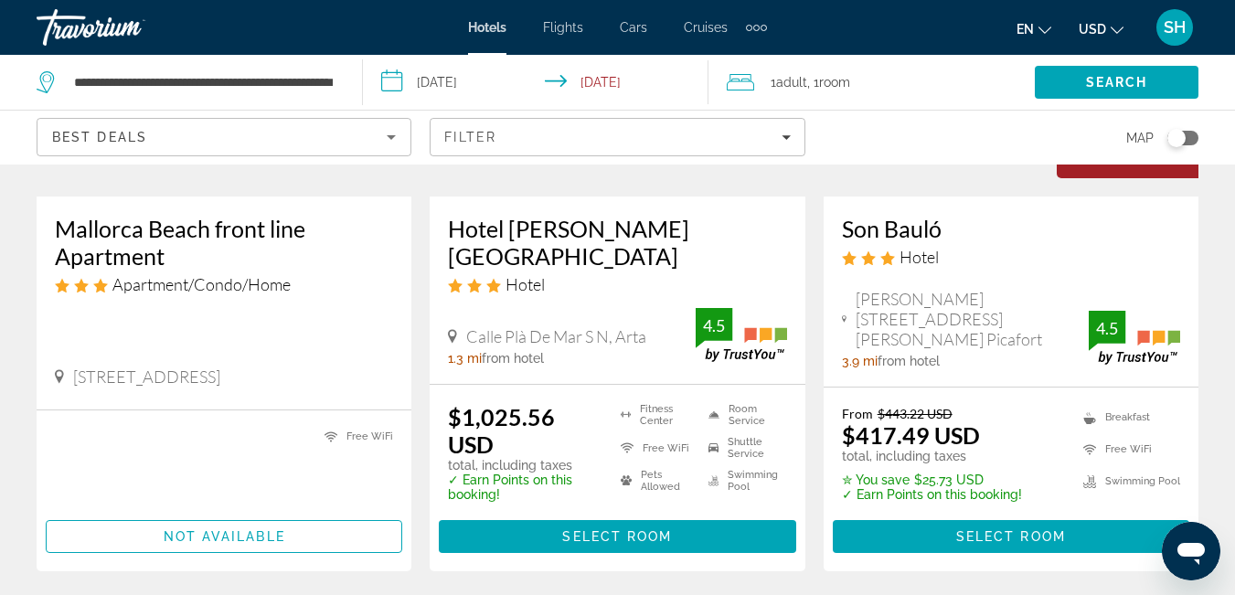
scroll to position [340, 0]
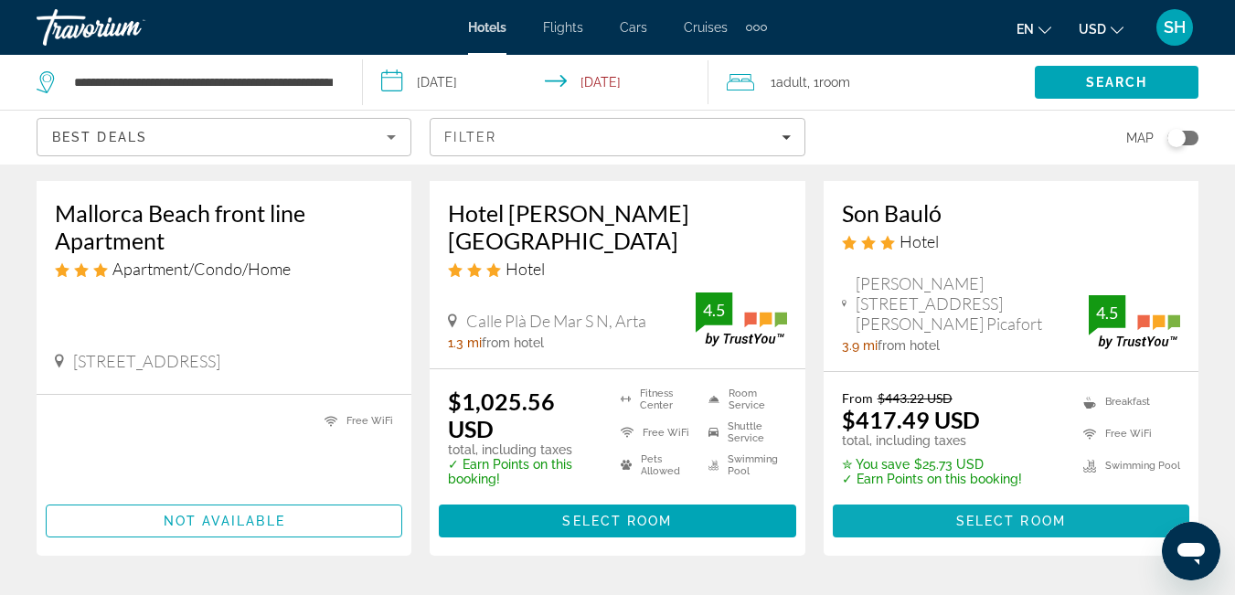
click at [1010, 504] on span "Main content" at bounding box center [1011, 521] width 357 height 44
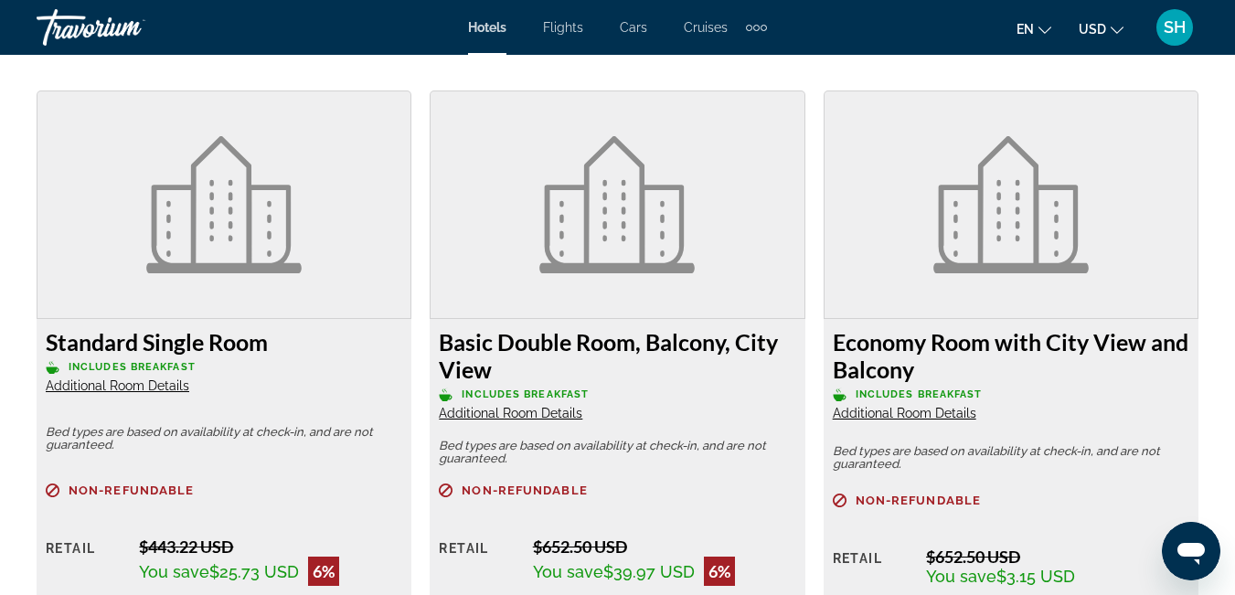
scroll to position [2298, 0]
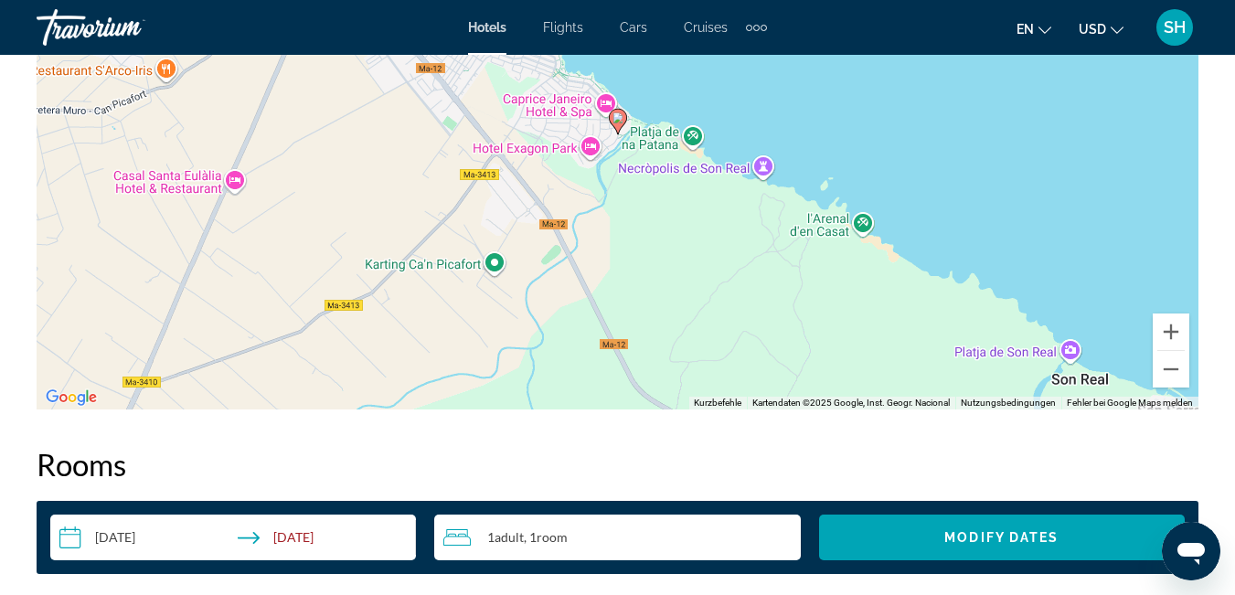
click at [1174, 28] on span "SH" at bounding box center [1175, 27] width 22 height 18
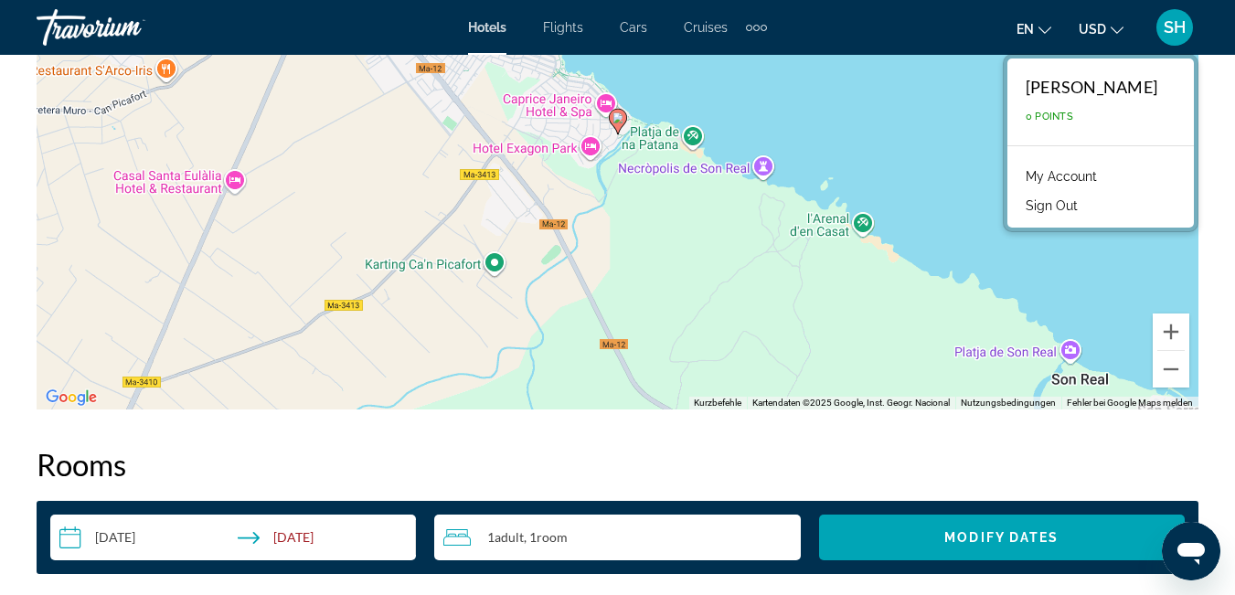
click at [1021, 201] on button "Sign Out" at bounding box center [1052, 206] width 70 height 24
